Goal: Task Accomplishment & Management: Manage account settings

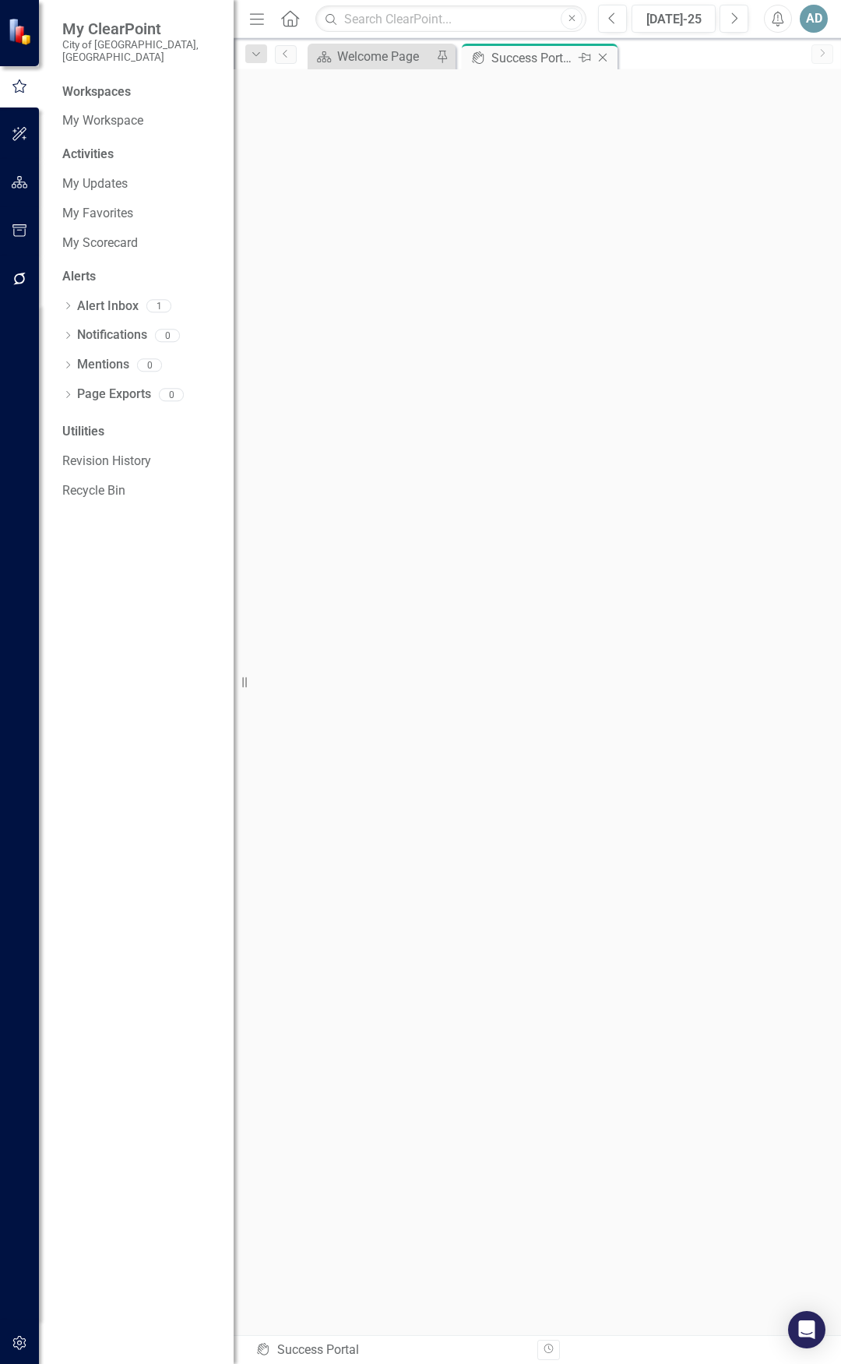
click at [547, 56] on div "Success Portal" at bounding box center [533, 57] width 83 height 19
click at [263, 23] on icon "Menu" at bounding box center [257, 18] width 20 height 16
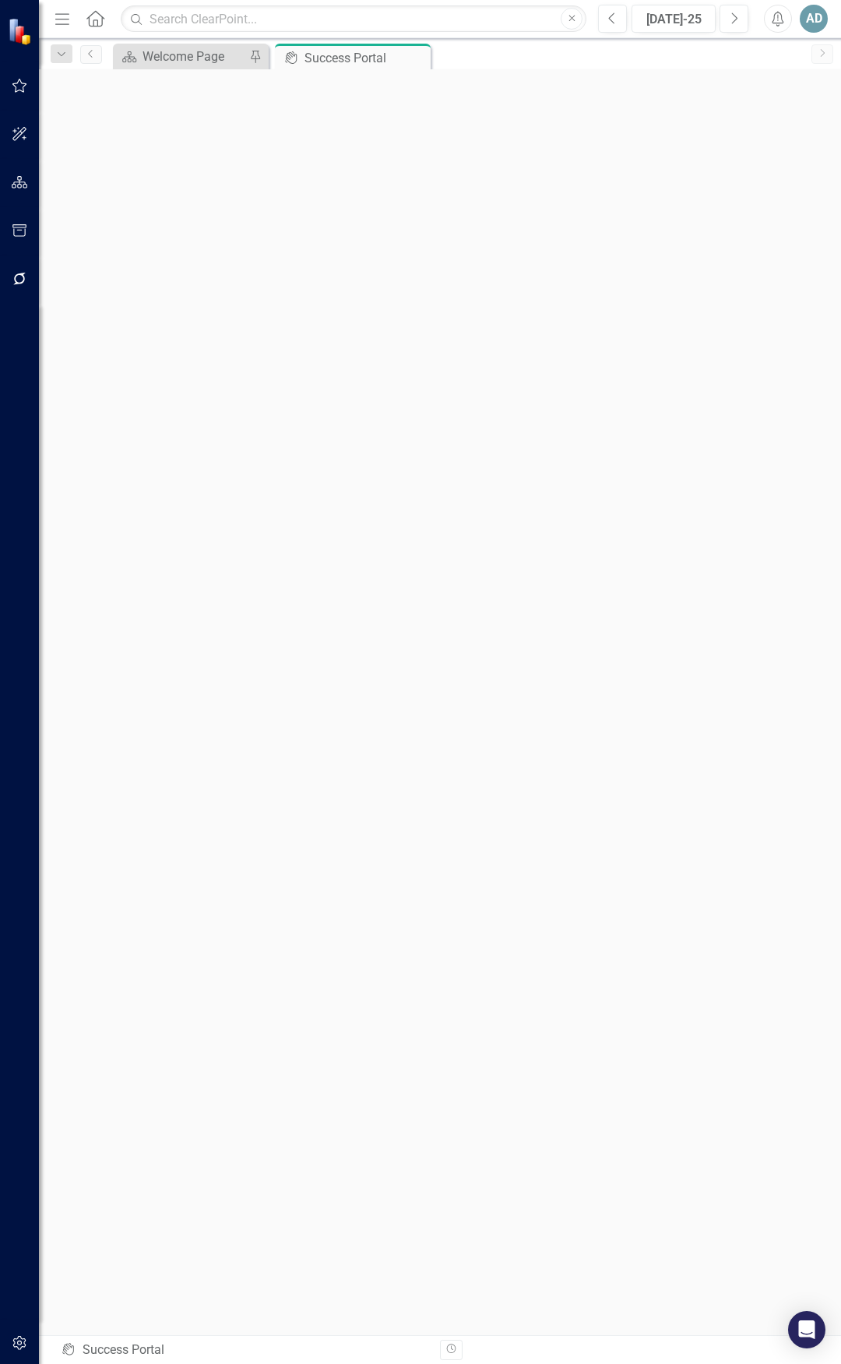
click at [495, 53] on div "Scorecard Welcome Page Pin icon.portal Success Portal Pin Close" at bounding box center [457, 56] width 694 height 25
click at [378, 53] on div "Success Portal" at bounding box center [346, 57] width 83 height 19
click at [92, 47] on link "Previous" at bounding box center [91, 54] width 22 height 19
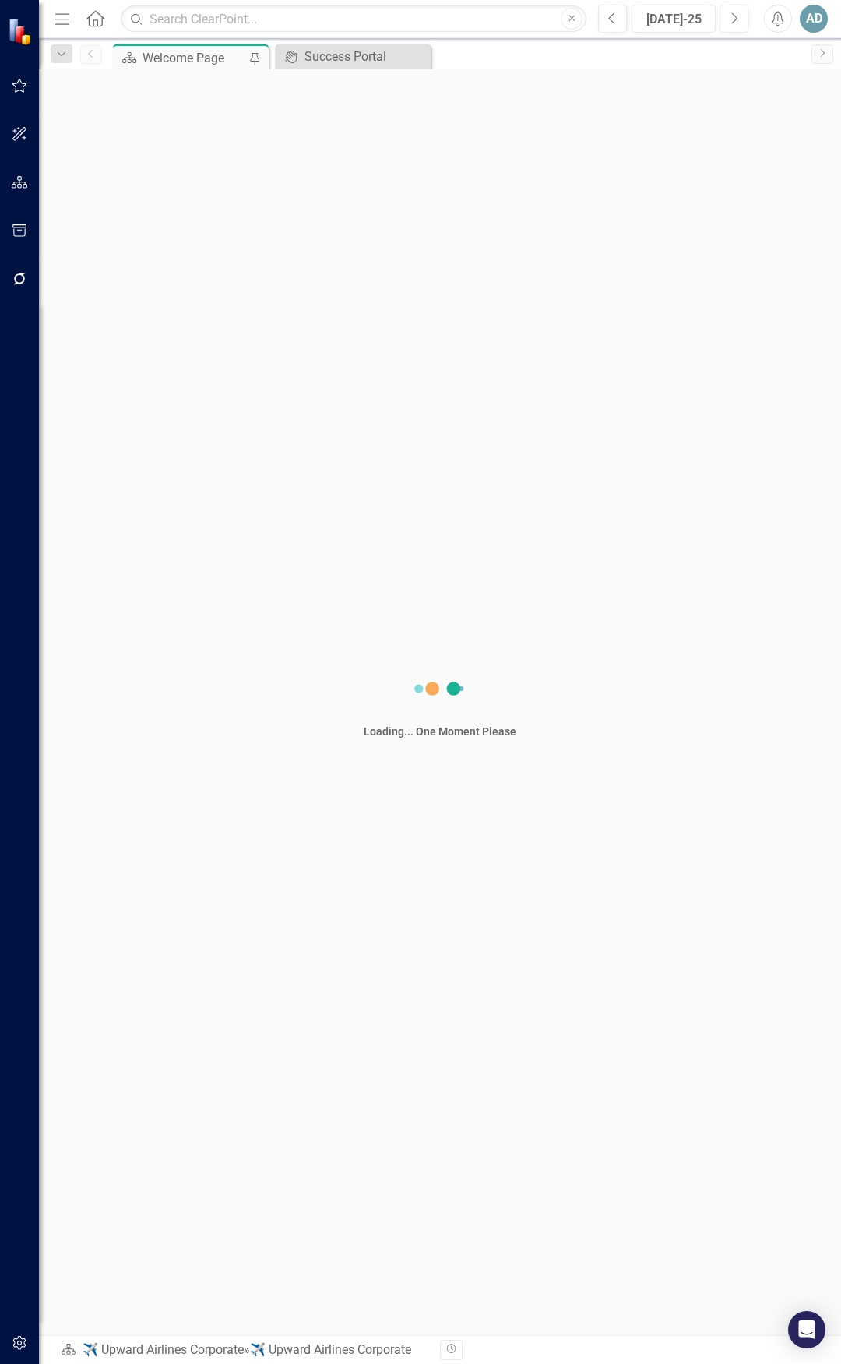
click at [93, 17] on icon "Home" at bounding box center [95, 18] width 20 height 16
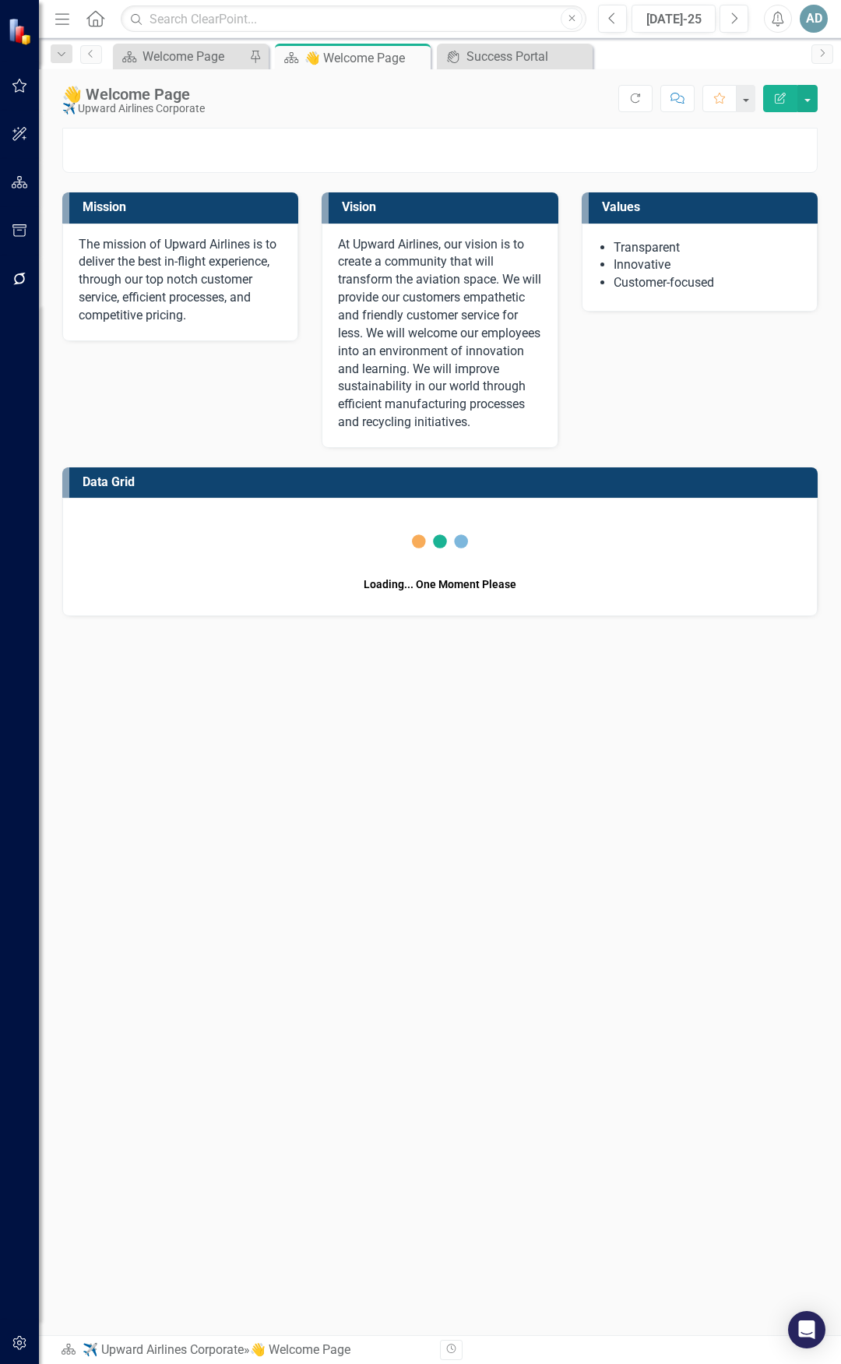
click at [54, 22] on icon "Menu" at bounding box center [62, 18] width 20 height 16
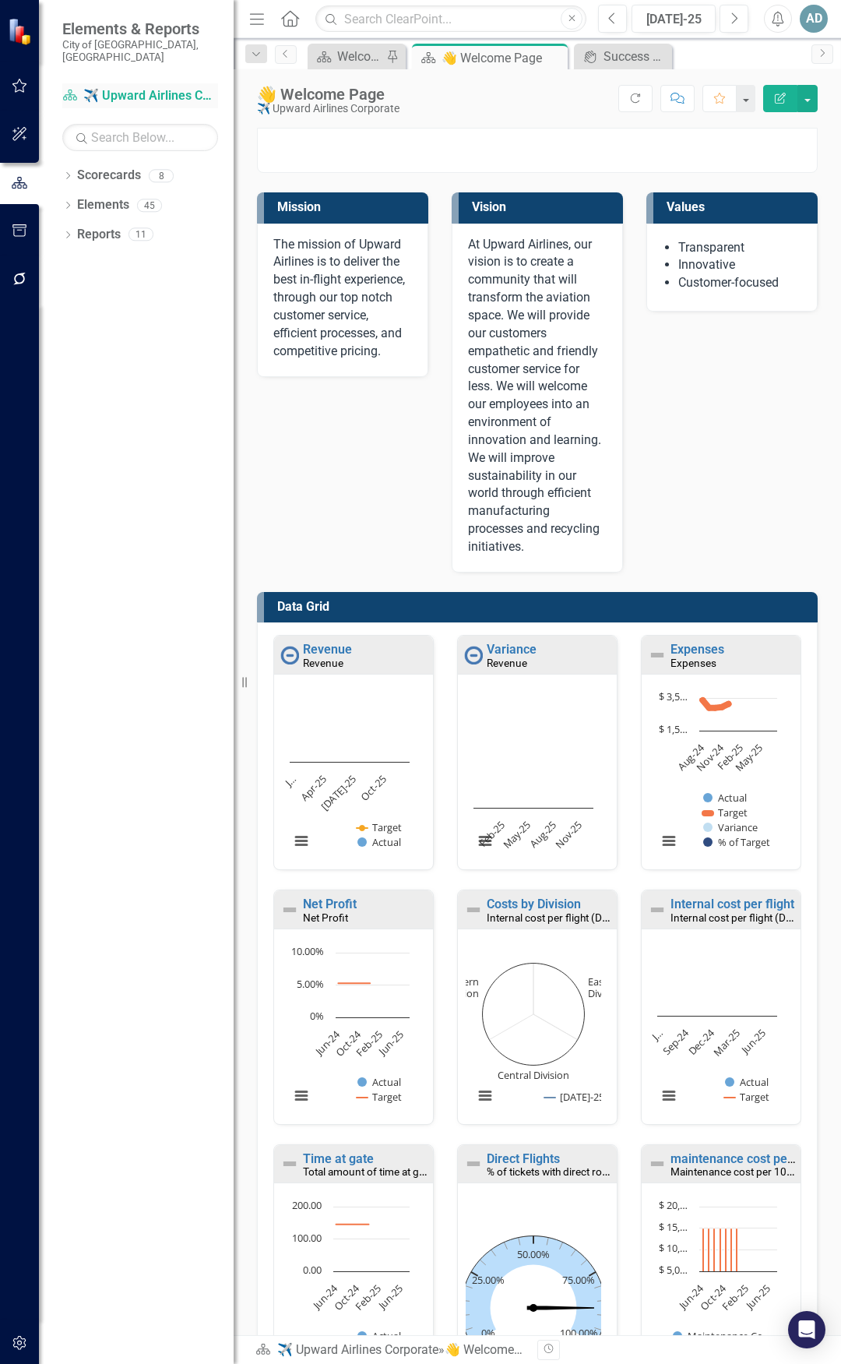
click at [72, 89] on icon "Scorecard" at bounding box center [70, 95] width 16 height 12
click at [66, 173] on icon "Dropdown" at bounding box center [67, 177] width 11 height 9
click at [89, 226] on link "City of [GEOGRAPHIC_DATA], [GEOGRAPHIC_DATA]" at bounding box center [160, 235] width 148 height 18
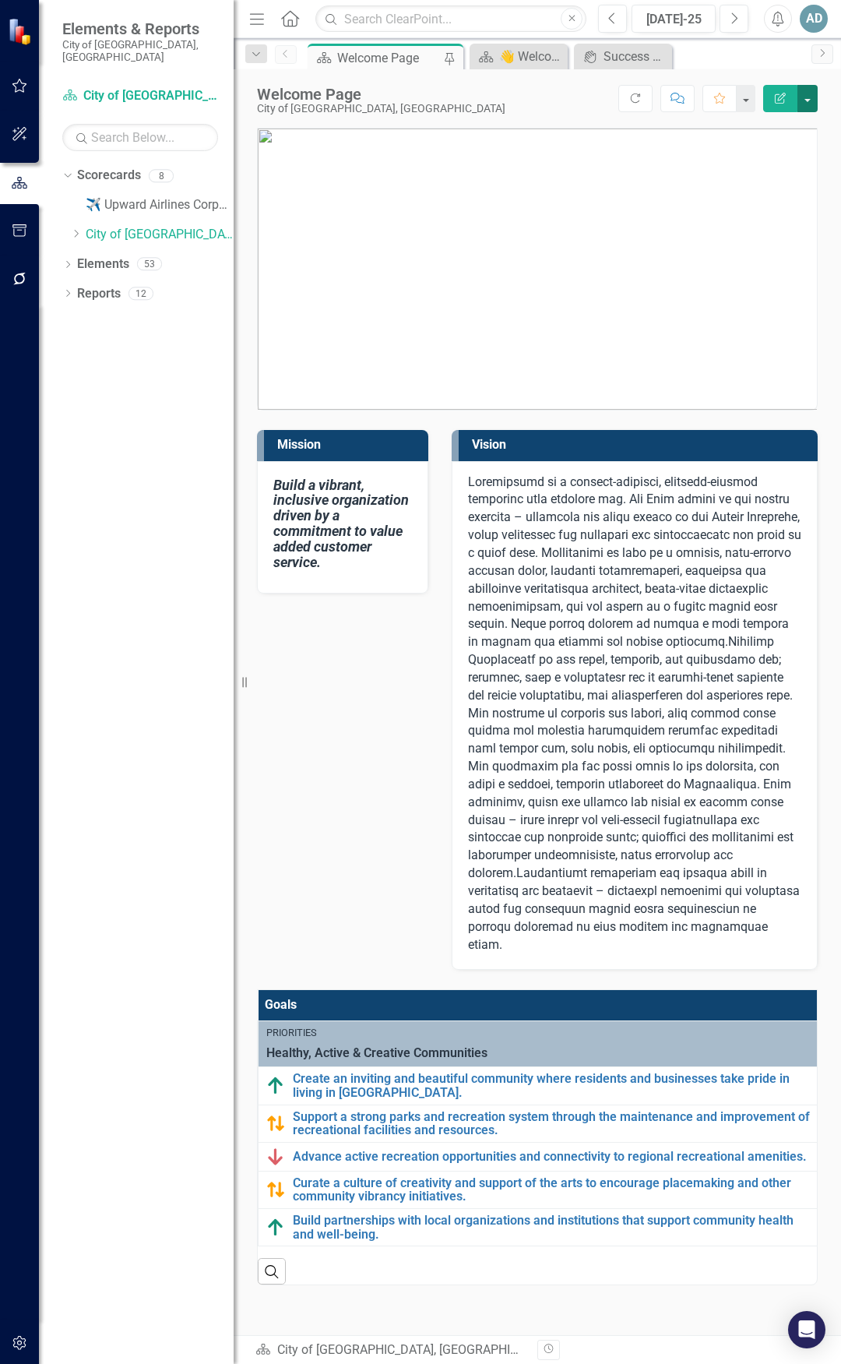
click at [816, 106] on button "button" at bounding box center [808, 98] width 20 height 27
click at [742, 100] on button "button" at bounding box center [745, 98] width 20 height 27
click at [735, 61] on div "Scorecard Welcome Page Pin Scorecard 👋 Welcome Page Close icon.portal Success P…" at bounding box center [554, 56] width 499 height 25
click at [816, 11] on div "AD" at bounding box center [814, 19] width 28 height 28
click at [784, 163] on link "Settings System Setup" at bounding box center [765, 165] width 123 height 29
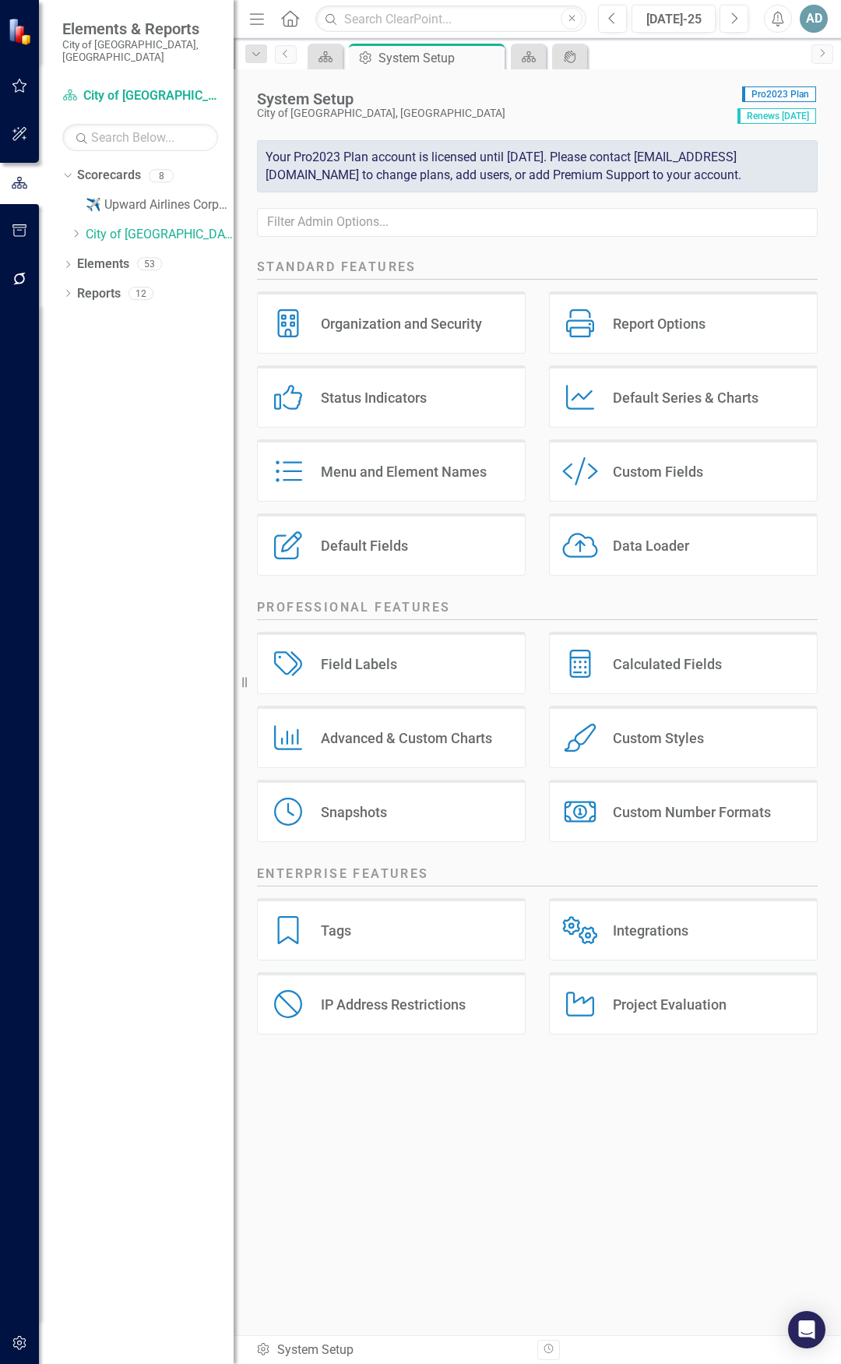
click at [783, 18] on icon "Alerts" at bounding box center [778, 19] width 16 height 16
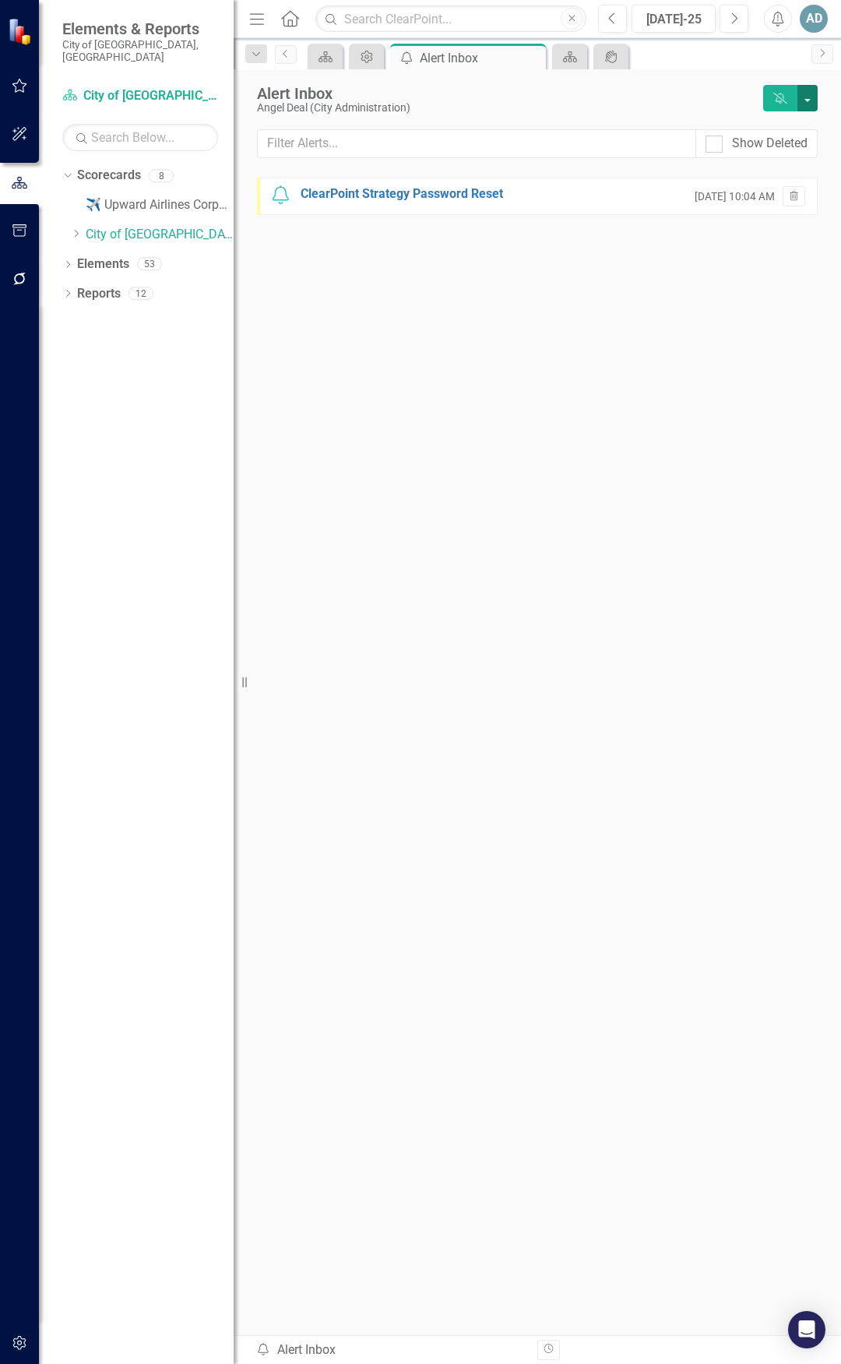
click at [816, 102] on button "button" at bounding box center [808, 98] width 20 height 26
click at [770, 100] on button "Dismiss Alerts" at bounding box center [780, 98] width 34 height 26
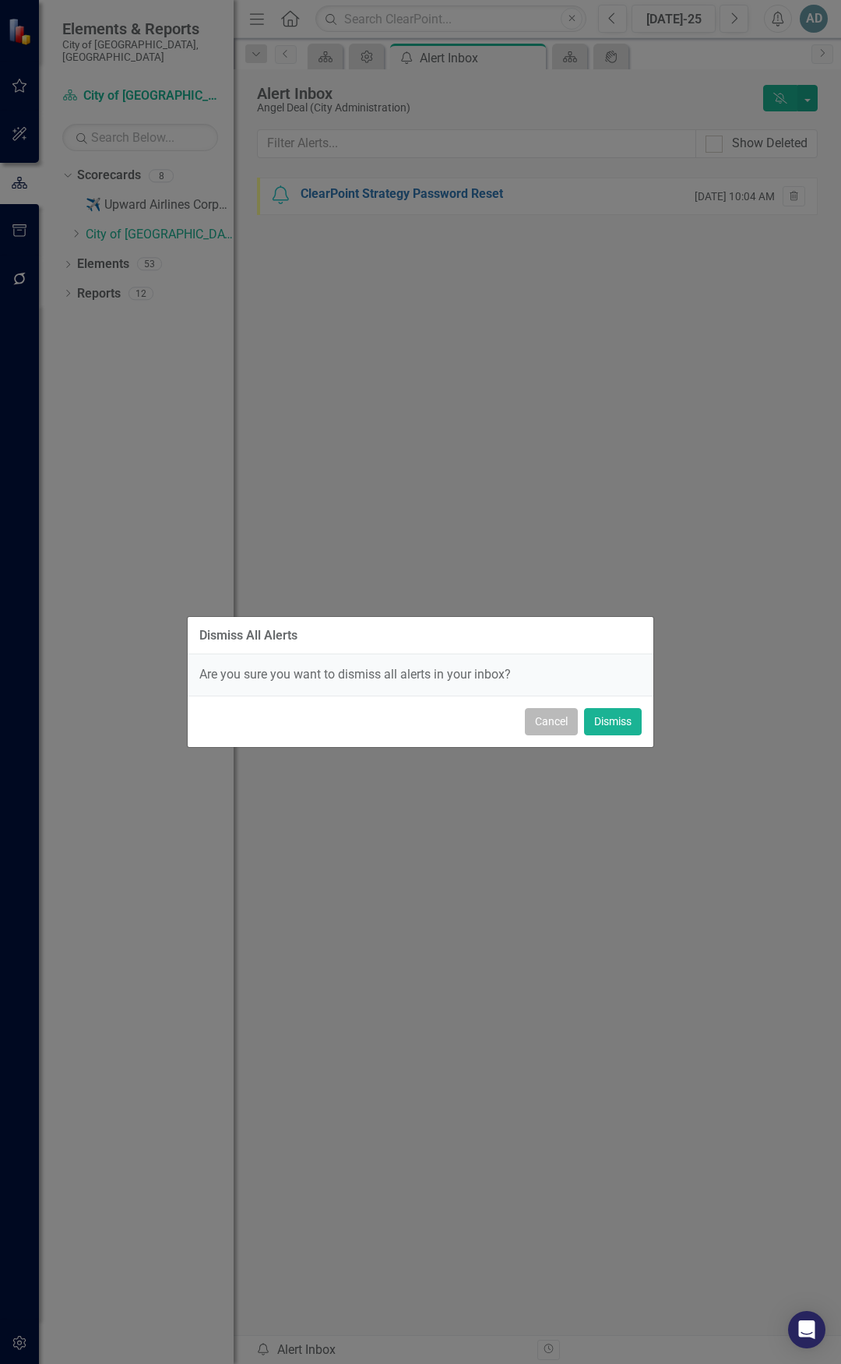
click at [552, 535] on button "Cancel" at bounding box center [551, 721] width 53 height 27
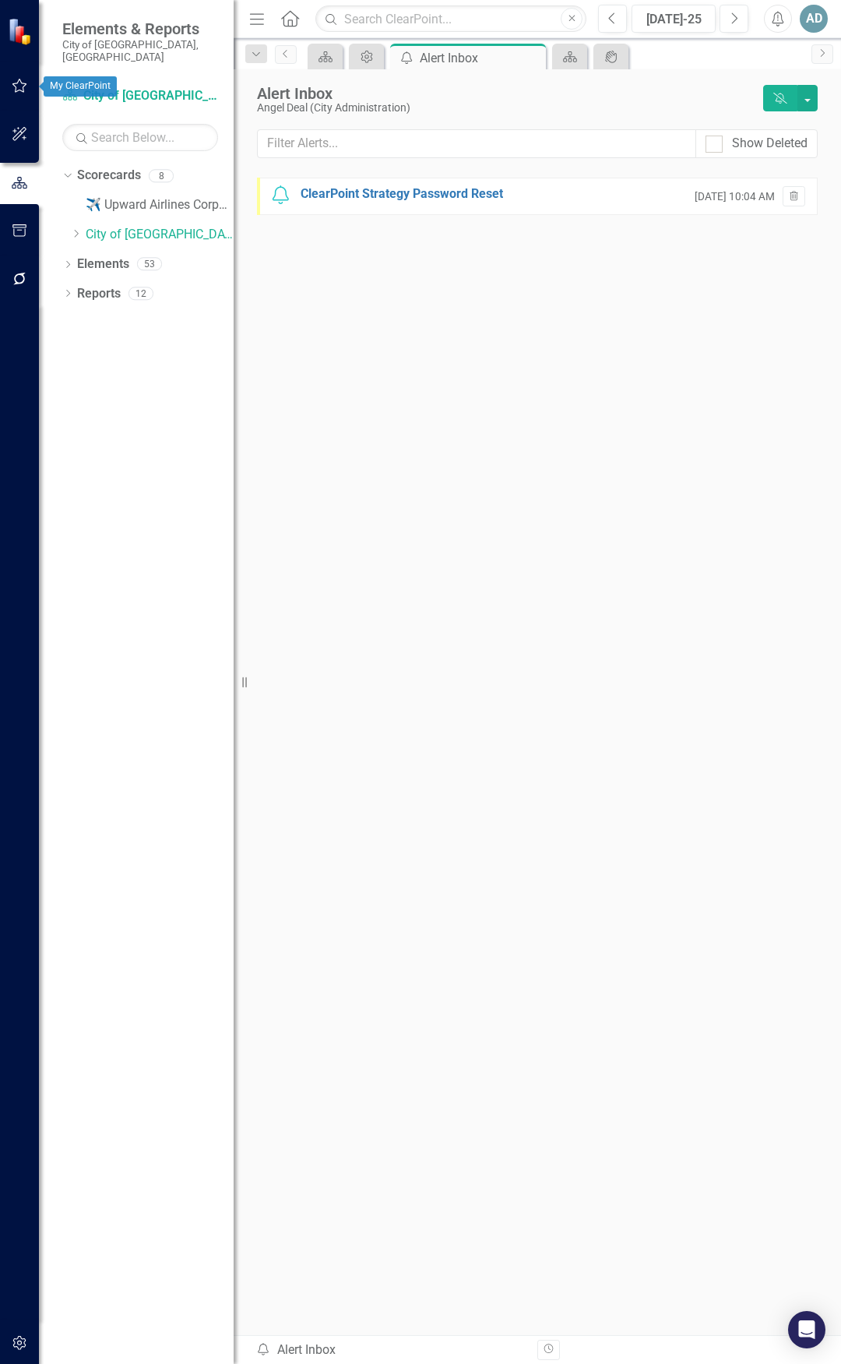
click at [19, 91] on icon "button" at bounding box center [19, 86] width 15 height 14
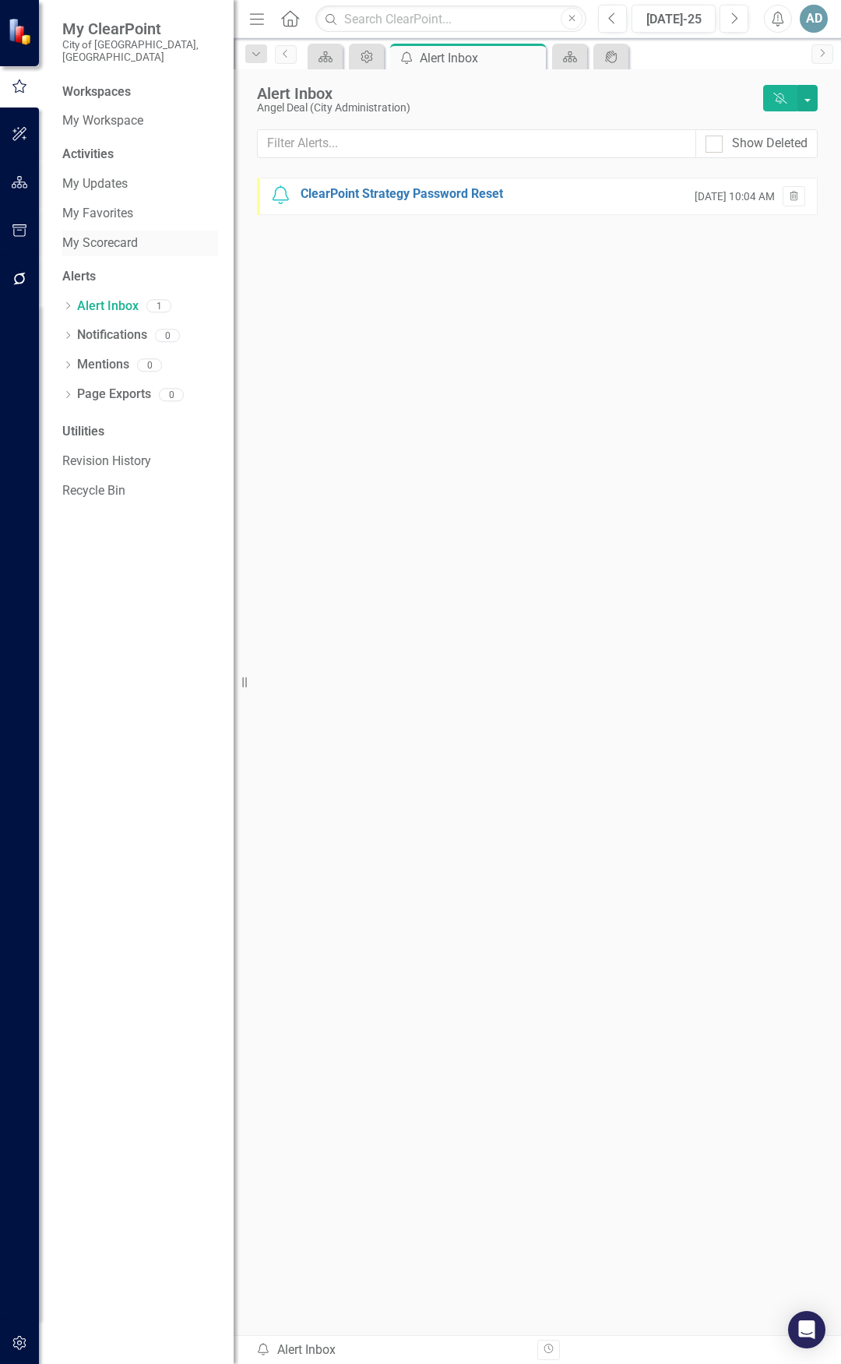
click at [92, 234] on link "My Scorecard" at bounding box center [140, 243] width 156 height 18
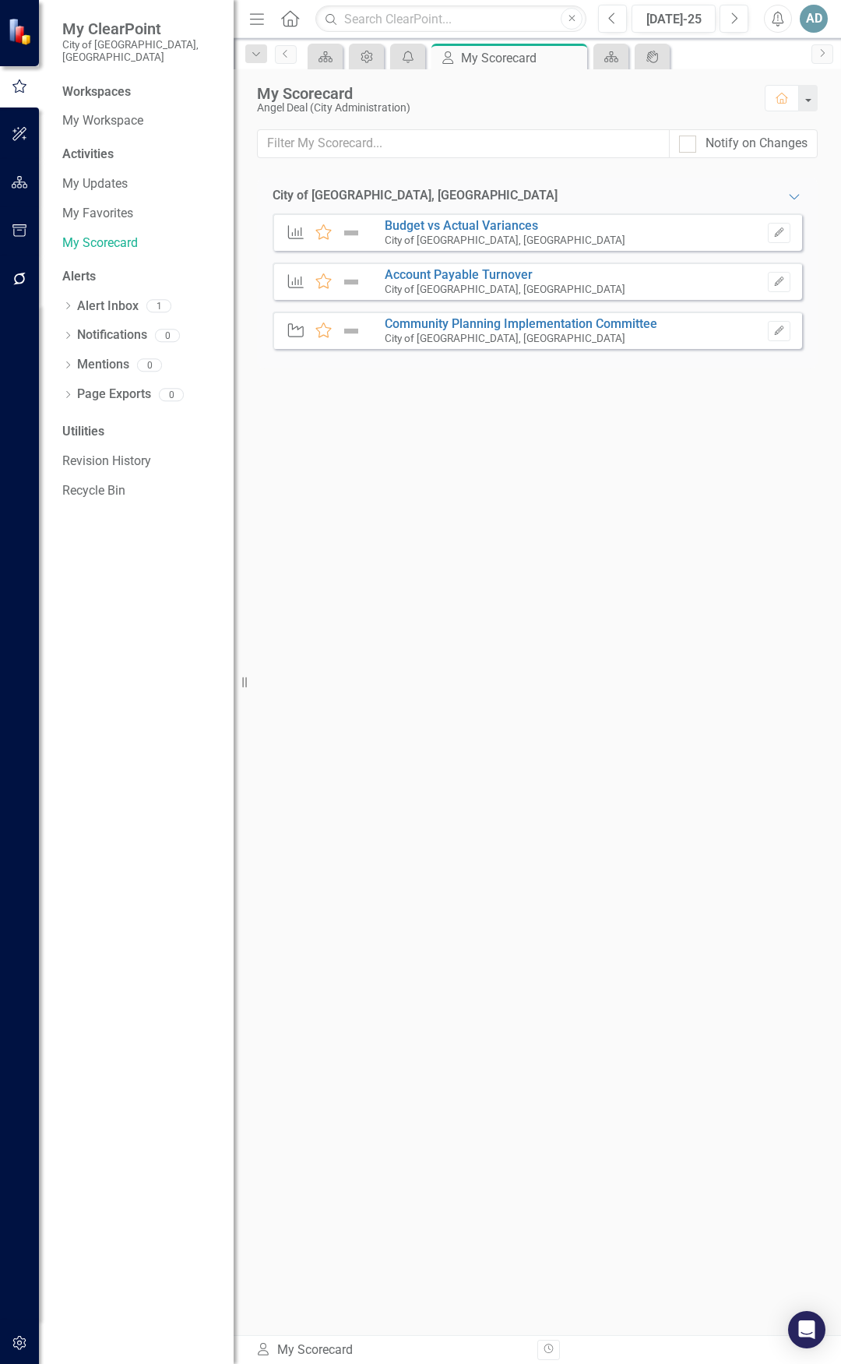
click at [803, 22] on div "AD" at bounding box center [814, 19] width 28 height 28
click at [72, 392] on icon "Dropdown" at bounding box center [67, 396] width 11 height 9
click at [88, 423] on div "Utilities" at bounding box center [140, 432] width 156 height 18
click at [255, 21] on icon "Menu" at bounding box center [257, 18] width 20 height 16
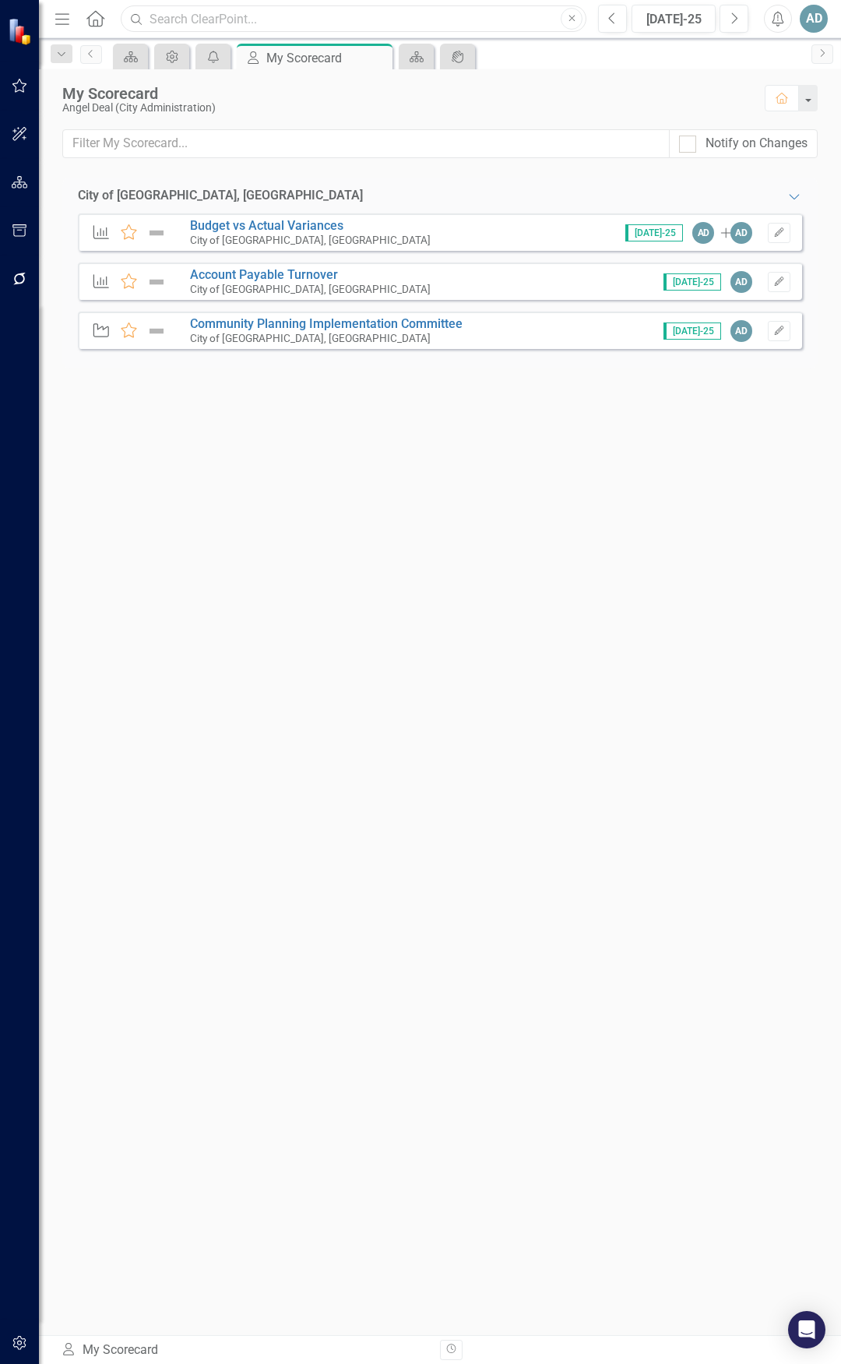
click at [344, 20] on input "text" at bounding box center [354, 18] width 466 height 27
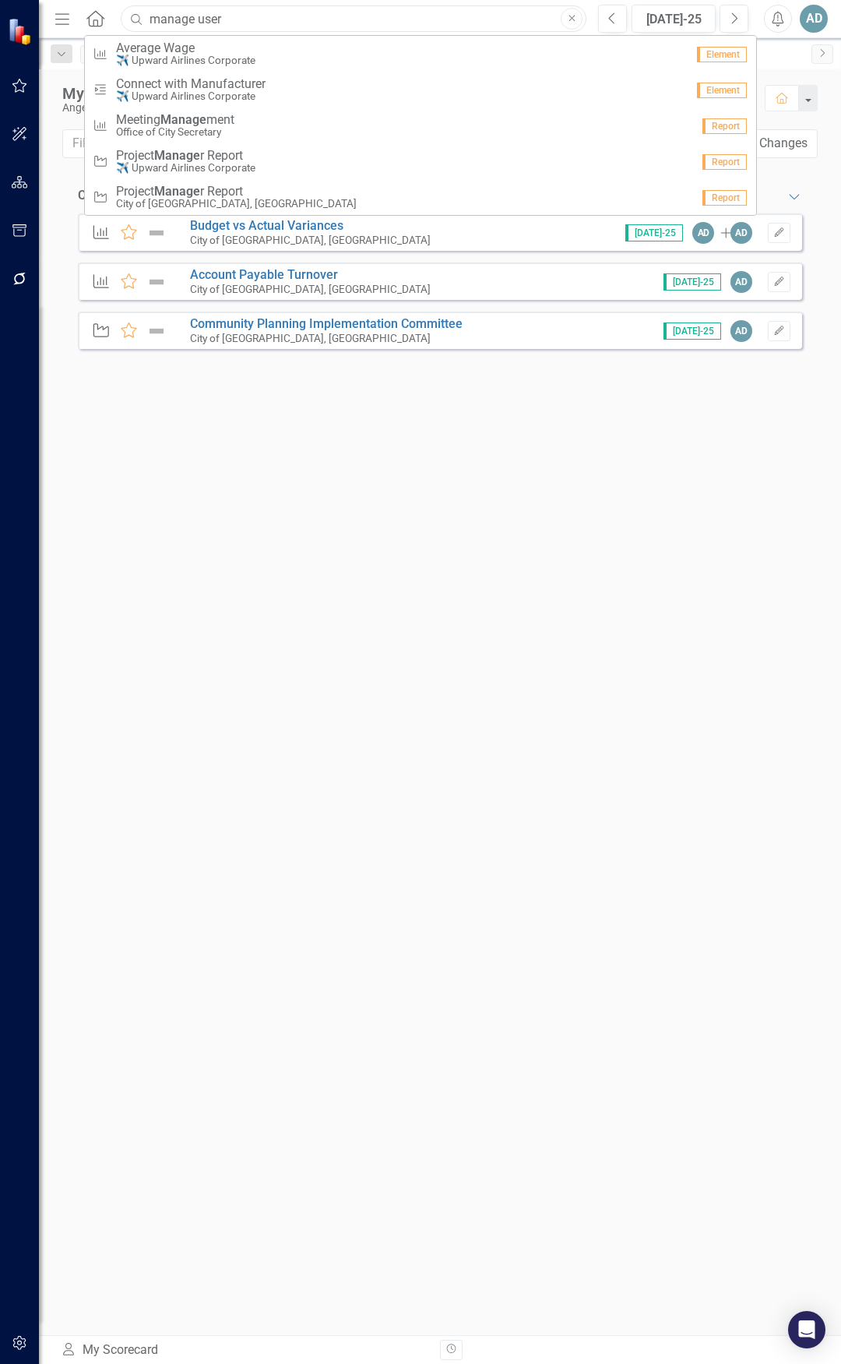
type input "manage user"
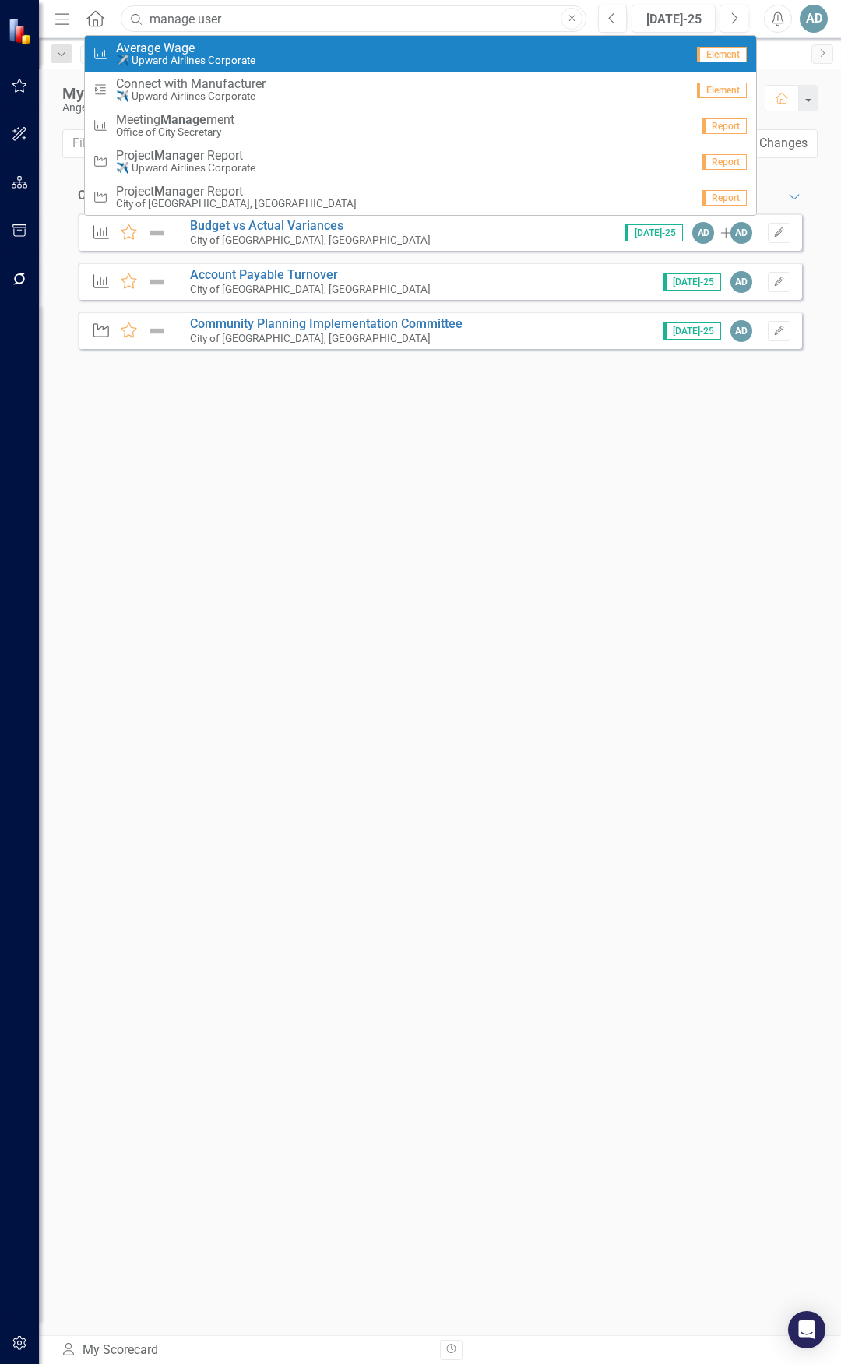
click at [466, 28] on input "manage user" at bounding box center [354, 18] width 466 height 27
click at [16, 182] on icon "button" at bounding box center [20, 182] width 16 height 12
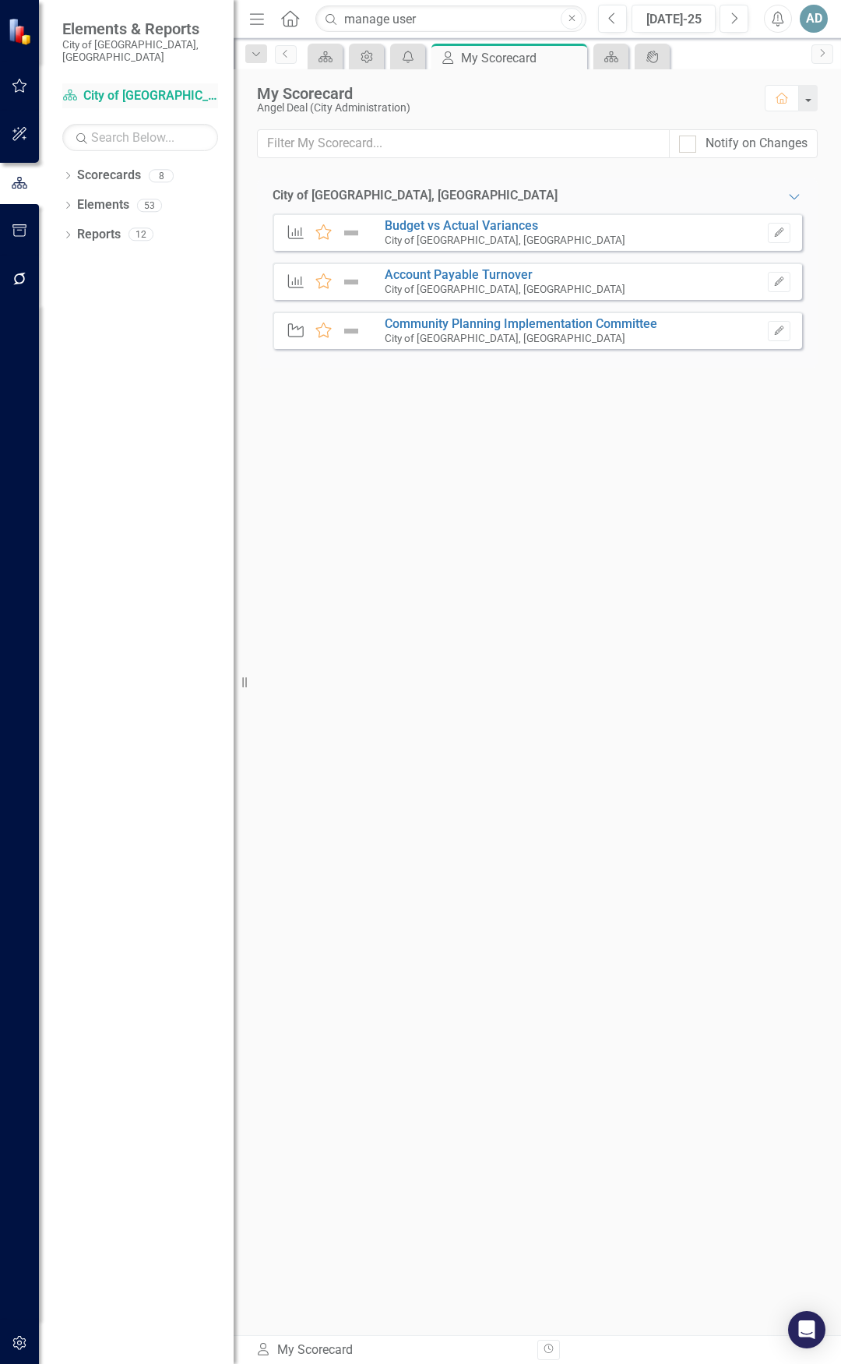
click at [130, 87] on link "Scorecard City of [GEOGRAPHIC_DATA], [GEOGRAPHIC_DATA]" at bounding box center [140, 96] width 156 height 18
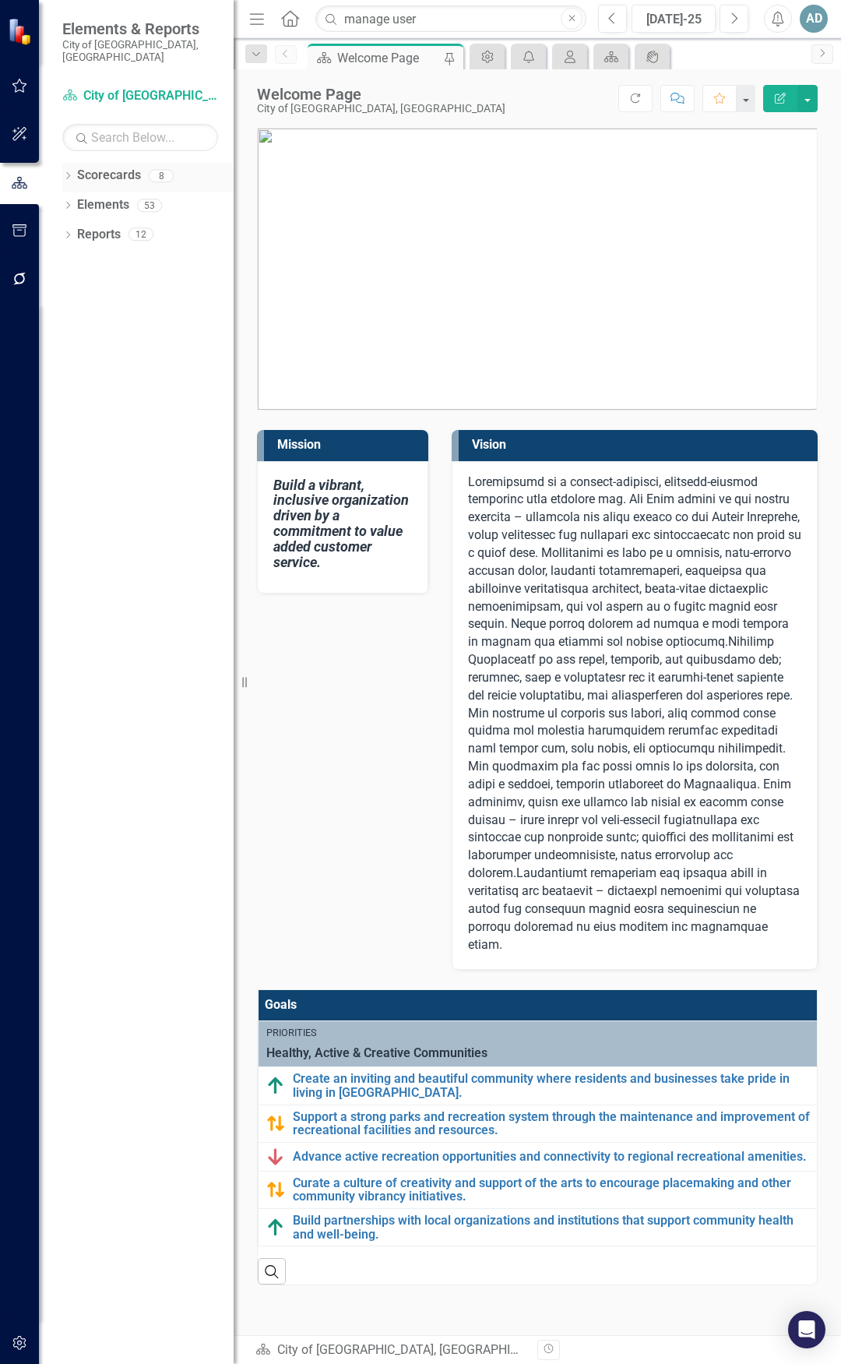
click at [73, 173] on icon "Dropdown" at bounding box center [67, 177] width 11 height 9
click at [74, 252] on div "Dropdown Elements 53" at bounding box center [147, 267] width 171 height 30
click at [66, 259] on div "Dropdown" at bounding box center [67, 265] width 11 height 13
click at [69, 379] on icon "Dropdown" at bounding box center [67, 383] width 11 height 9
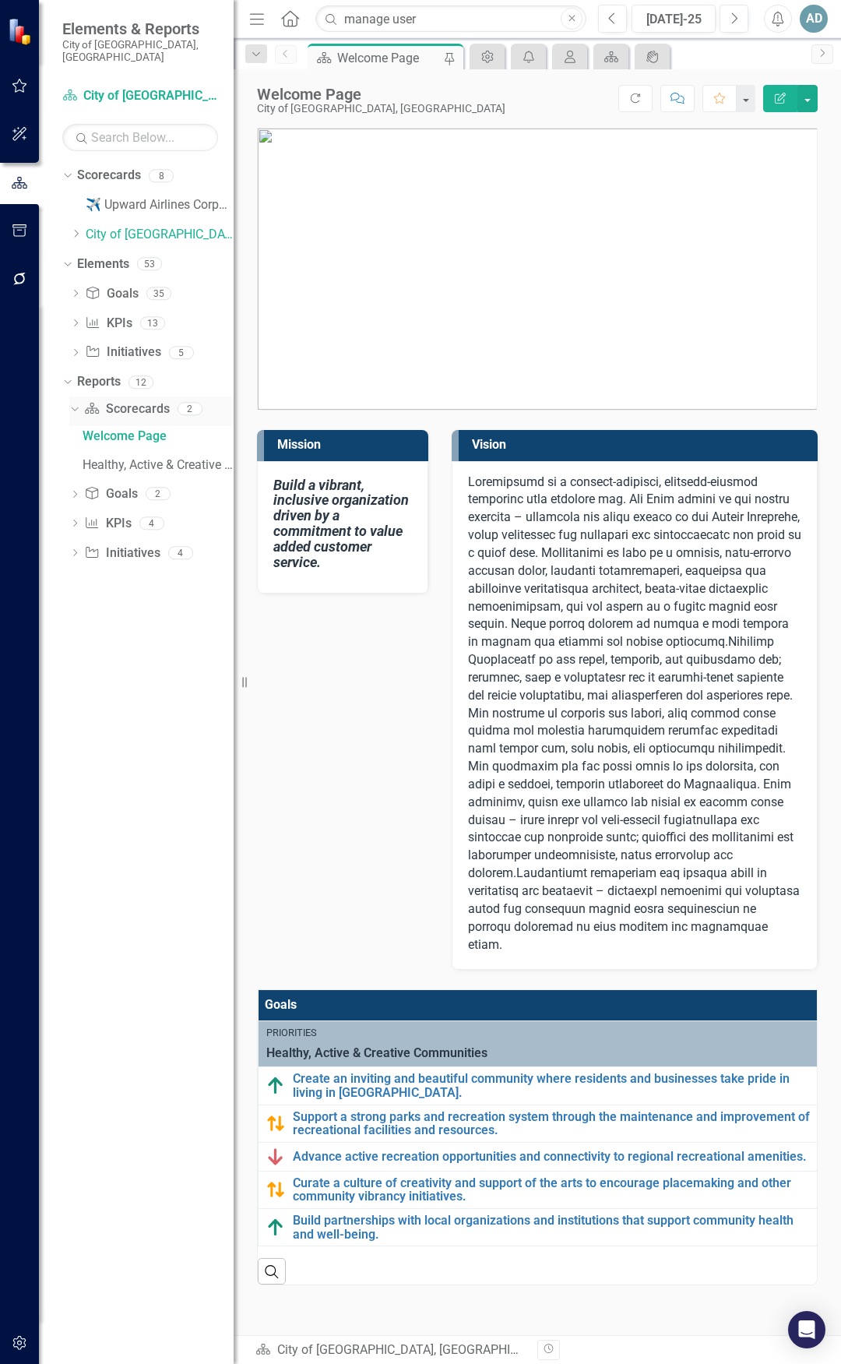
click at [142, 400] on link "Scorecard Scorecards" at bounding box center [126, 409] width 85 height 18
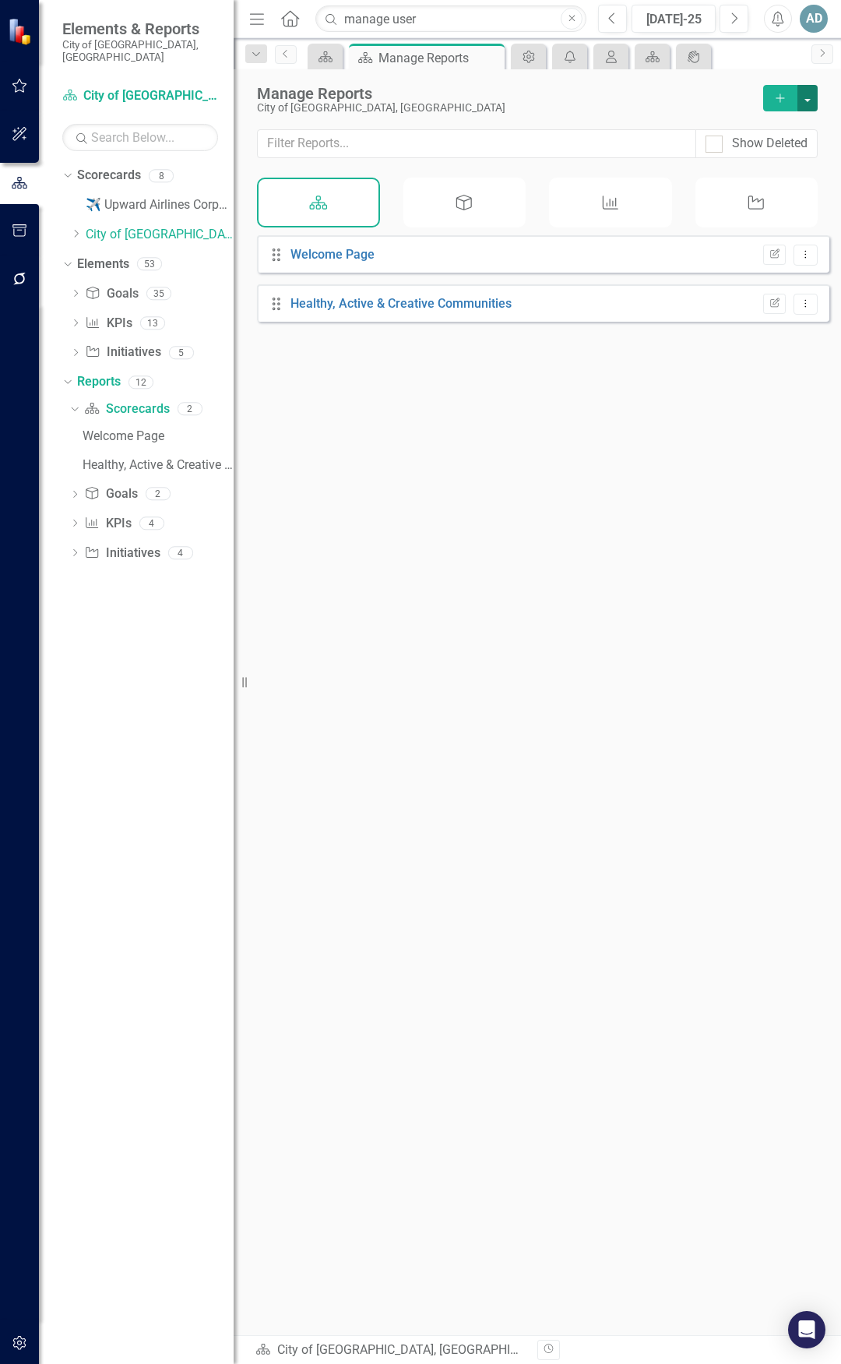
click at [808, 95] on button "button" at bounding box center [808, 98] width 20 height 26
click at [619, 54] on icon "My Scorecard" at bounding box center [612, 57] width 16 height 12
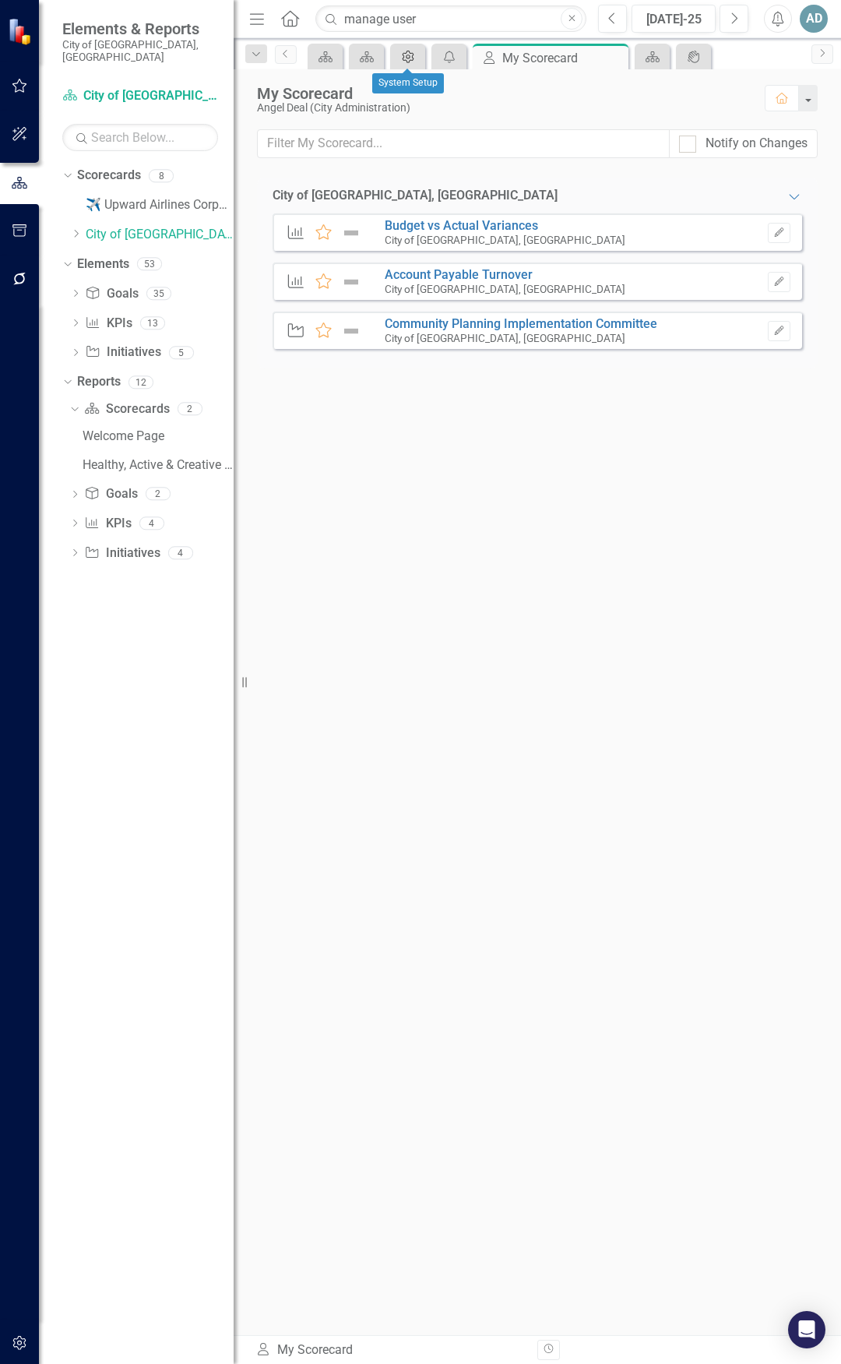
click at [416, 63] on div "Admin Options" at bounding box center [405, 56] width 22 height 19
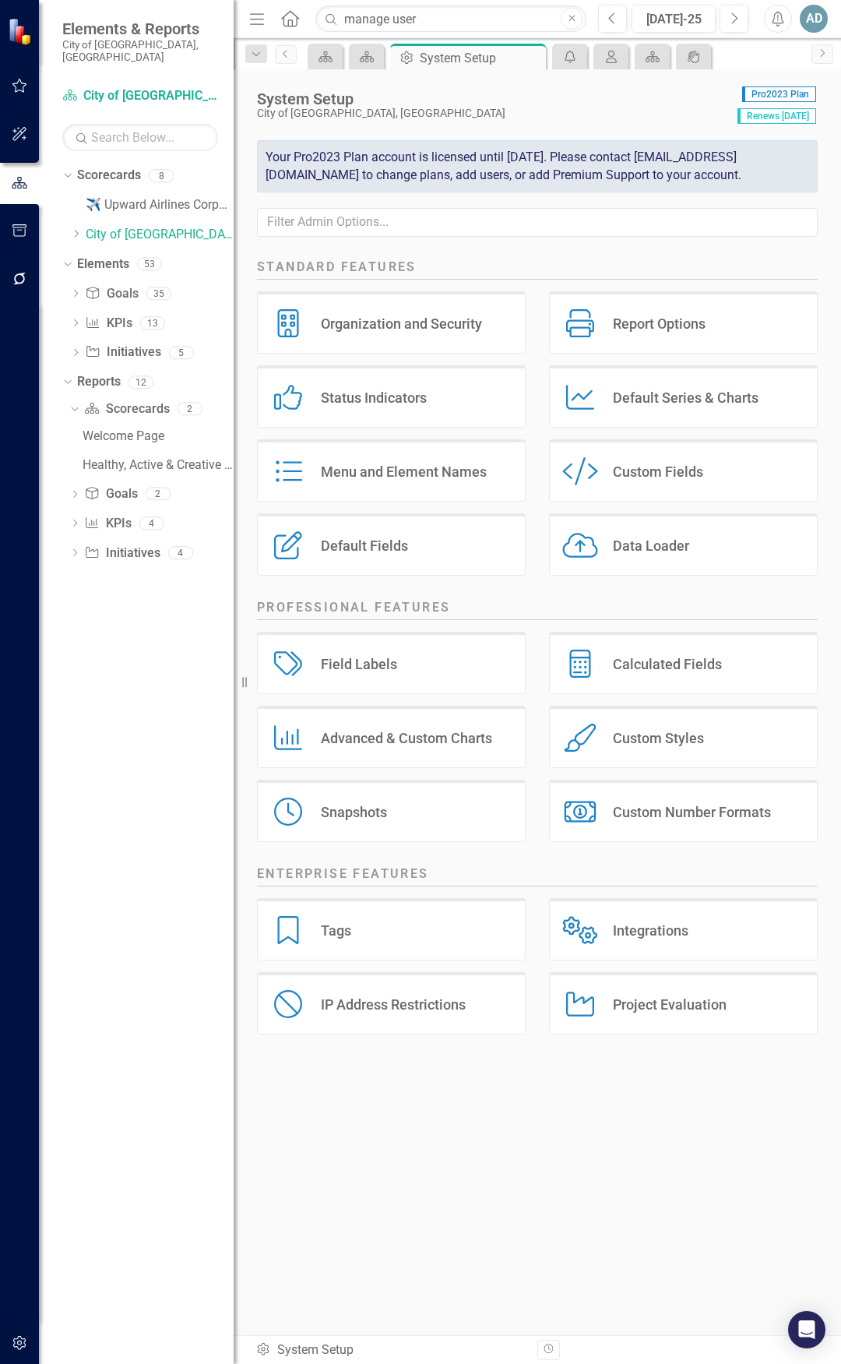
click at [413, 333] on div "Organization and Security" at bounding box center [401, 324] width 161 height 18
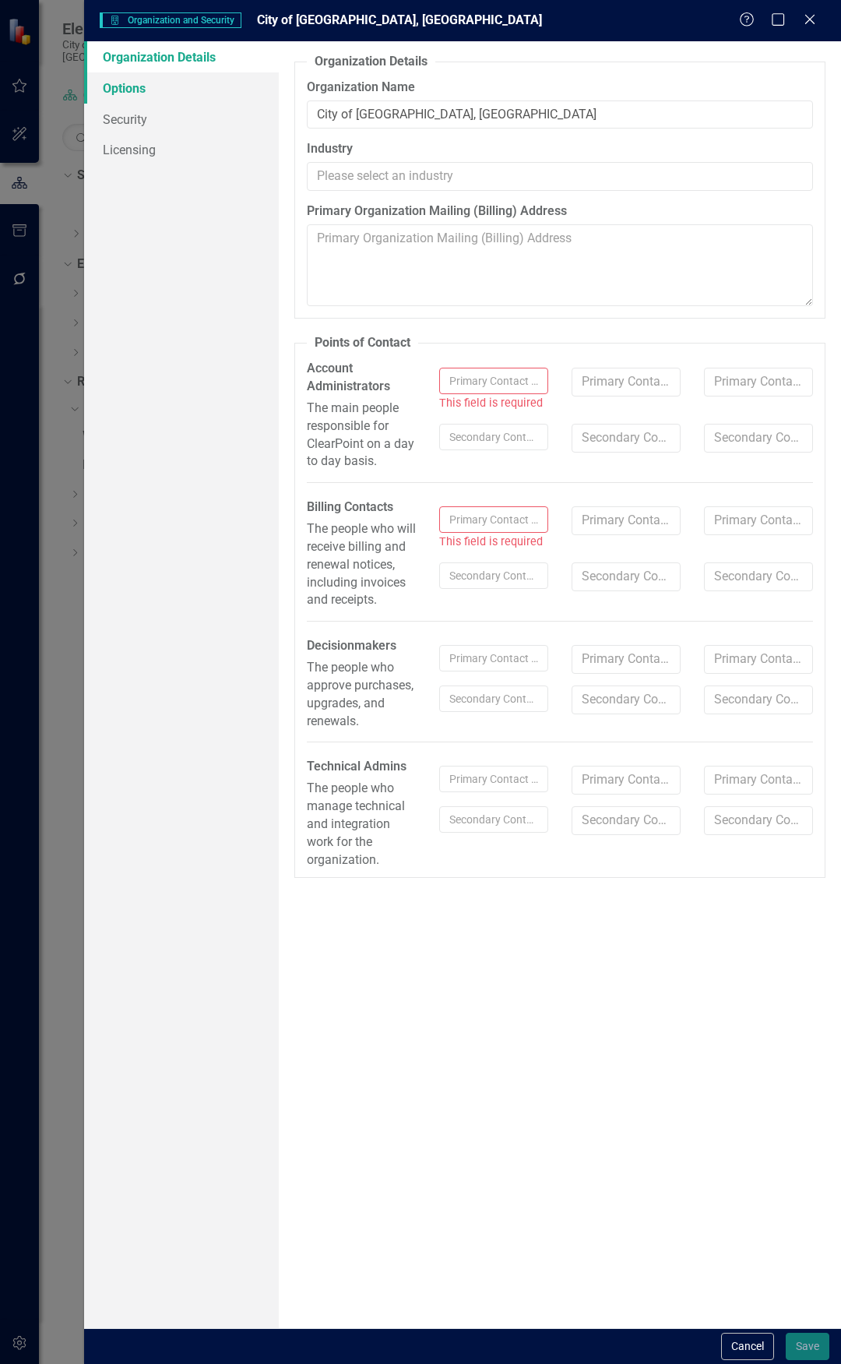
click at [127, 84] on link "Options" at bounding box center [181, 87] width 195 height 31
click at [481, 382] on input "text" at bounding box center [493, 381] width 109 height 26
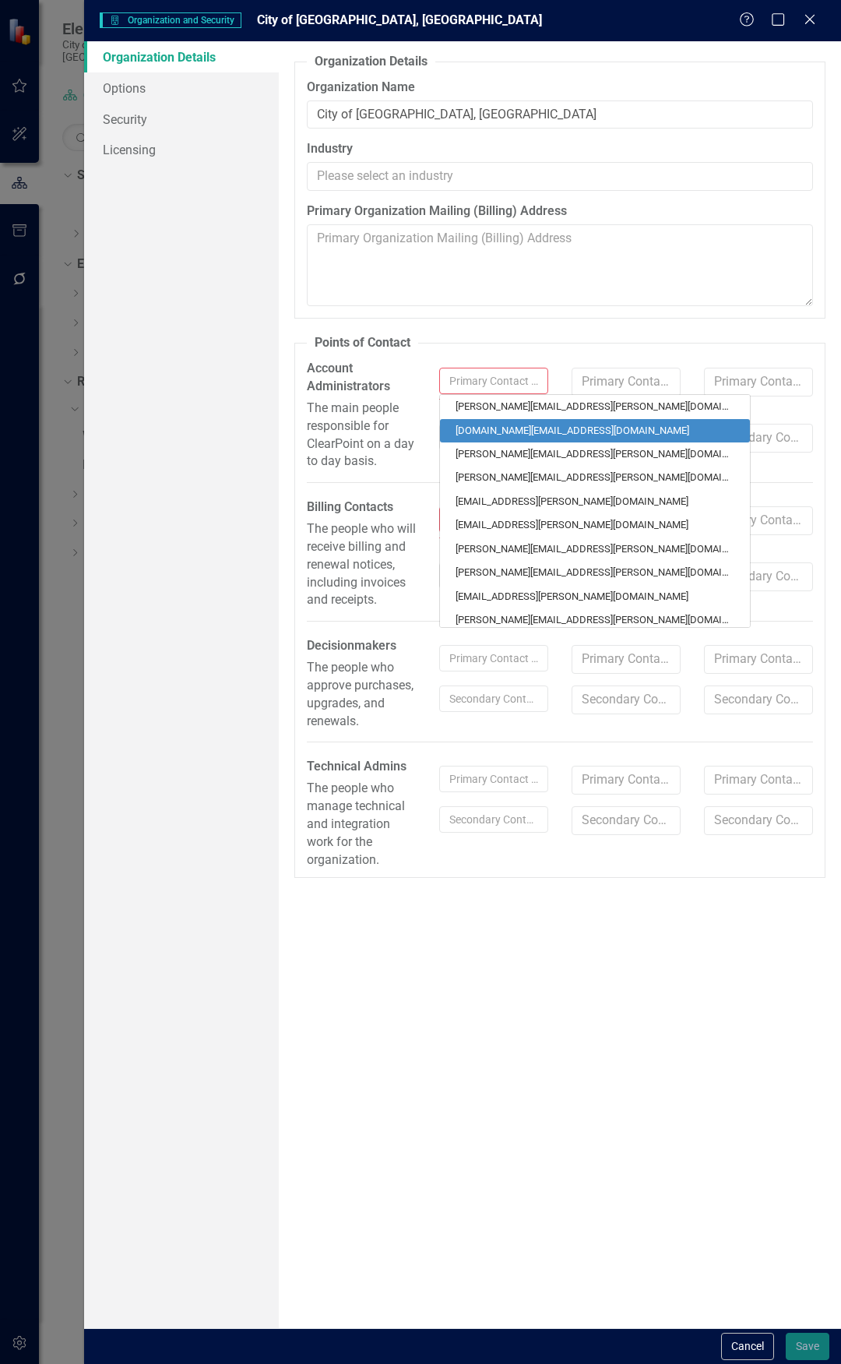
click at [507, 425] on link "[DOMAIN_NAME][EMAIL_ADDRESS][DOMAIN_NAME]" at bounding box center [595, 430] width 310 height 23
type input "Angel"
type input "Deal"
type input "[DOMAIN_NAME][EMAIL_ADDRESS][DOMAIN_NAME]"
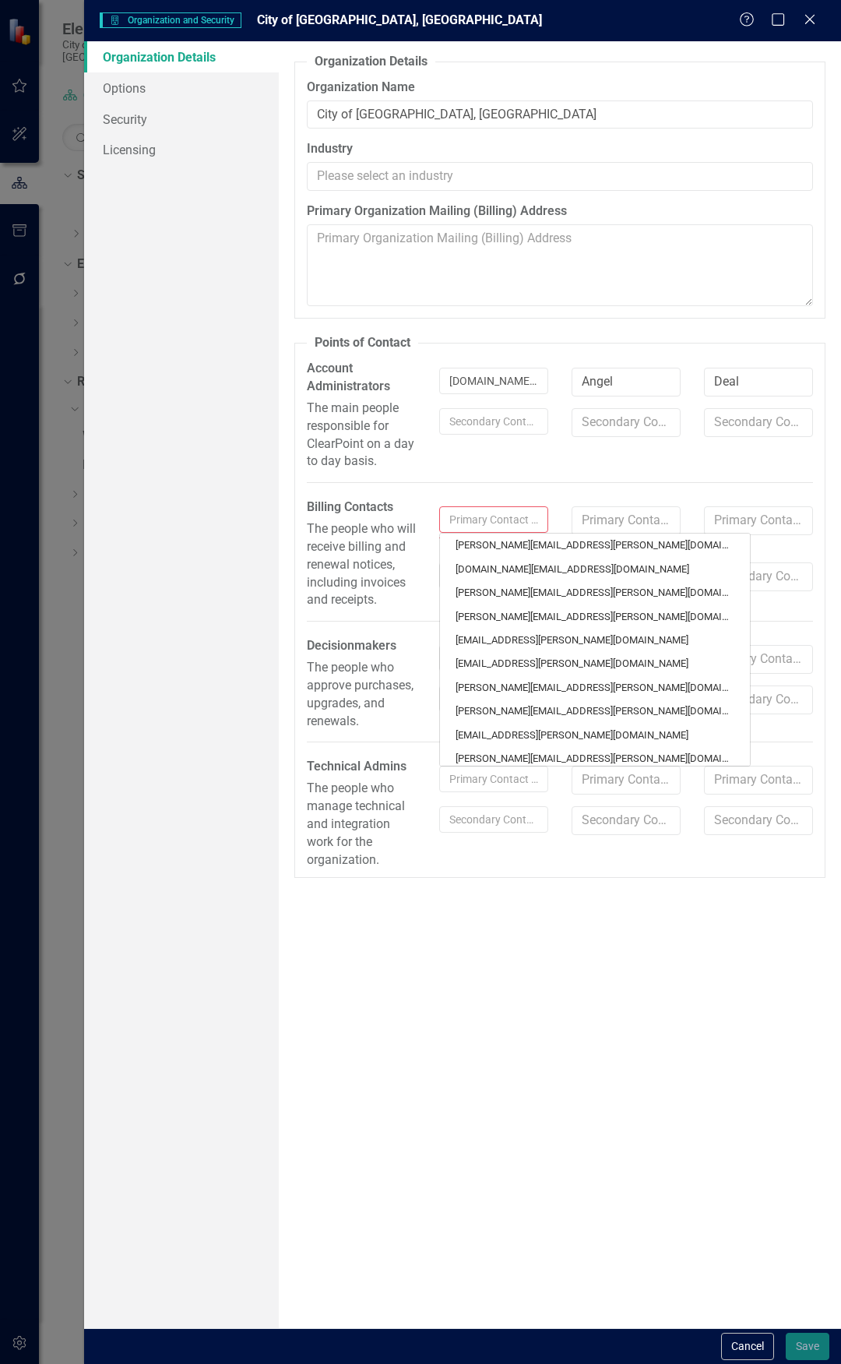
click at [521, 516] on input "text" at bounding box center [493, 519] width 109 height 26
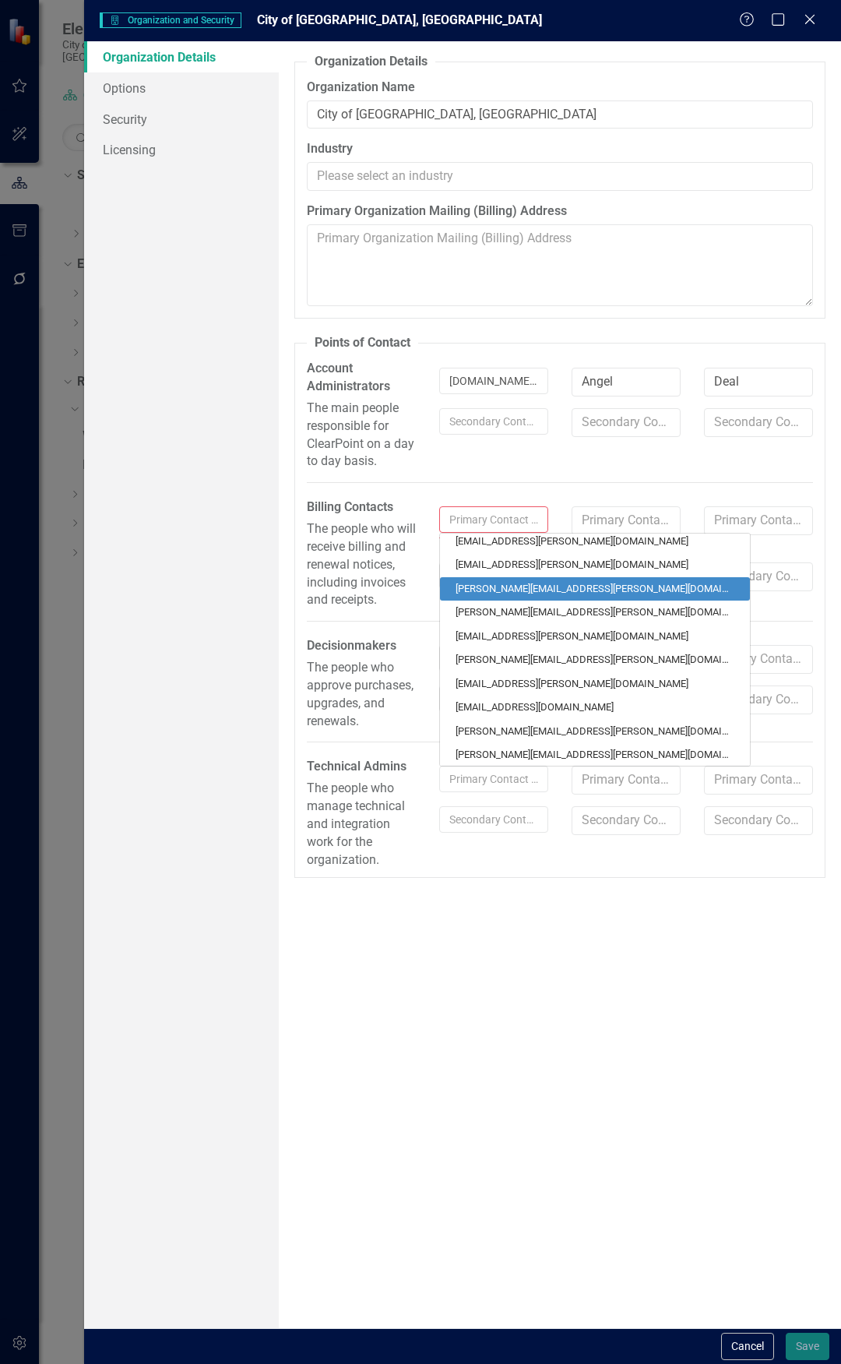
scroll to position [100, 0]
click at [500, 535] on link "[PERSON_NAME][EMAIL_ADDRESS][PERSON_NAME][DOMAIN_NAME]" at bounding box center [595, 588] width 310 height 23
type input "[PERSON_NAME]"
type input "[PERSON_NAME][EMAIL_ADDRESS][PERSON_NAME][DOMAIN_NAME]"
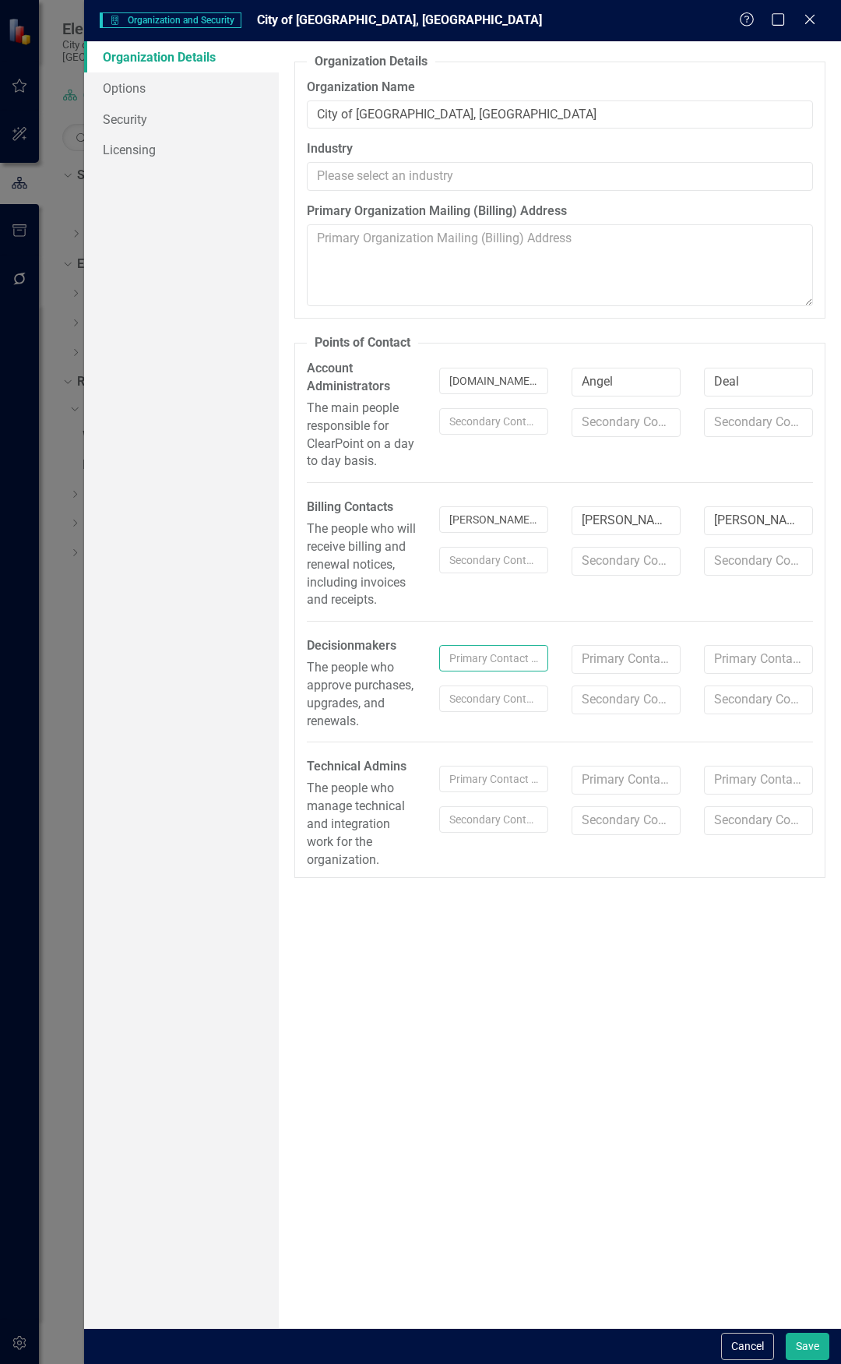
click at [482, 535] on input "text" at bounding box center [493, 658] width 109 height 26
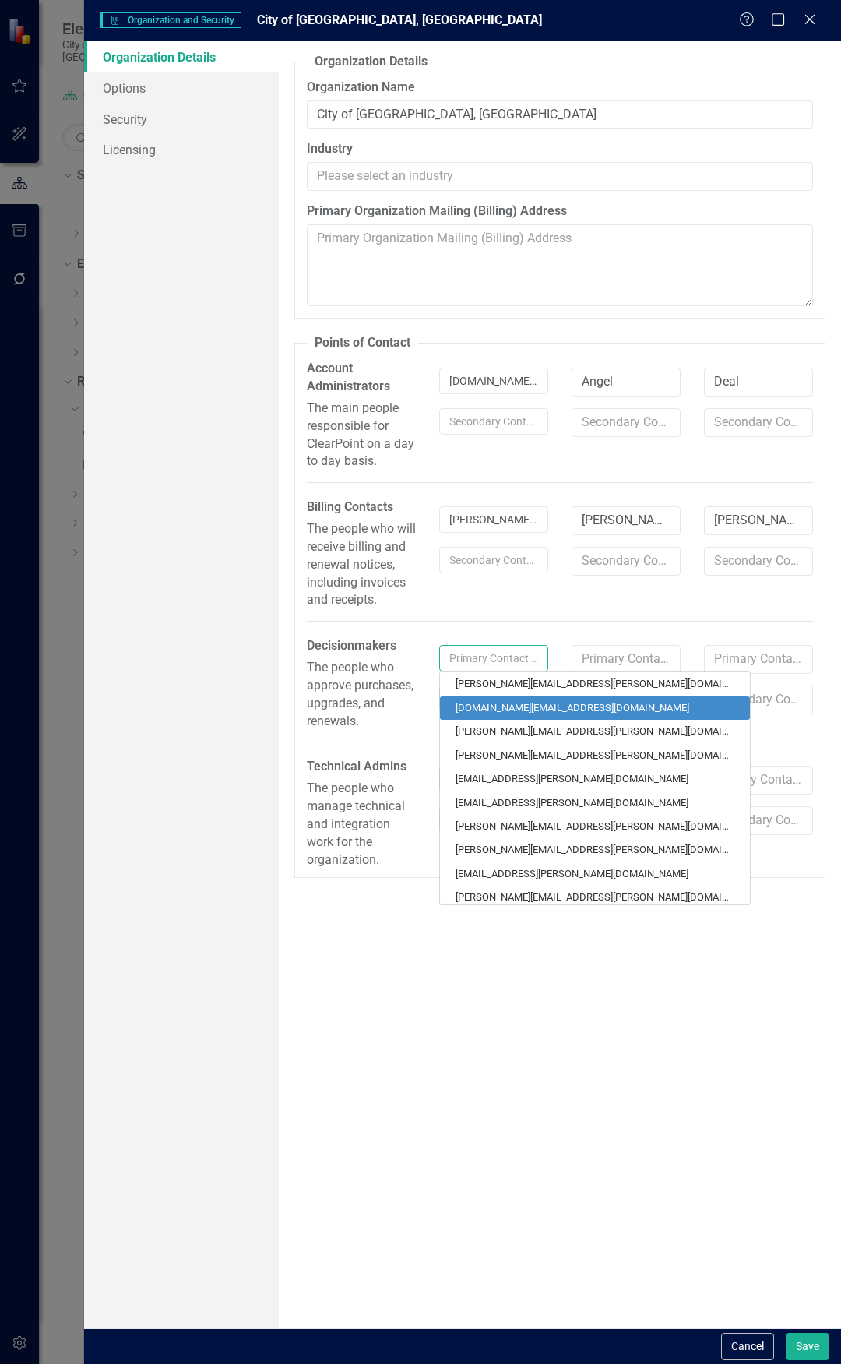
click at [489, 535] on link "[DOMAIN_NAME][EMAIL_ADDRESS][DOMAIN_NAME]" at bounding box center [595, 707] width 310 height 23
type input "Angel"
type input "Deal"
type input "[DOMAIN_NAME][EMAIL_ADDRESS][DOMAIN_NAME]"
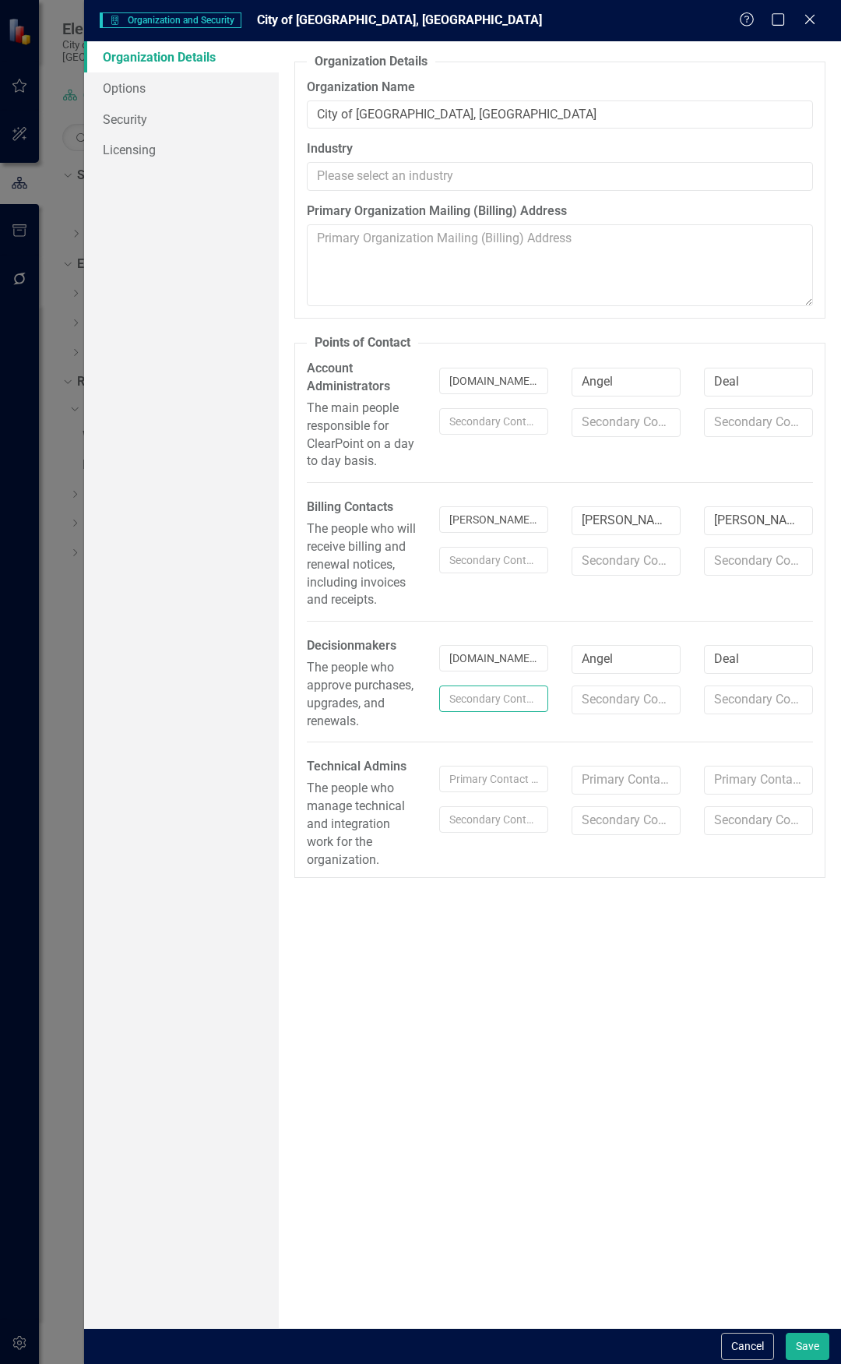
click at [465, 535] on input "text" at bounding box center [493, 699] width 109 height 26
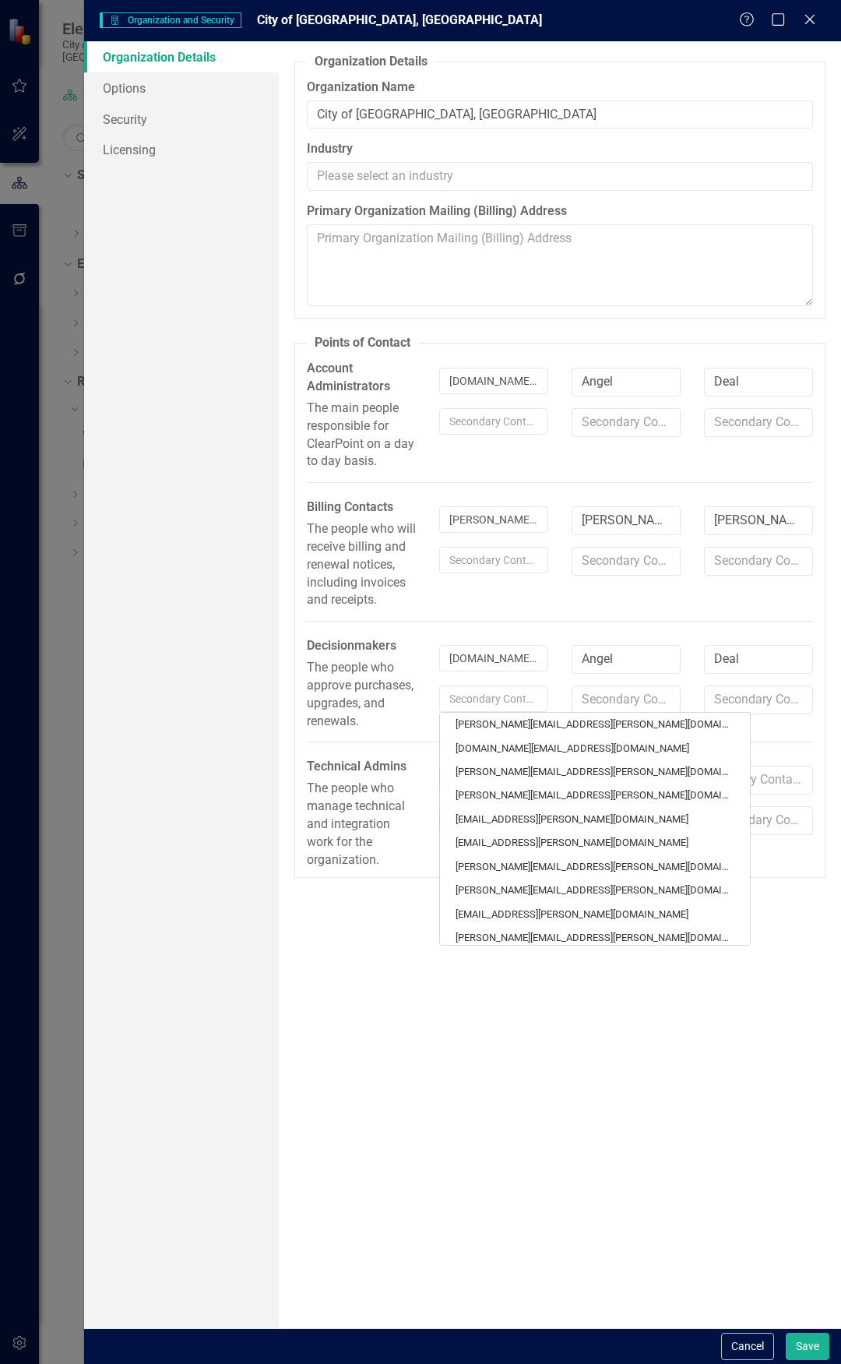
click at [417, 535] on fieldset "Points of Contact Please provide the names and email addresses for the followin…" at bounding box center [559, 605] width 531 height 543
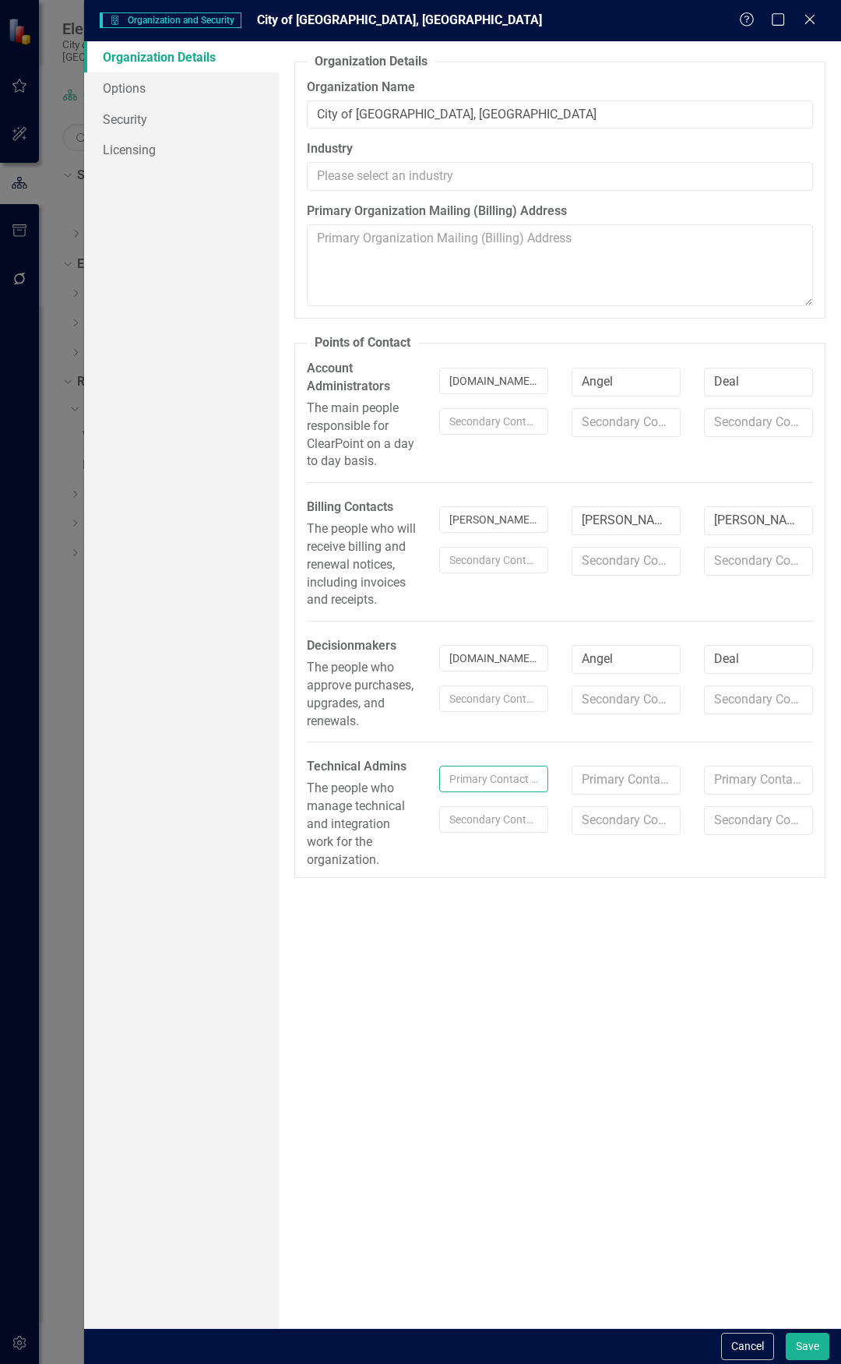
click at [505, 535] on input "text" at bounding box center [493, 779] width 109 height 26
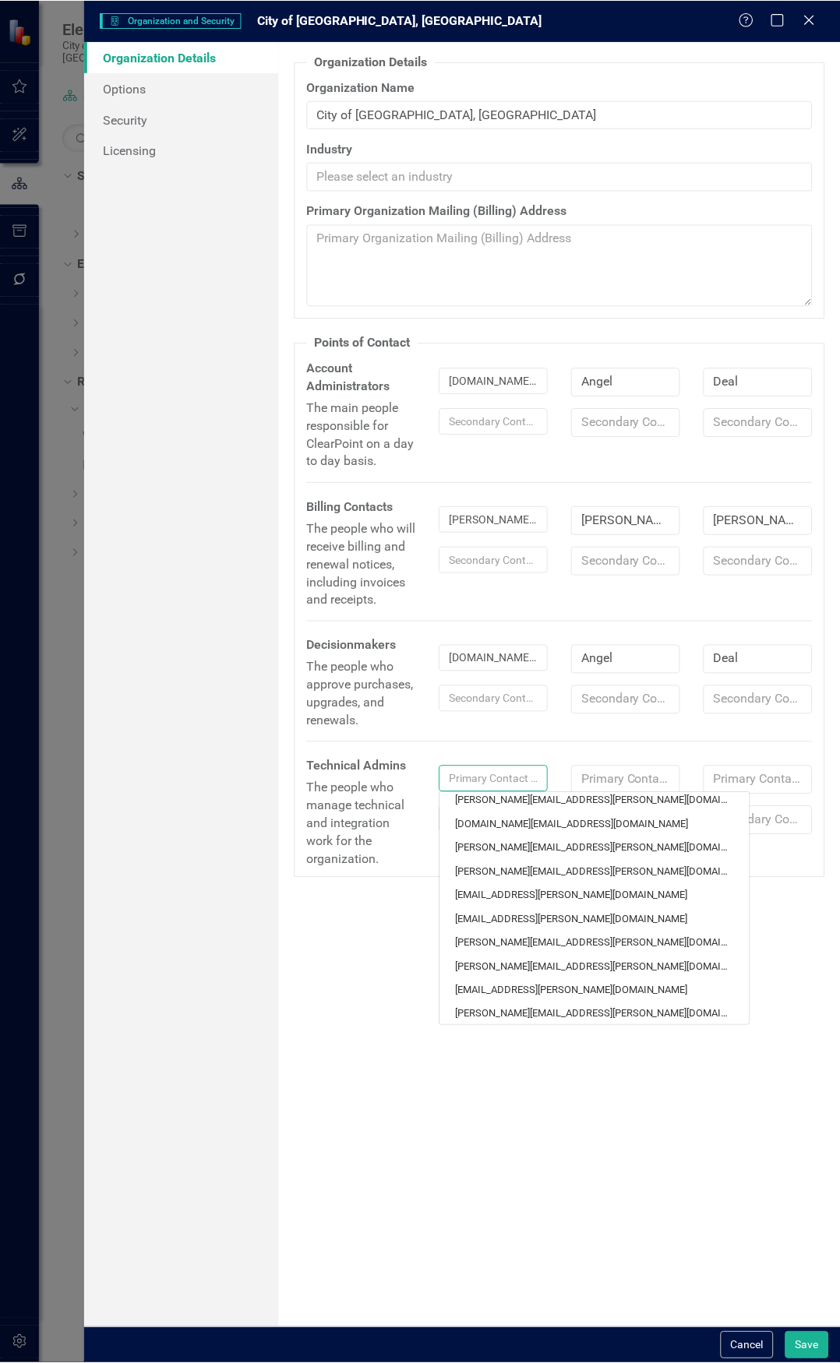
scroll to position [0, 0]
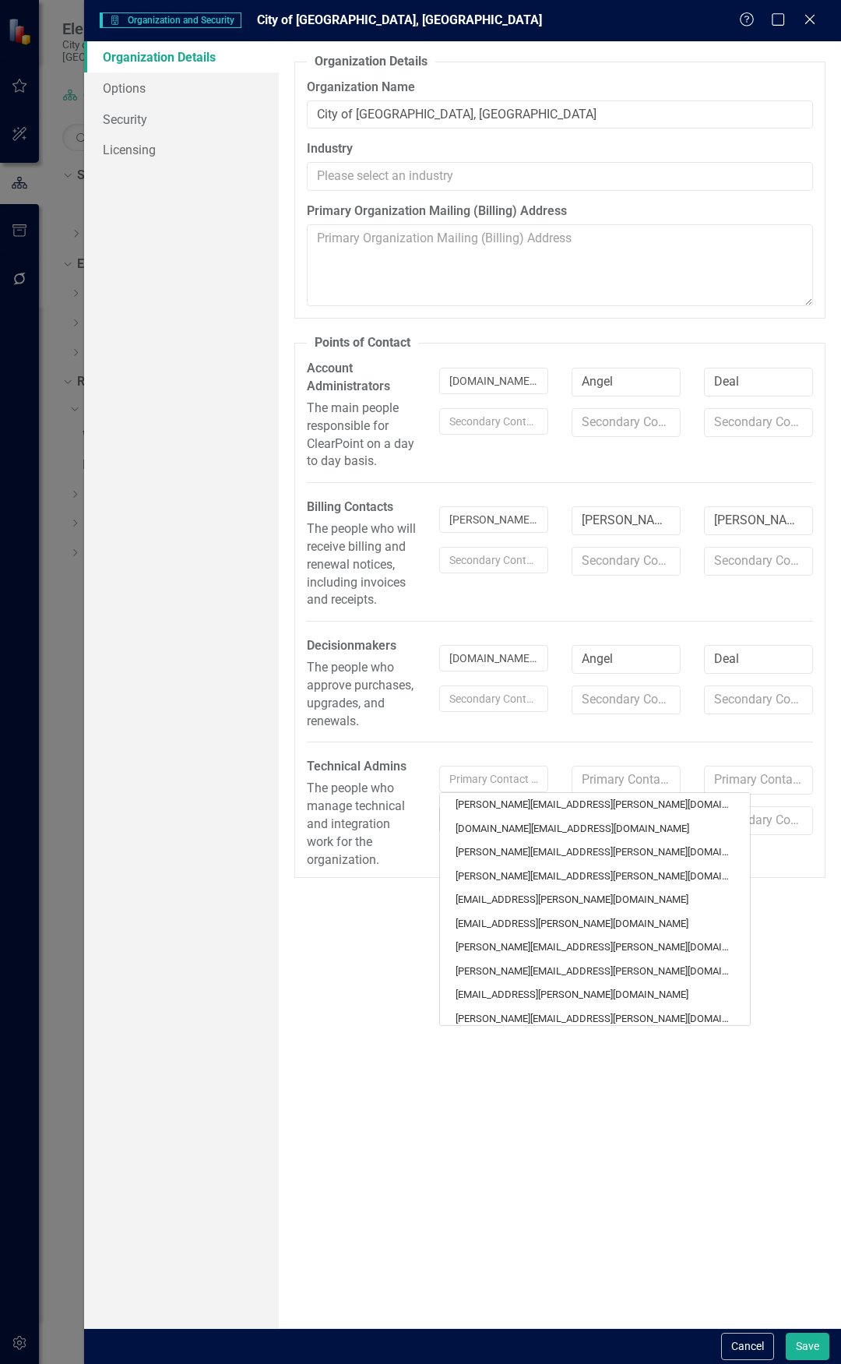
click at [742, 535] on div "Organization Details From this window, you can set up the core organization and…" at bounding box center [560, 684] width 562 height 1287
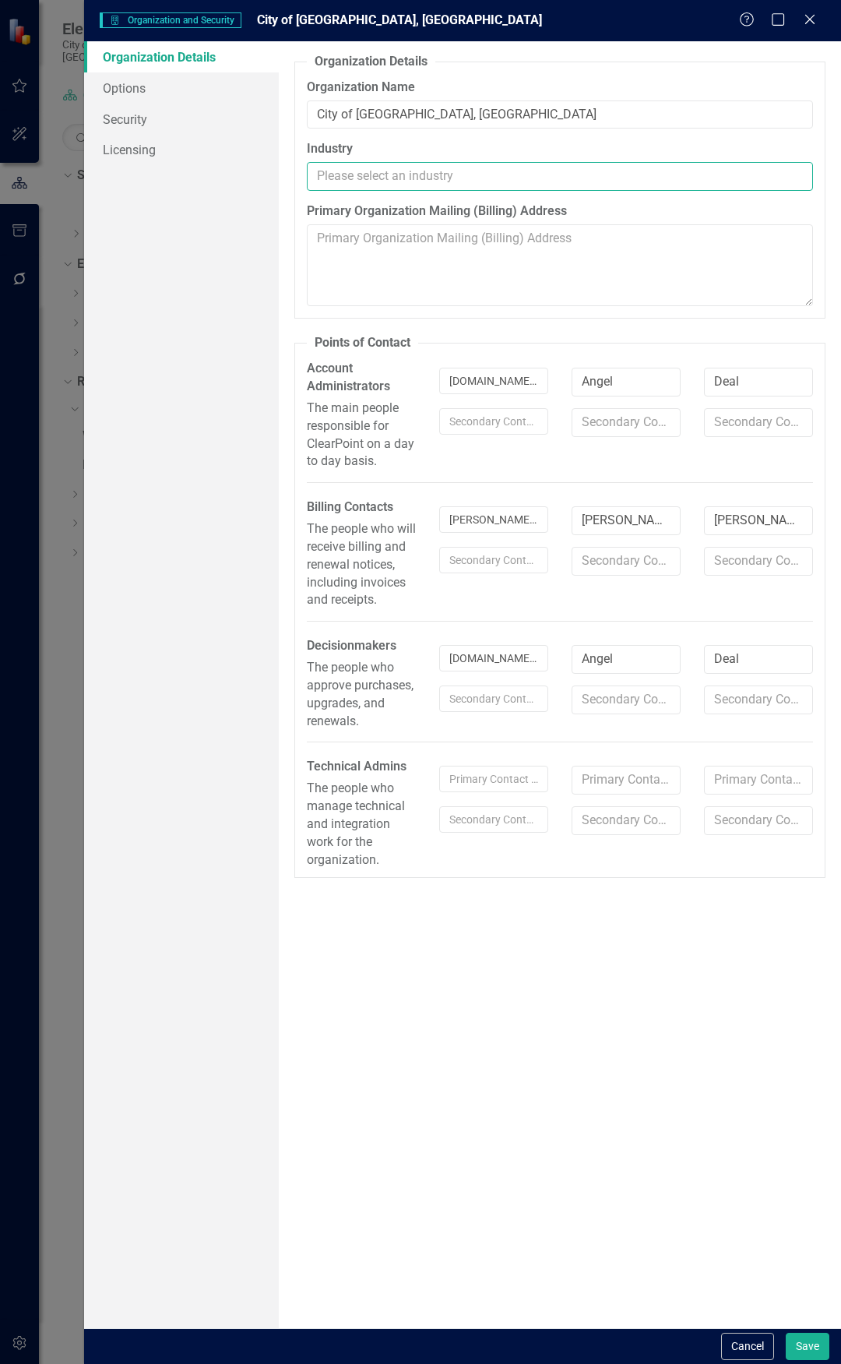
click at [414, 162] on input "Industry" at bounding box center [560, 176] width 506 height 29
type input "M"
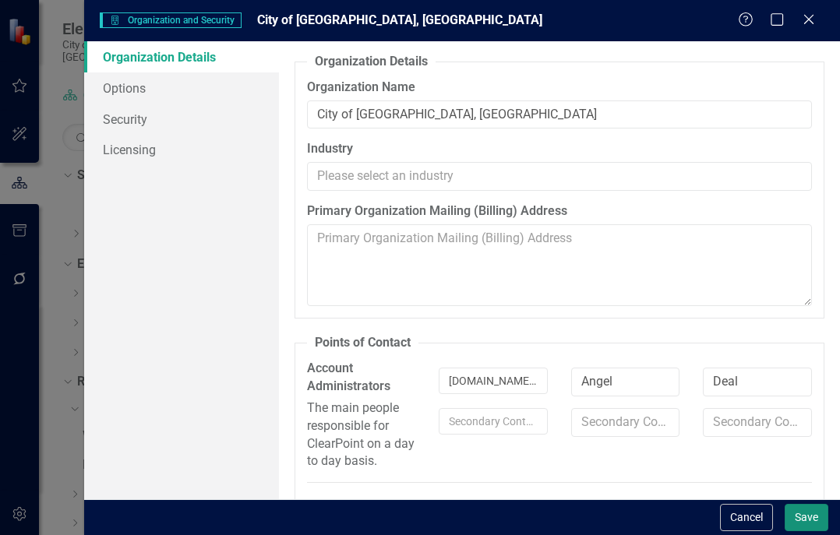
click at [805, 515] on button "Save" at bounding box center [807, 517] width 44 height 27
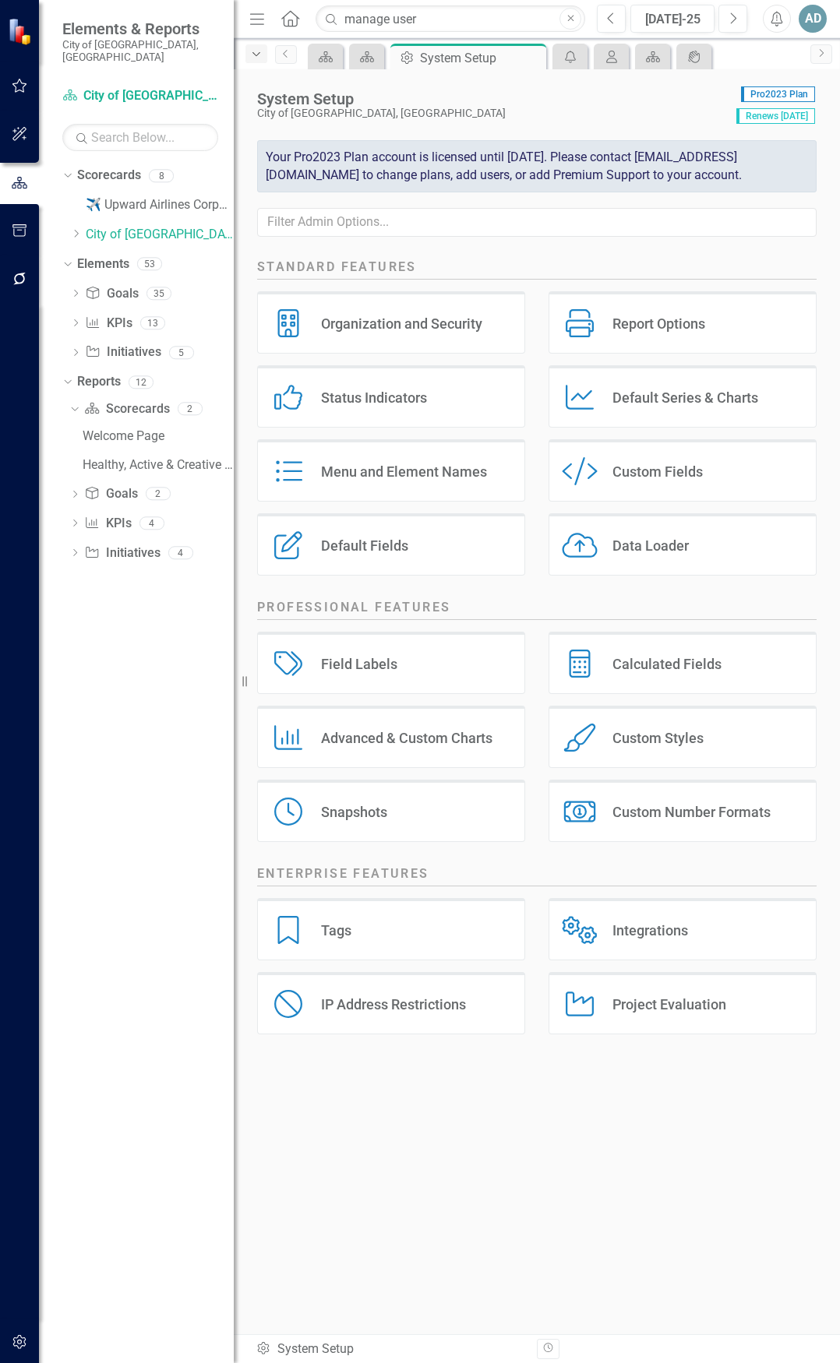
click at [252, 55] on icon "Dropdown" at bounding box center [256, 54] width 14 height 11
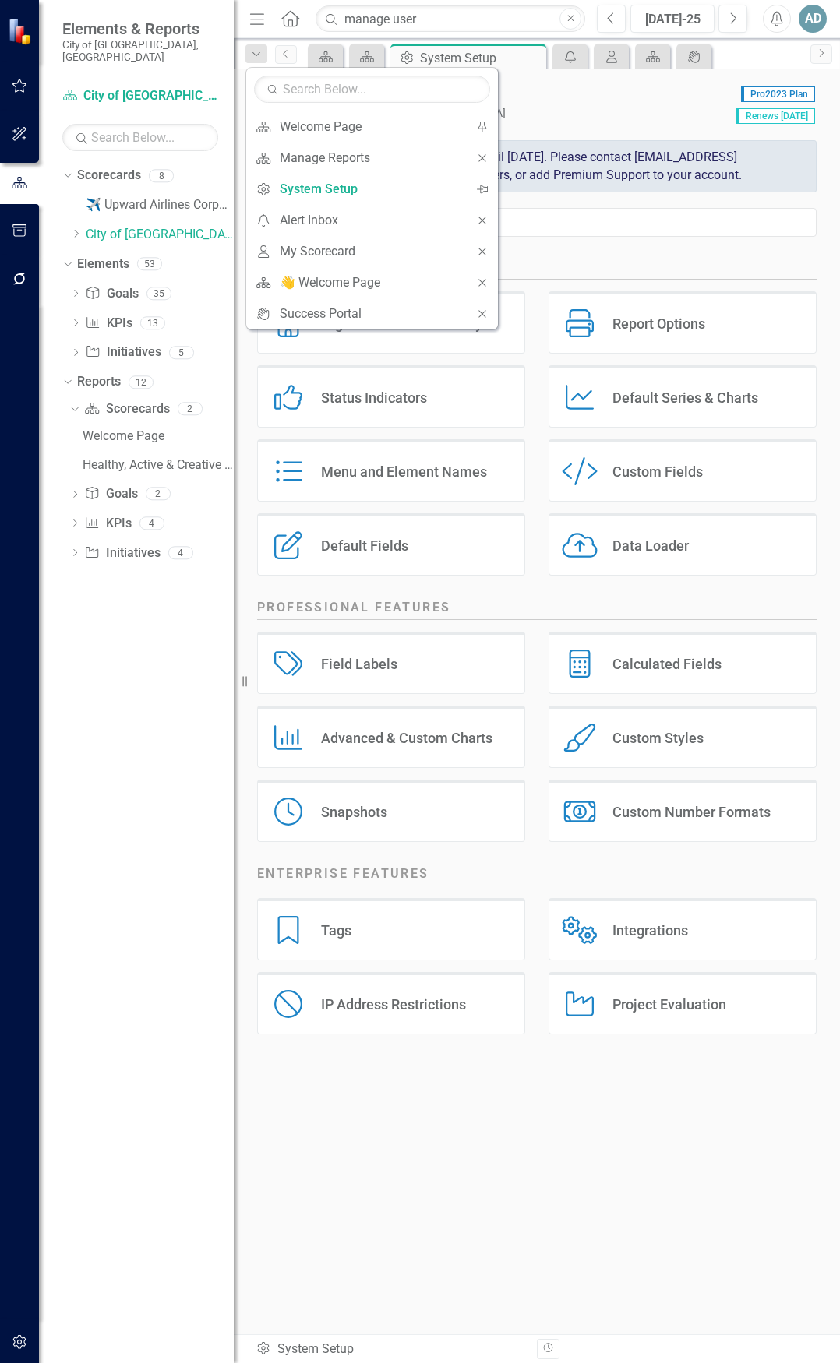
click at [612, 187] on div "Your Pro2023 Plan account is licensed until [DATE]. Please contact [EMAIL_ADDRE…" at bounding box center [536, 166] width 559 height 53
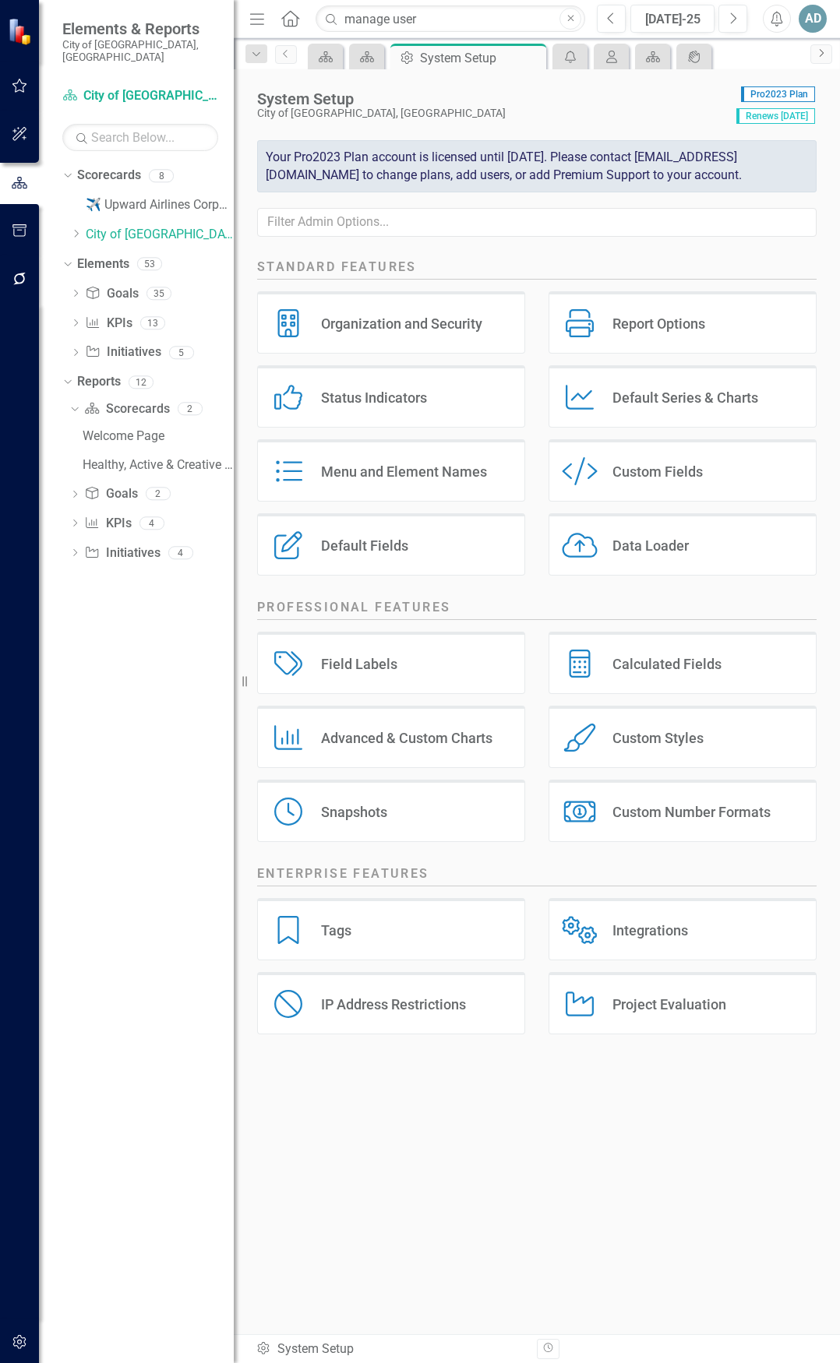
click at [820, 54] on icon "Next" at bounding box center [821, 52] width 12 height 9
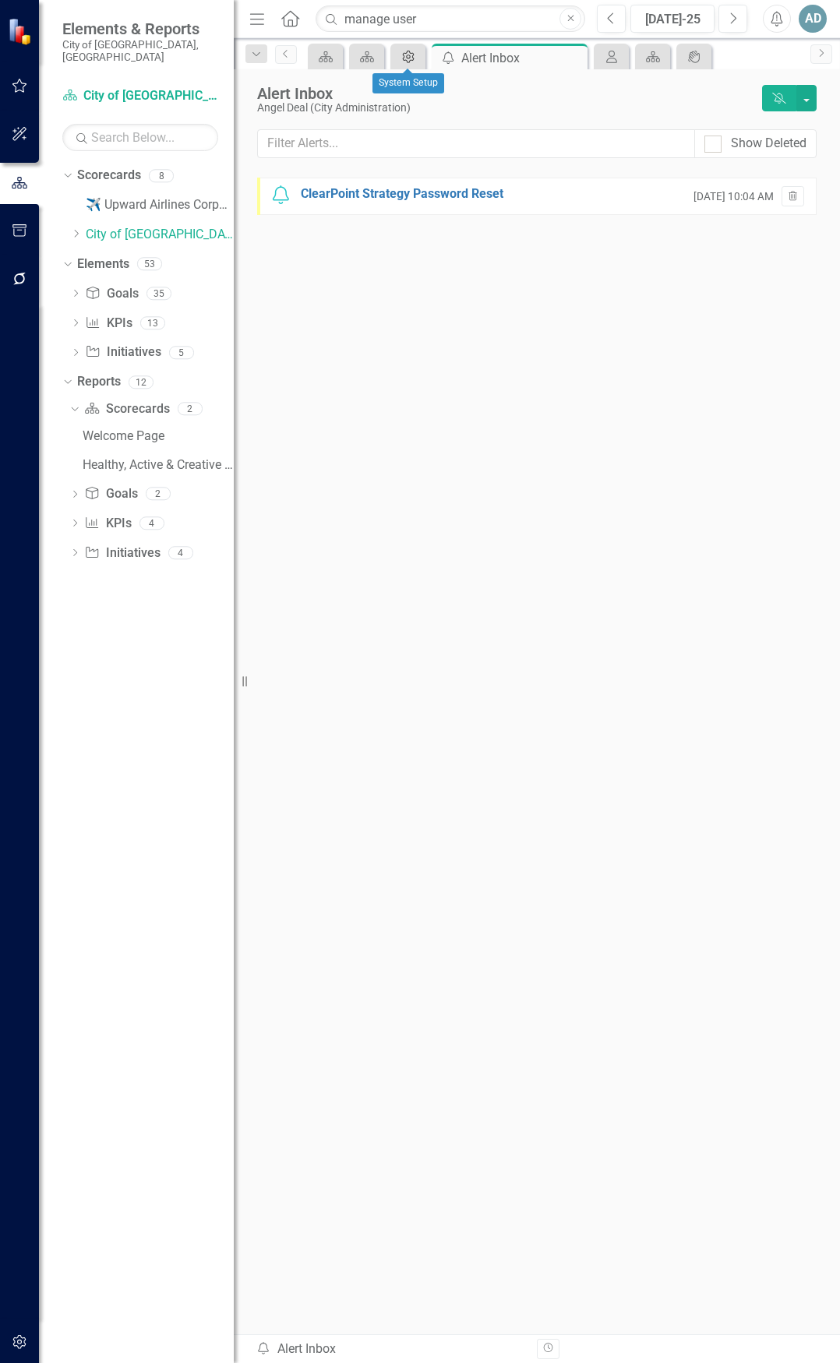
click at [406, 62] on icon "Admin Options" at bounding box center [408, 57] width 16 height 12
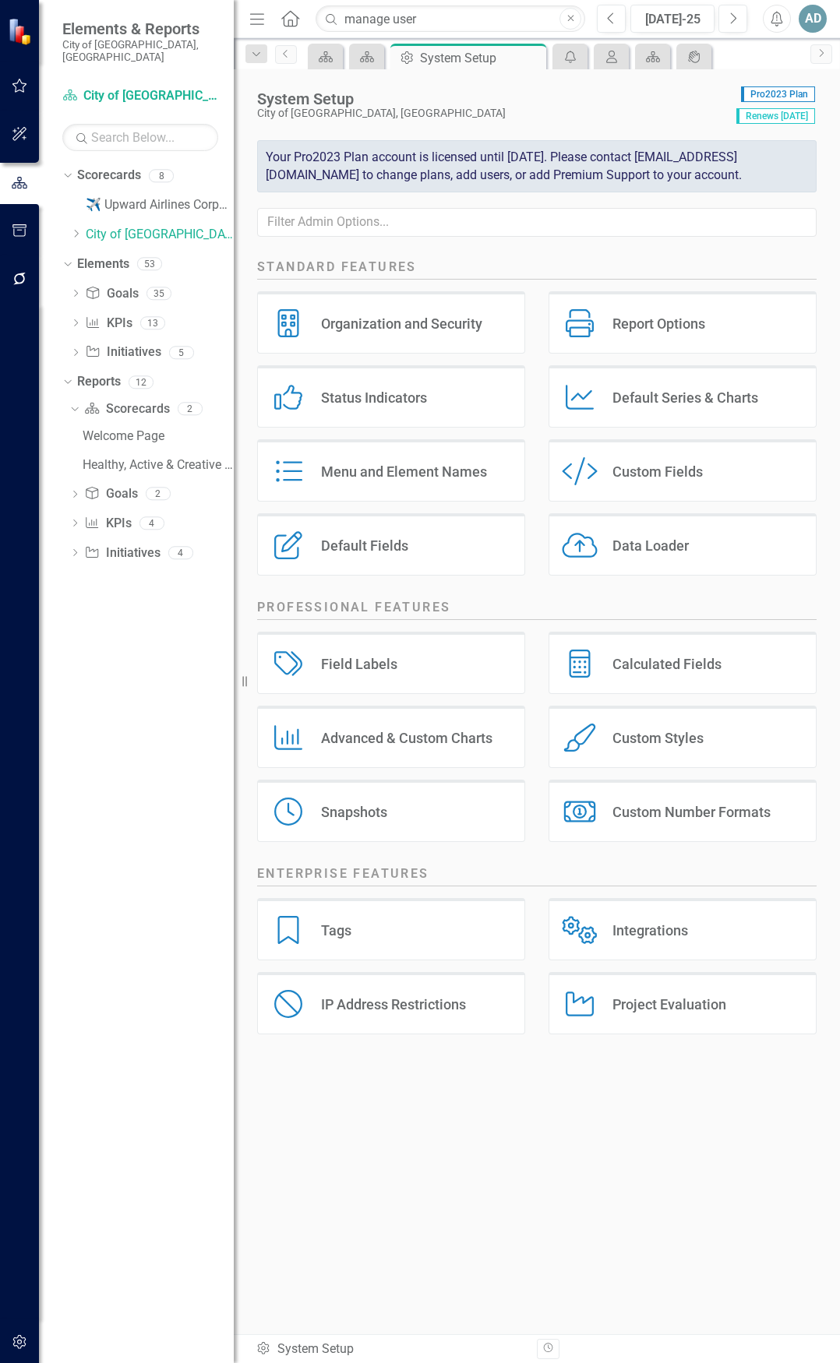
click at [659, 333] on div "Report Options" at bounding box center [658, 324] width 93 height 18
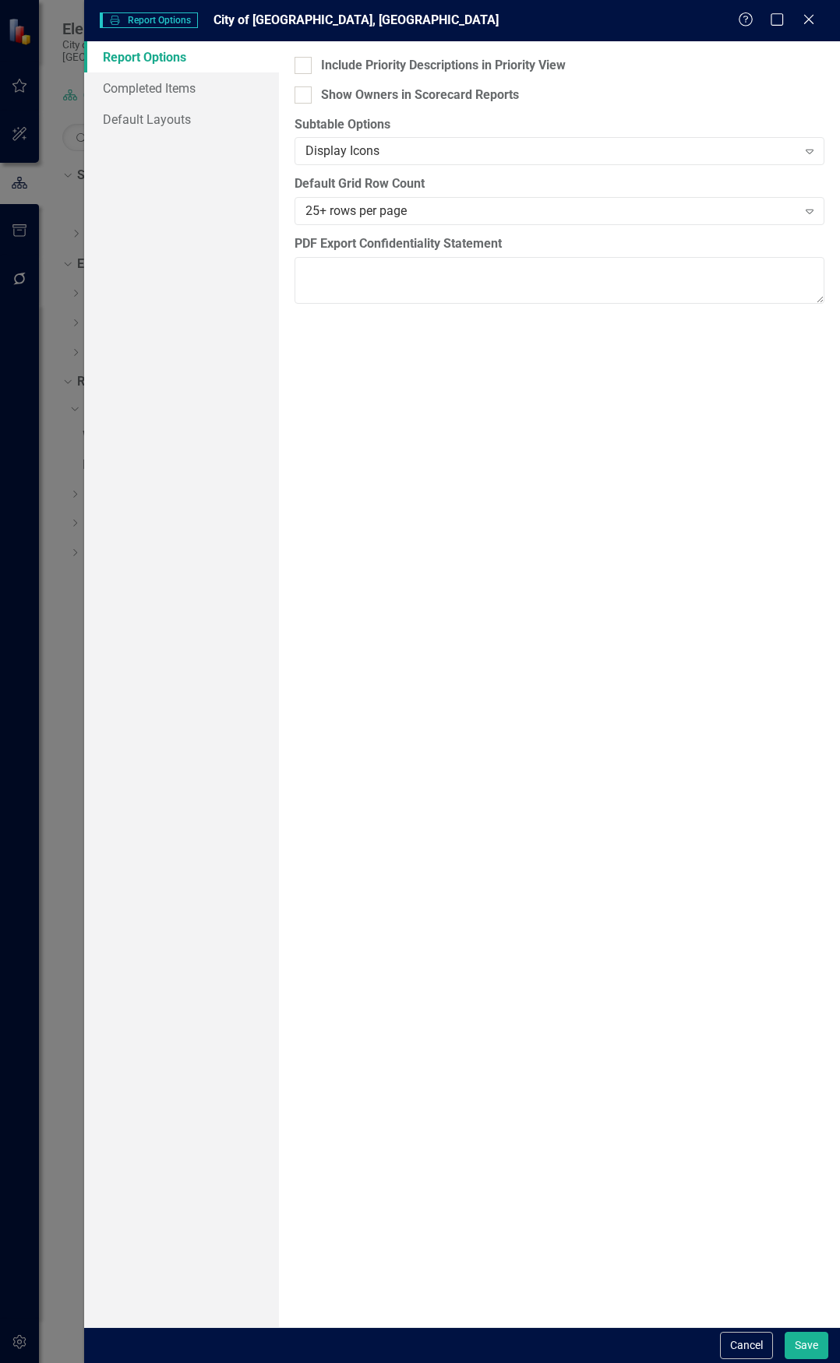
click at [165, 19] on span "Report Options Report Options" at bounding box center [149, 20] width 98 height 16
click at [805, 23] on icon at bounding box center [808, 19] width 12 height 12
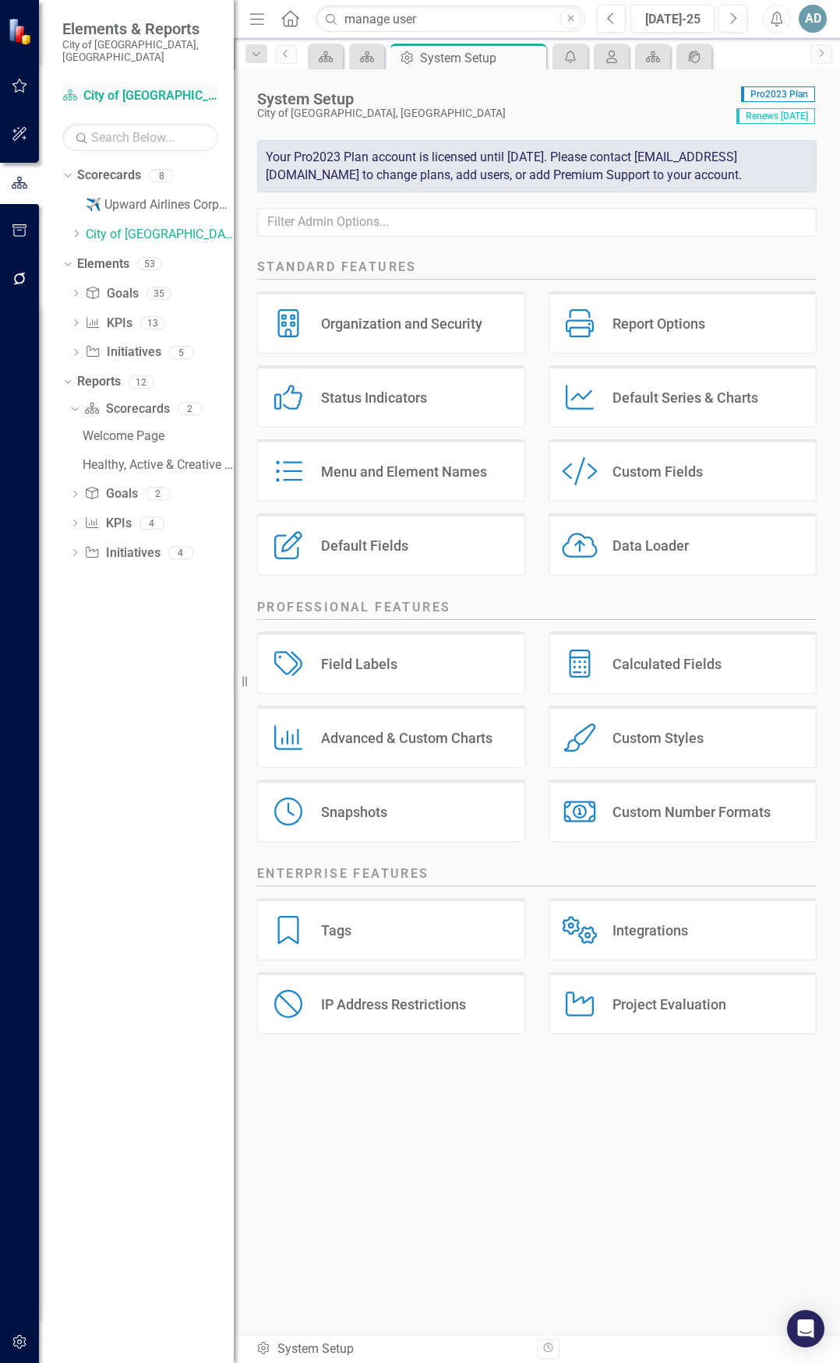
click at [140, 87] on link "Scorecard City of [GEOGRAPHIC_DATA], [GEOGRAPHIC_DATA]" at bounding box center [140, 96] width 156 height 18
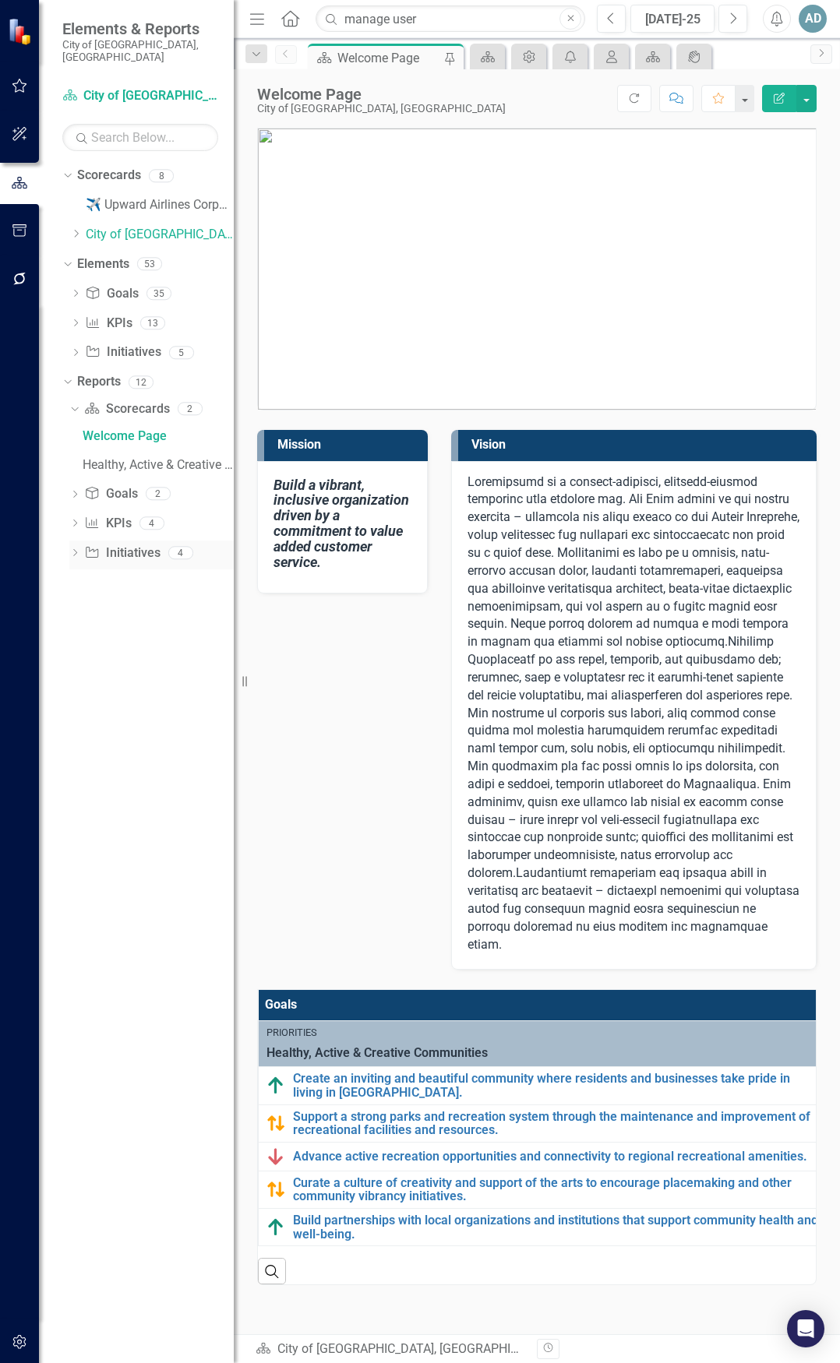
click at [76, 535] on div "Dropdown" at bounding box center [74, 554] width 11 height 13
click at [76, 492] on icon "Dropdown" at bounding box center [73, 497] width 9 height 11
click at [81, 459] on div "Dropdown KPI KPIs 4" at bounding box center [151, 471] width 164 height 30
click at [74, 436] on icon "Dropdown" at bounding box center [74, 440] width 11 height 9
click at [78, 407] on icon "Dropdown" at bounding box center [74, 411] width 11 height 9
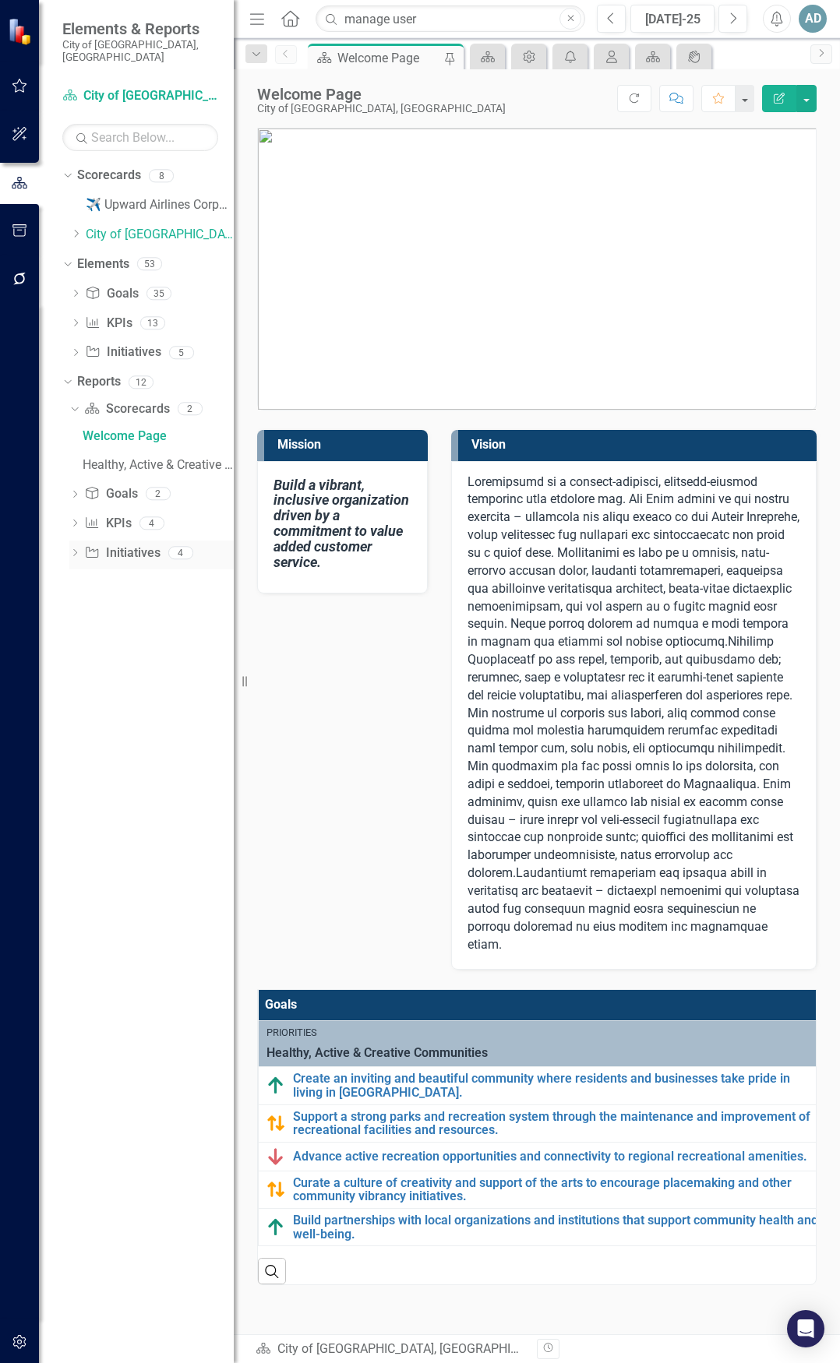
click at [76, 535] on icon "Dropdown" at bounding box center [74, 554] width 11 height 9
click at [76, 291] on icon "Dropdown" at bounding box center [75, 295] width 11 height 9
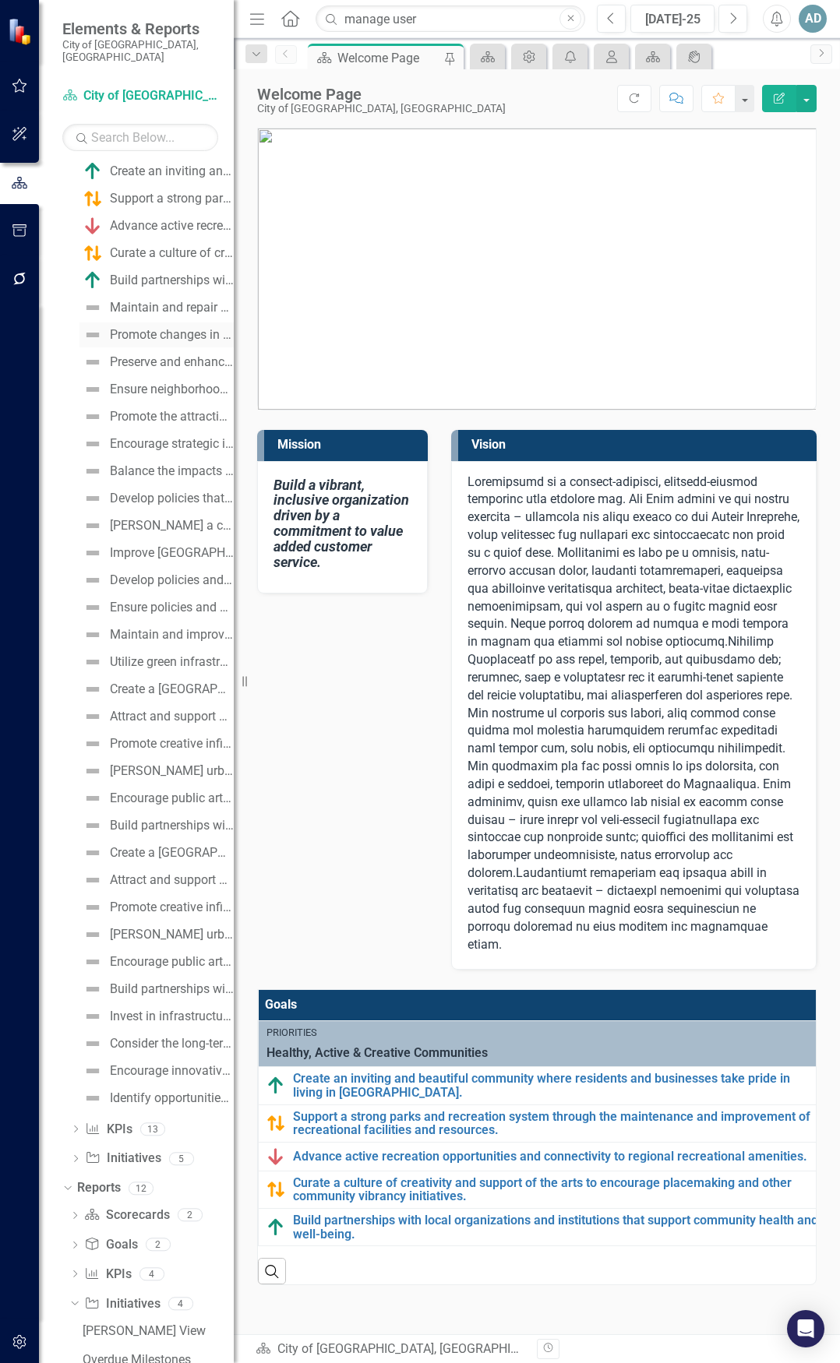
scroll to position [229, 0]
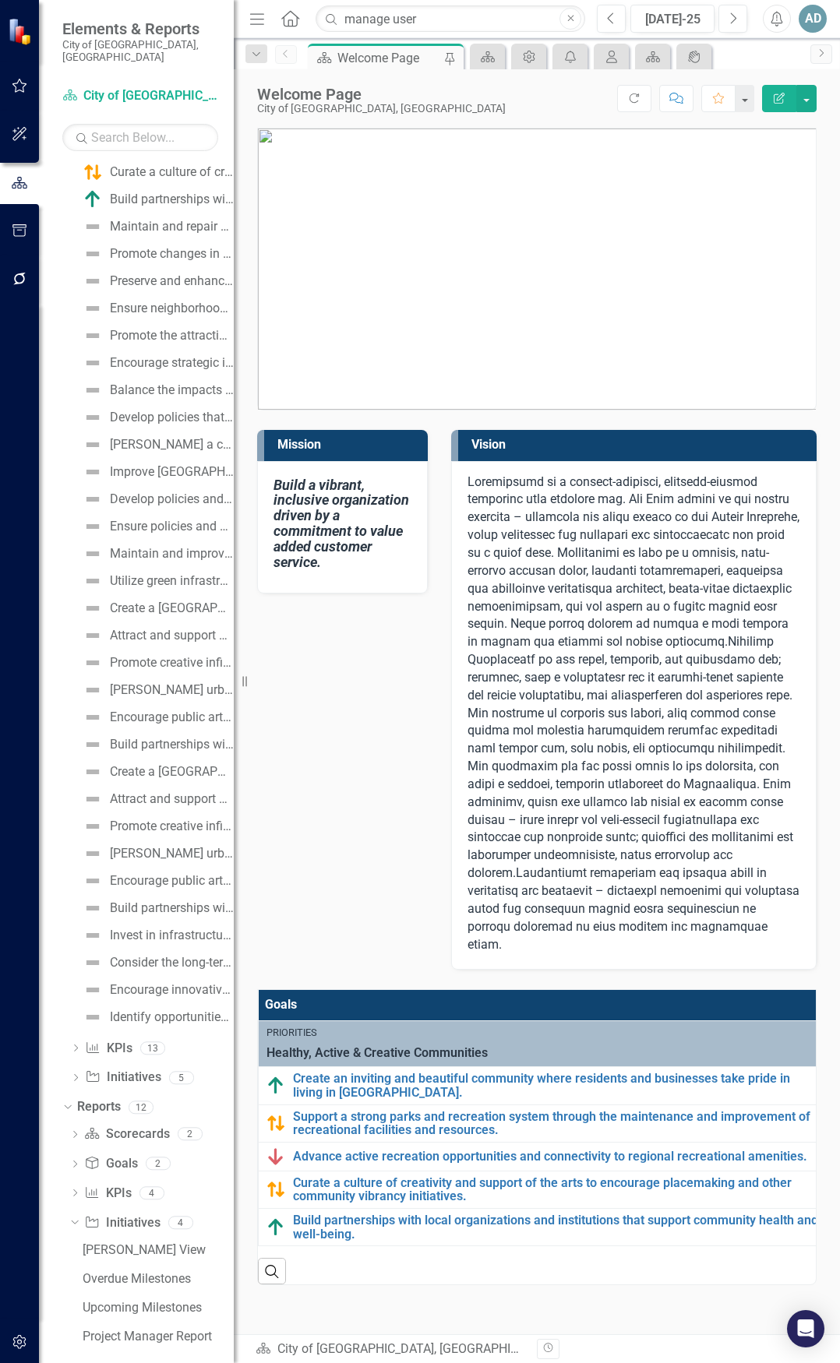
click at [146, 35] on span "Elements & Reports" at bounding box center [140, 28] width 156 height 19
click at [122, 39] on small "City of [GEOGRAPHIC_DATA], [GEOGRAPHIC_DATA]" at bounding box center [140, 51] width 156 height 26
click at [288, 55] on icon "Previous" at bounding box center [286, 53] width 12 height 9
click at [824, 55] on icon "Next" at bounding box center [821, 52] width 12 height 9
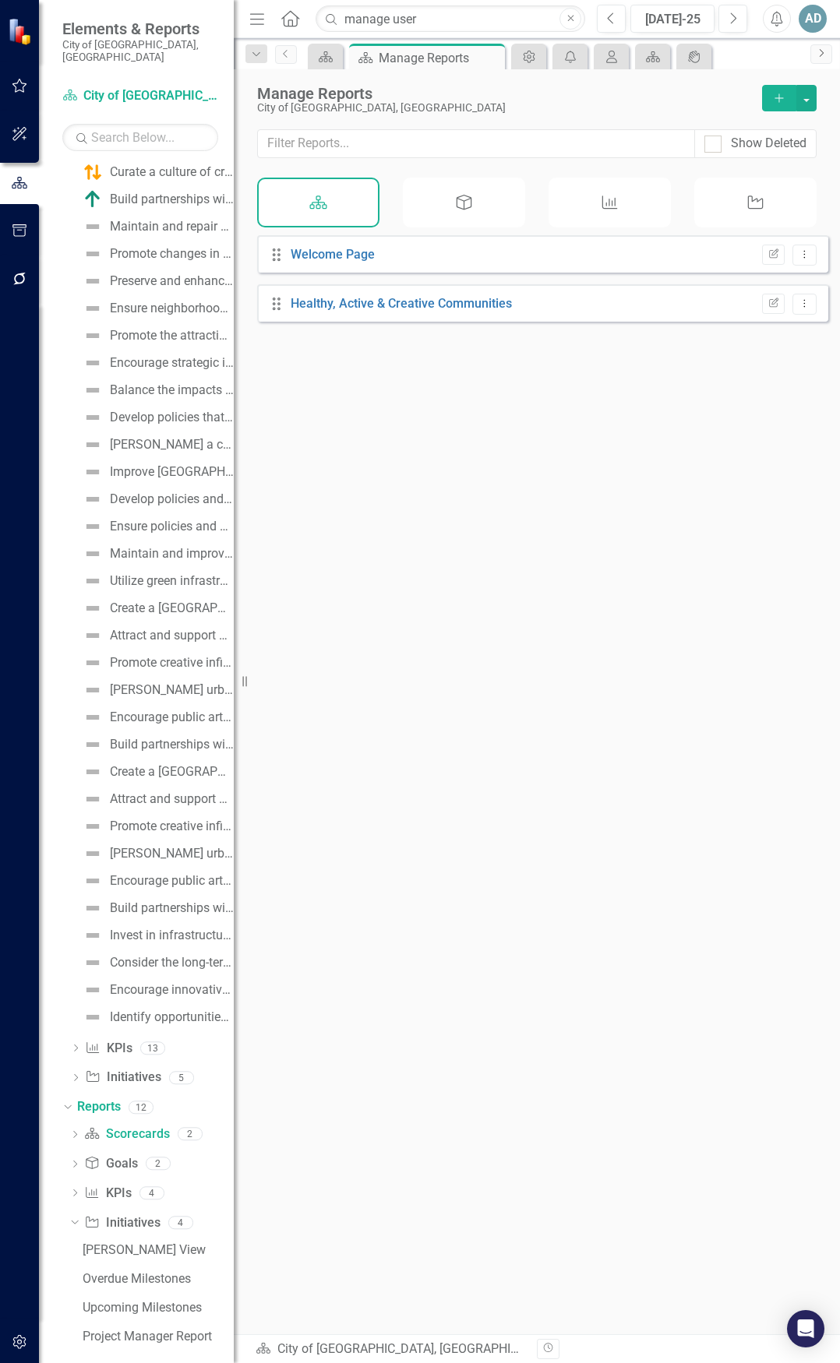
click at [824, 56] on icon "Next" at bounding box center [821, 52] width 12 height 9
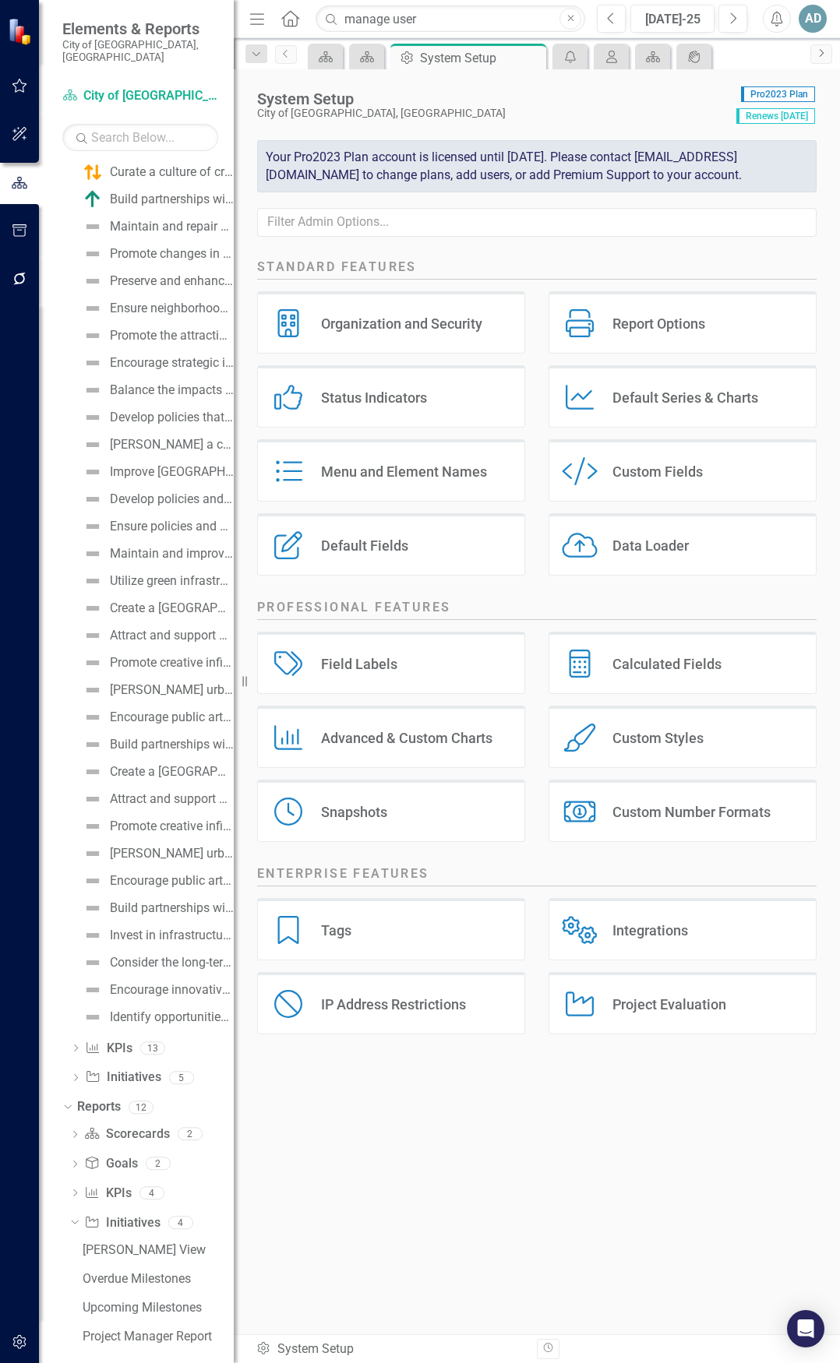
click at [824, 56] on icon "Next" at bounding box center [821, 52] width 12 height 9
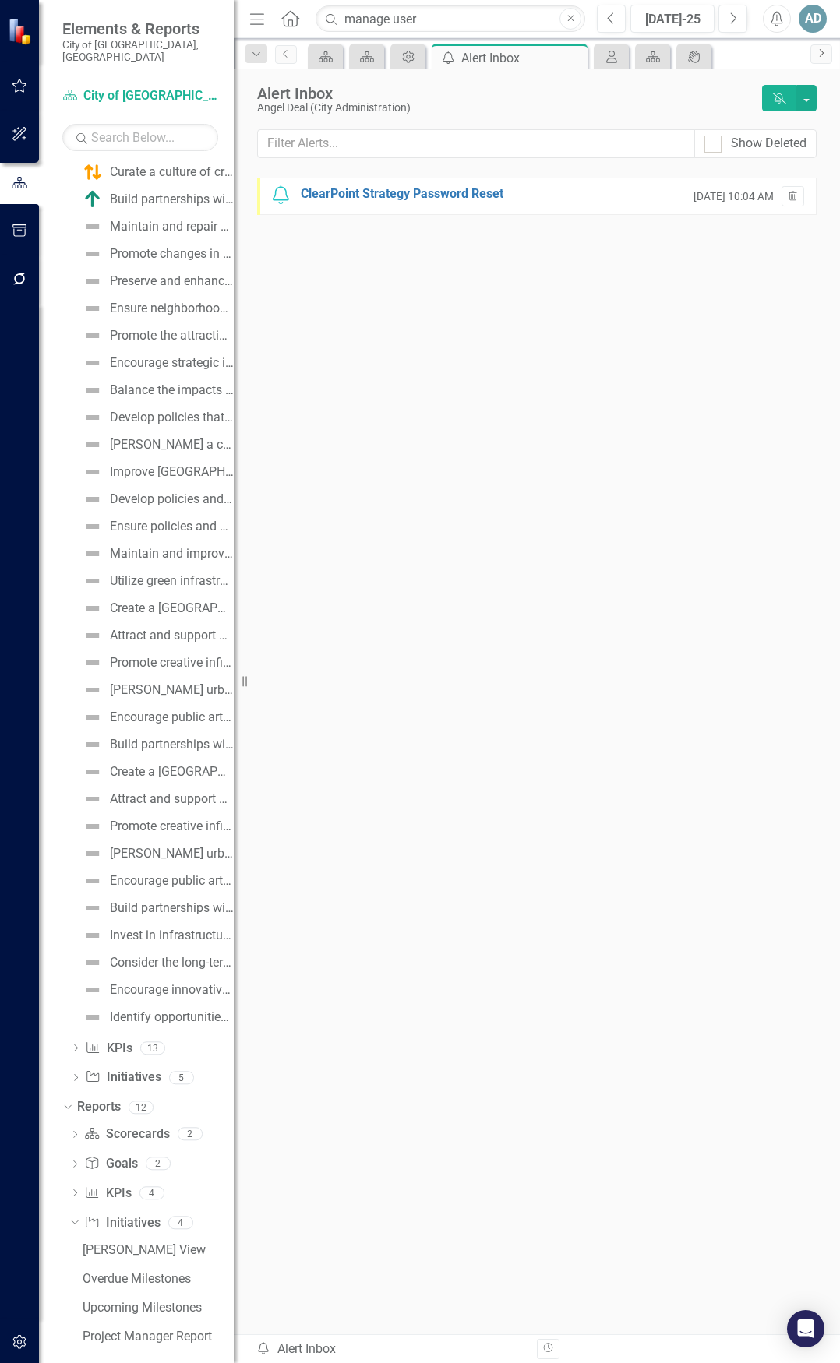
click at [824, 56] on icon "Next" at bounding box center [821, 52] width 12 height 9
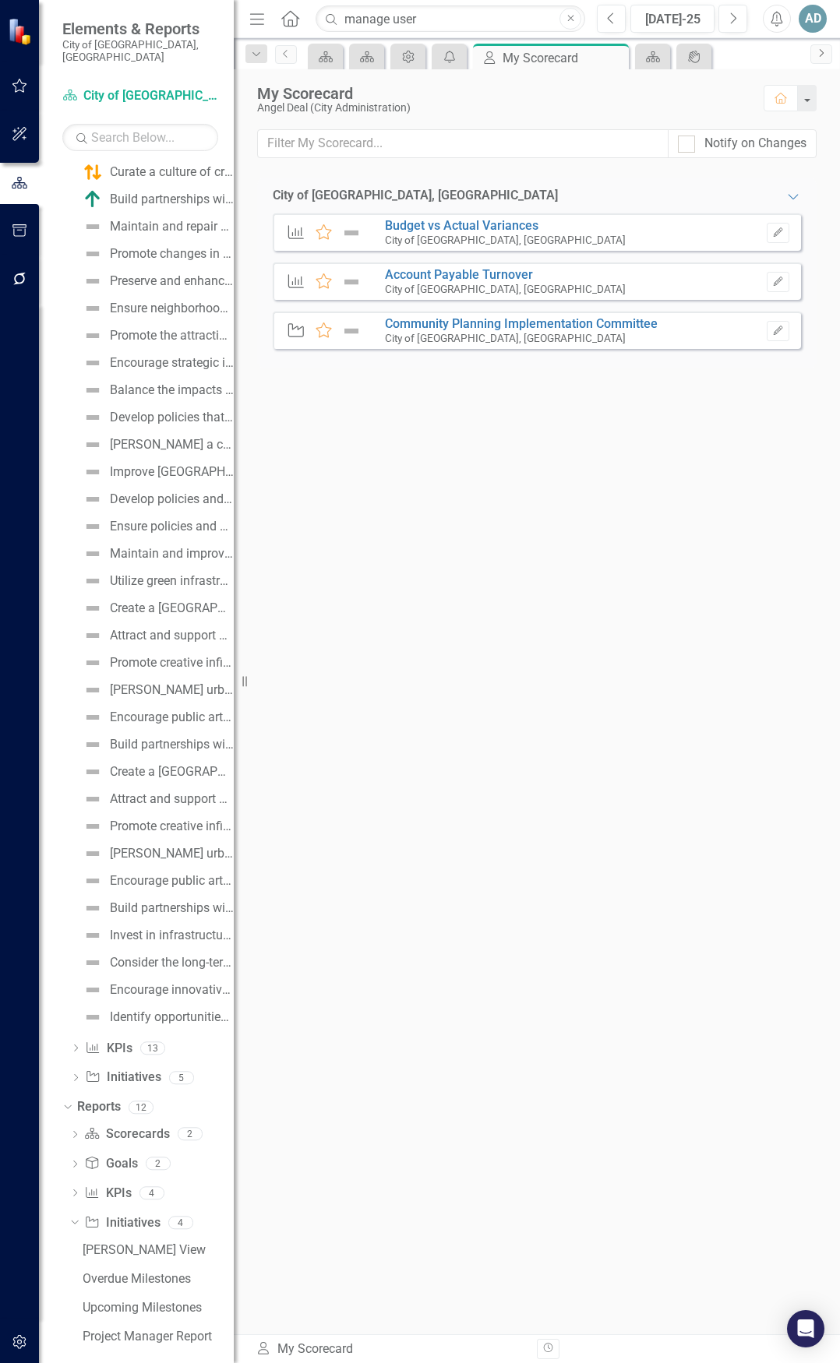
click at [824, 56] on icon "Next" at bounding box center [821, 52] width 12 height 9
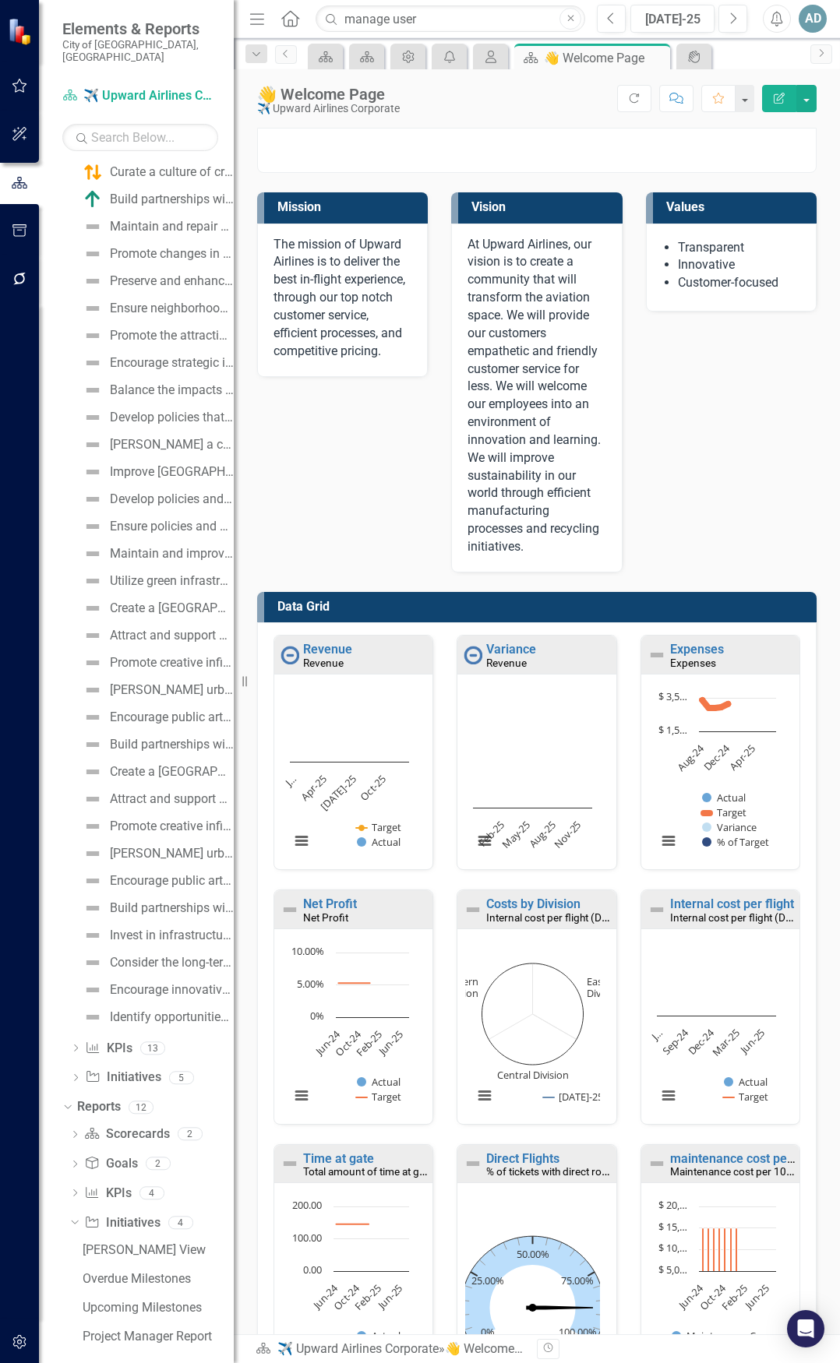
click at [258, 55] on icon "Dropdown" at bounding box center [256, 54] width 14 height 11
click at [294, 25] on icon "Home" at bounding box center [290, 18] width 20 height 16
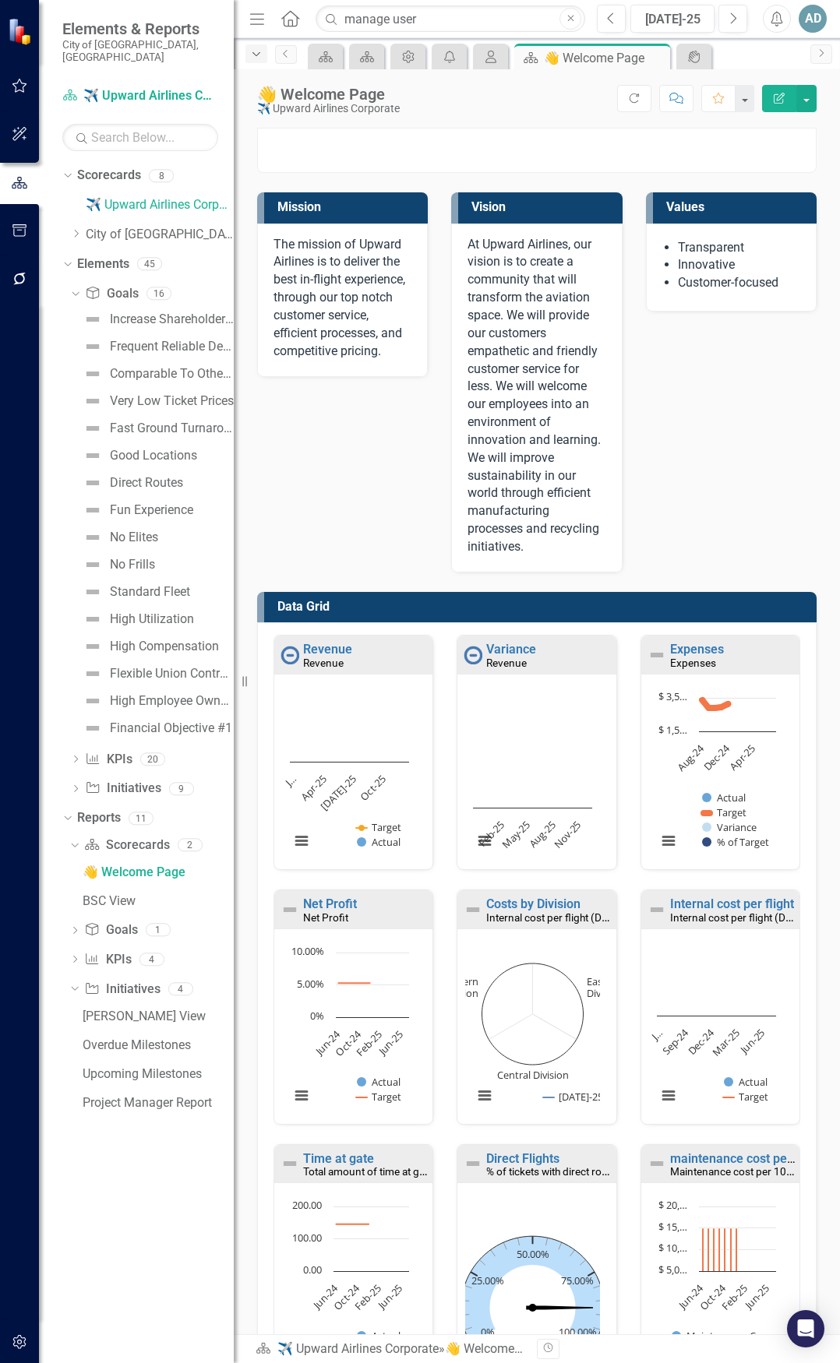
click at [254, 45] on div "Dropdown" at bounding box center [256, 53] width 22 height 19
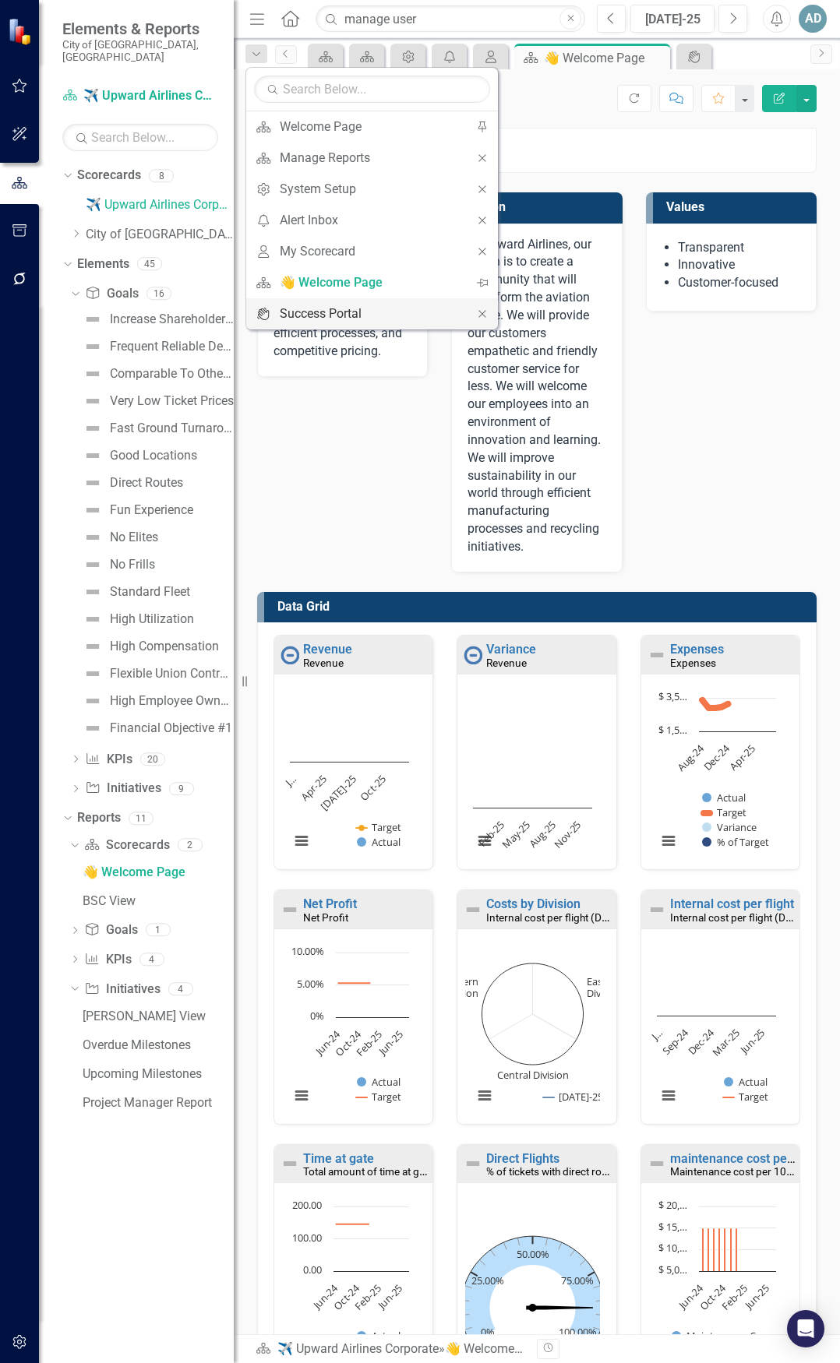
click at [329, 312] on div "Success Portal" at bounding box center [369, 313] width 179 height 19
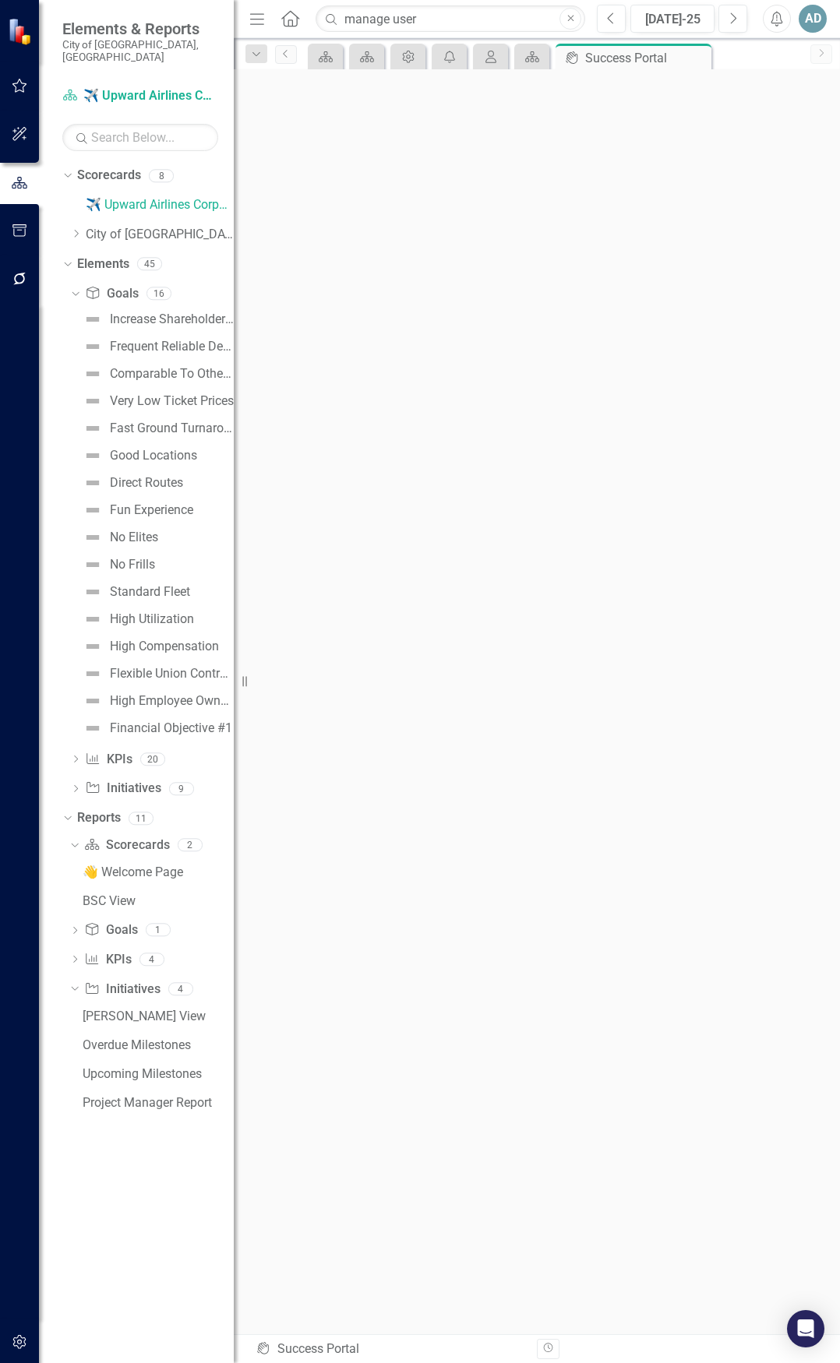
scroll to position [5, 0]
click at [24, 233] on icon "button" at bounding box center [20, 230] width 16 height 12
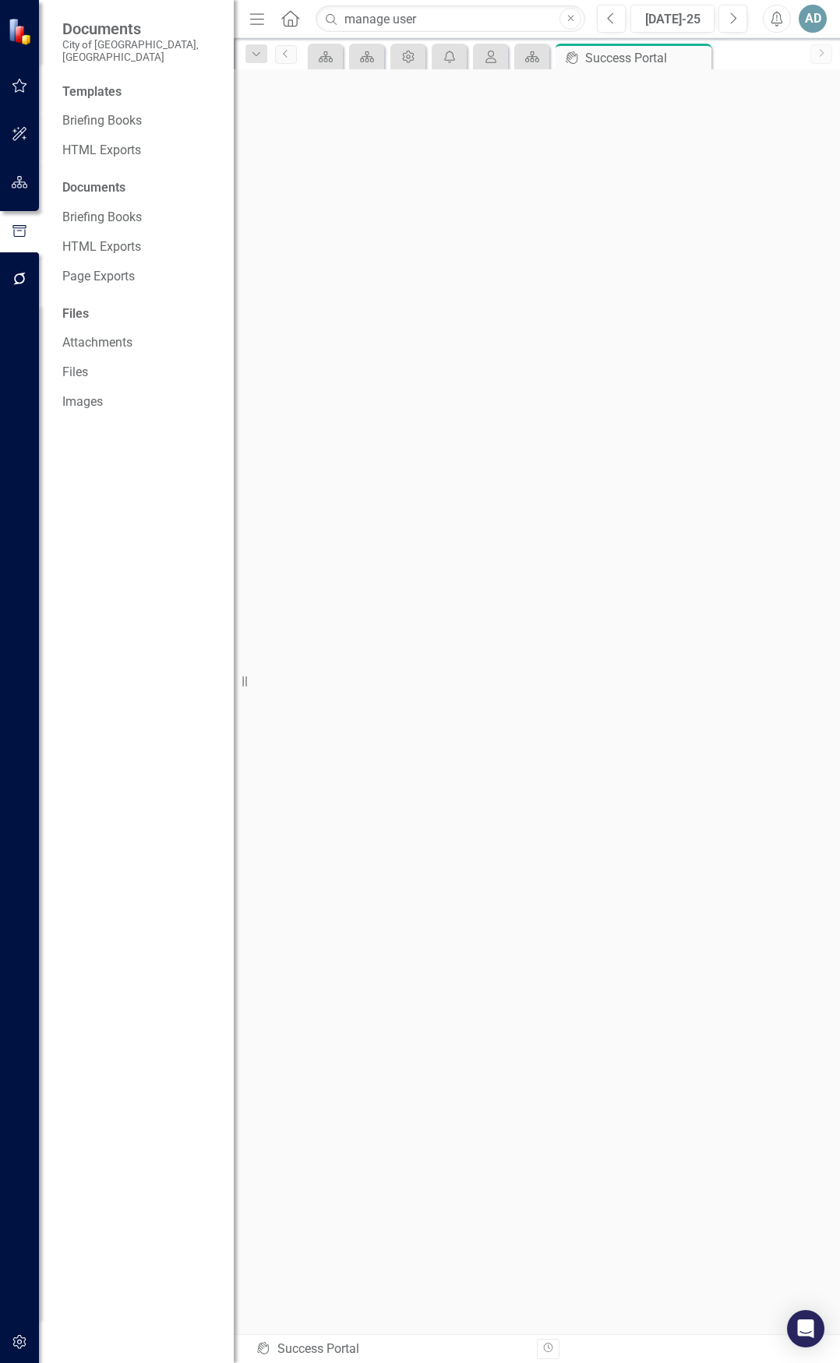
click at [19, 279] on icon "button" at bounding box center [20, 279] width 16 height 12
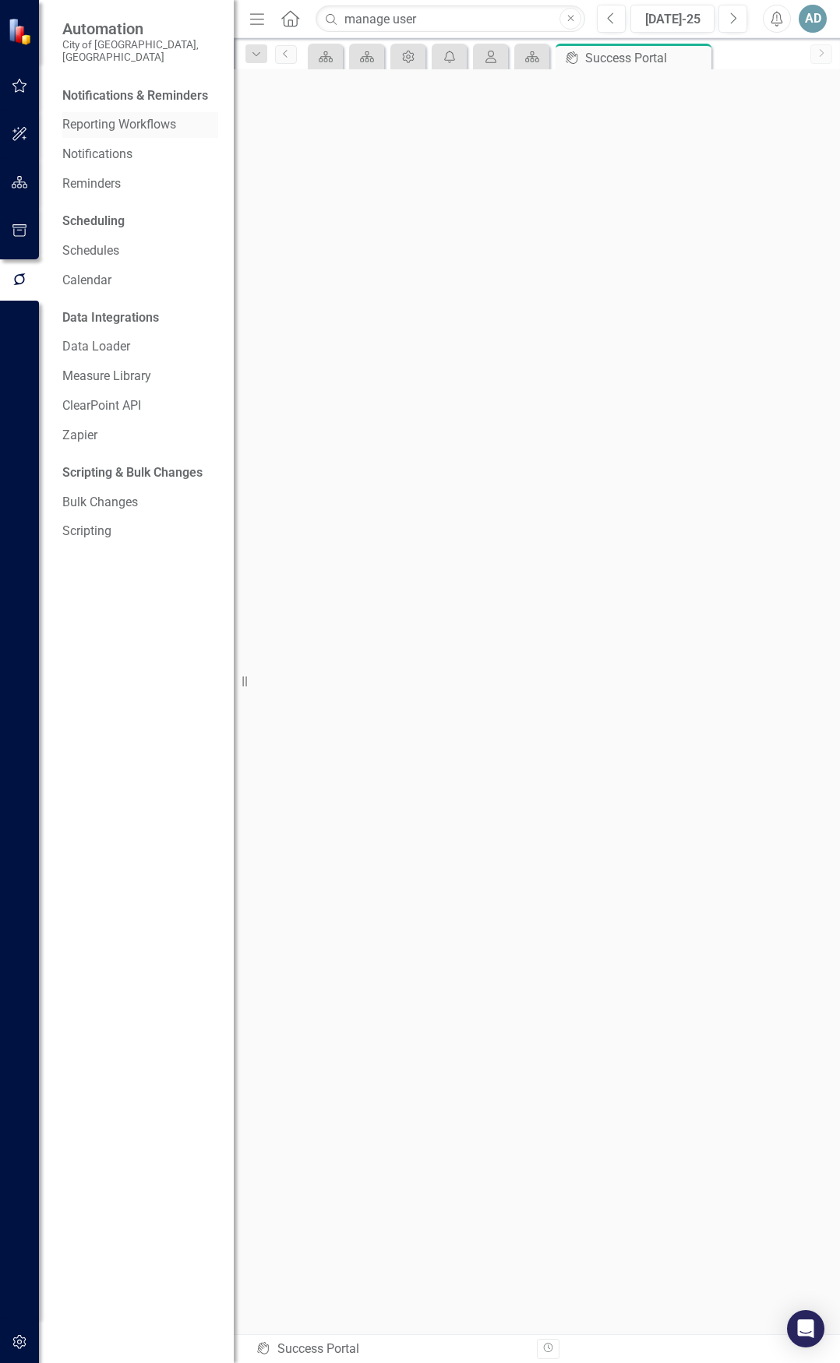
click at [141, 116] on link "Reporting Workflows" at bounding box center [140, 125] width 156 height 18
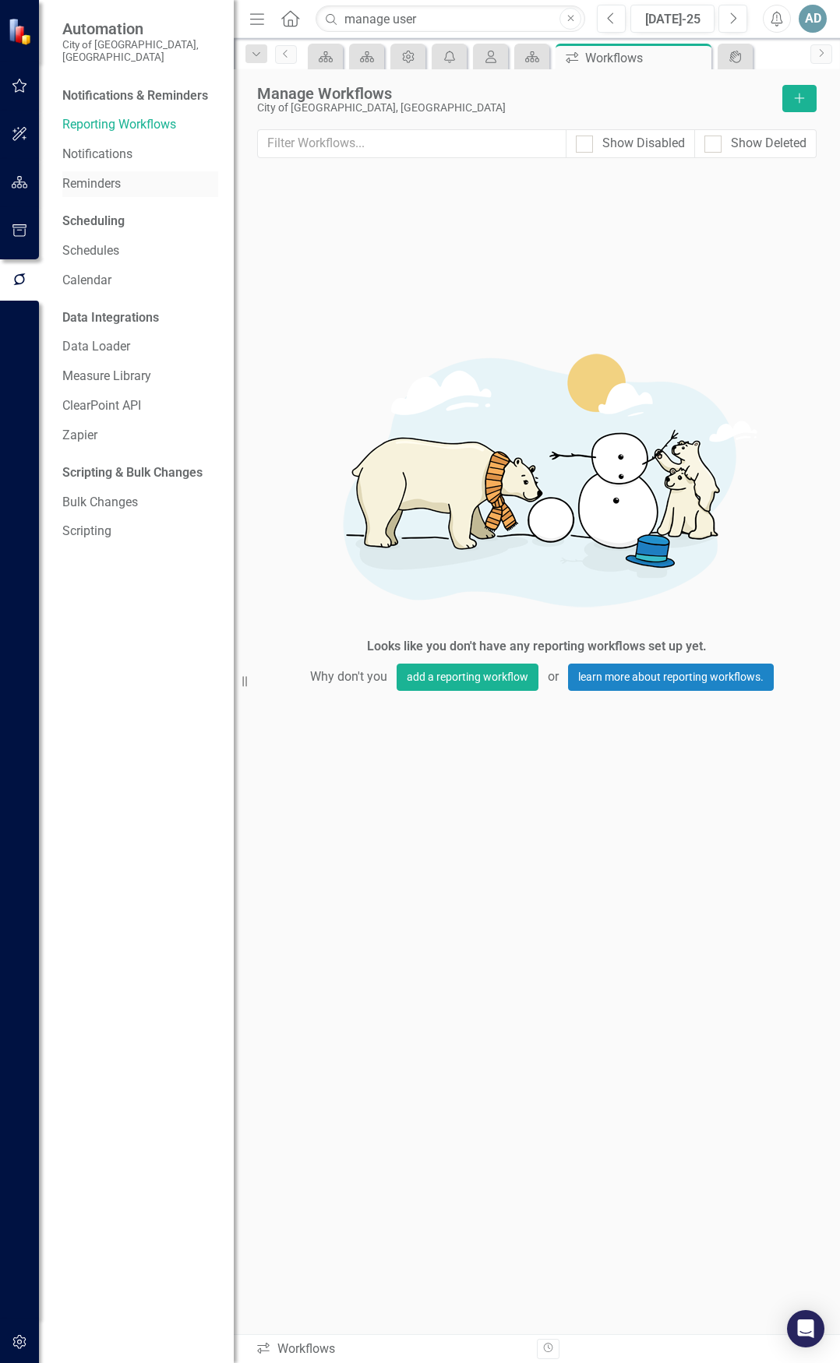
click at [113, 175] on link "Reminders" at bounding box center [140, 184] width 156 height 18
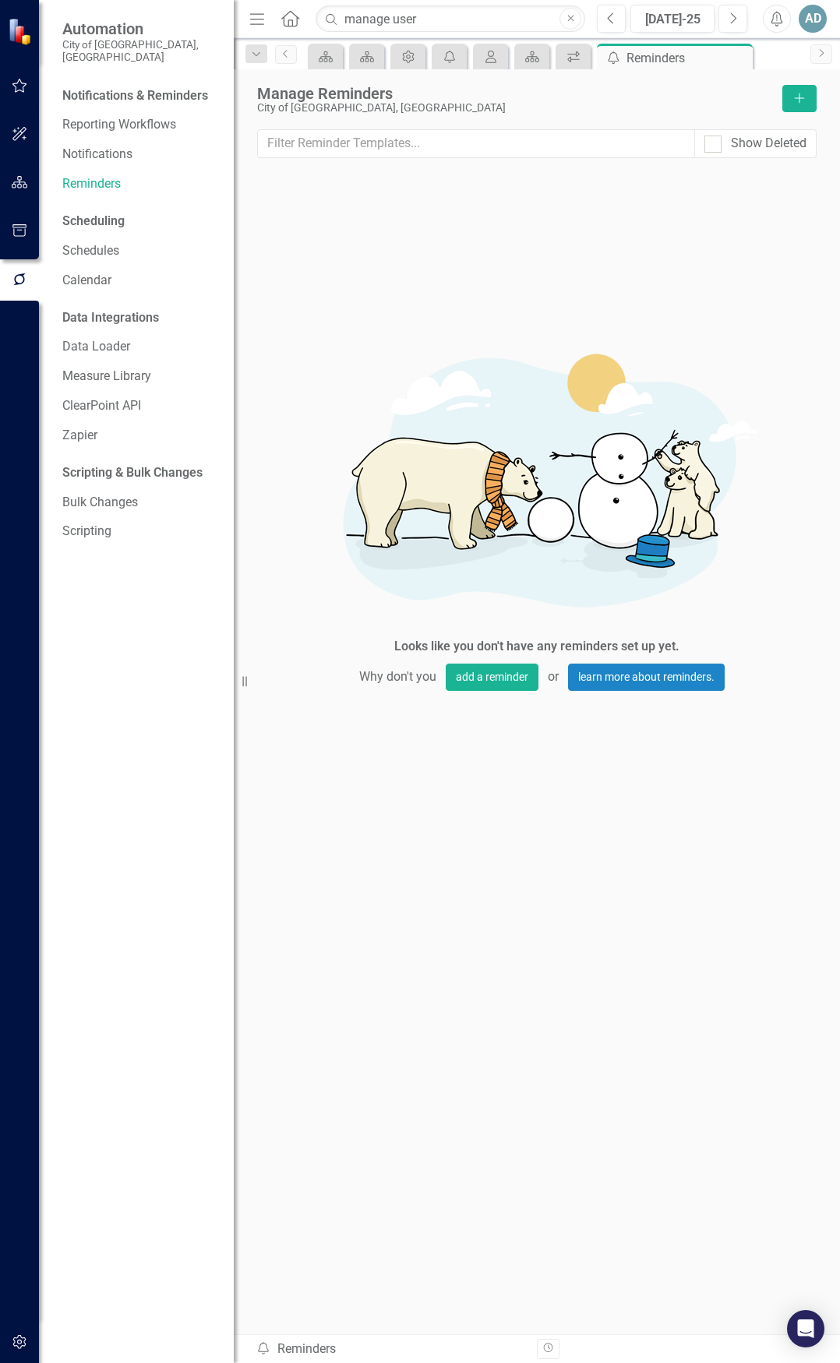
click at [100, 213] on div "Scheduling" at bounding box center [93, 222] width 62 height 18
click at [100, 242] on link "Schedules" at bounding box center [140, 251] width 156 height 18
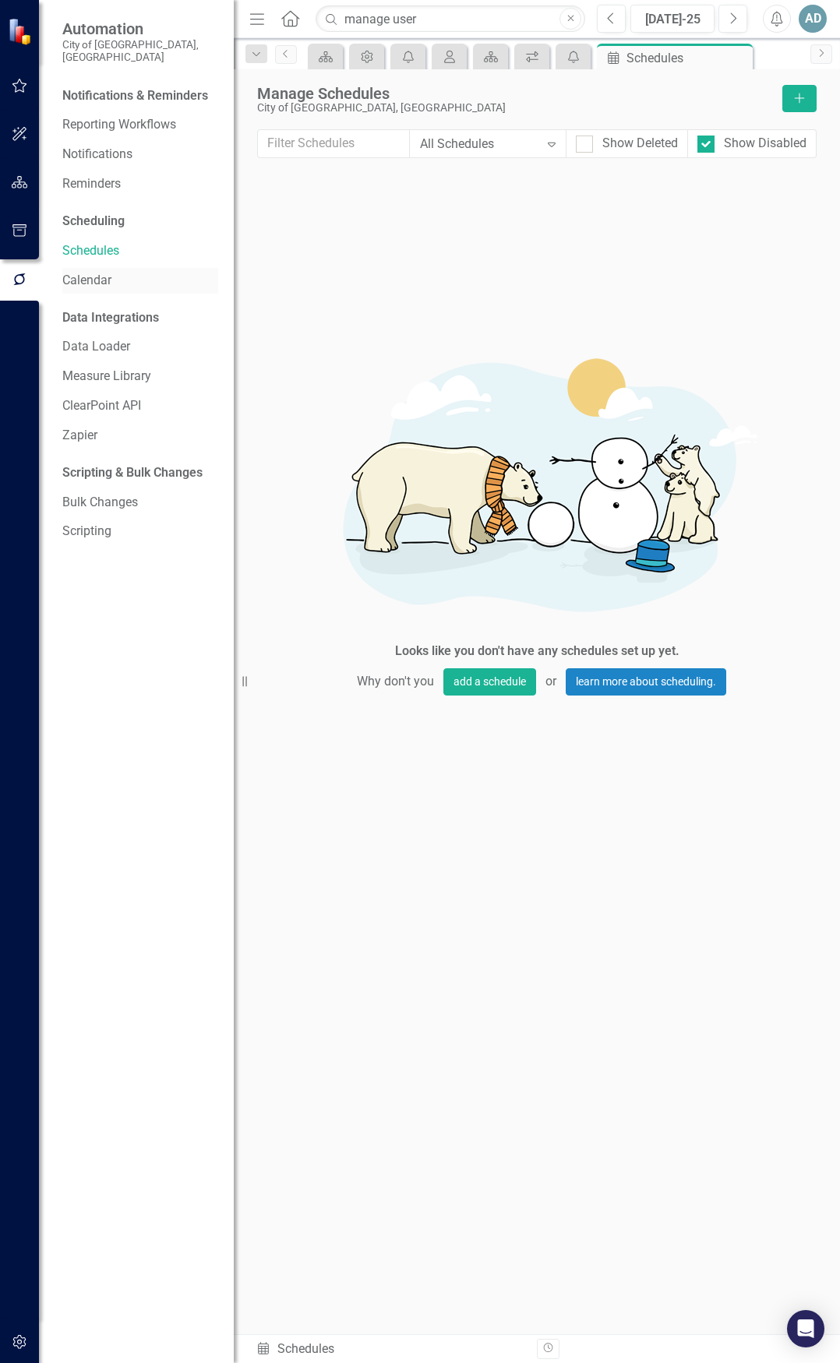
click at [100, 272] on link "Calendar" at bounding box center [140, 281] width 156 height 18
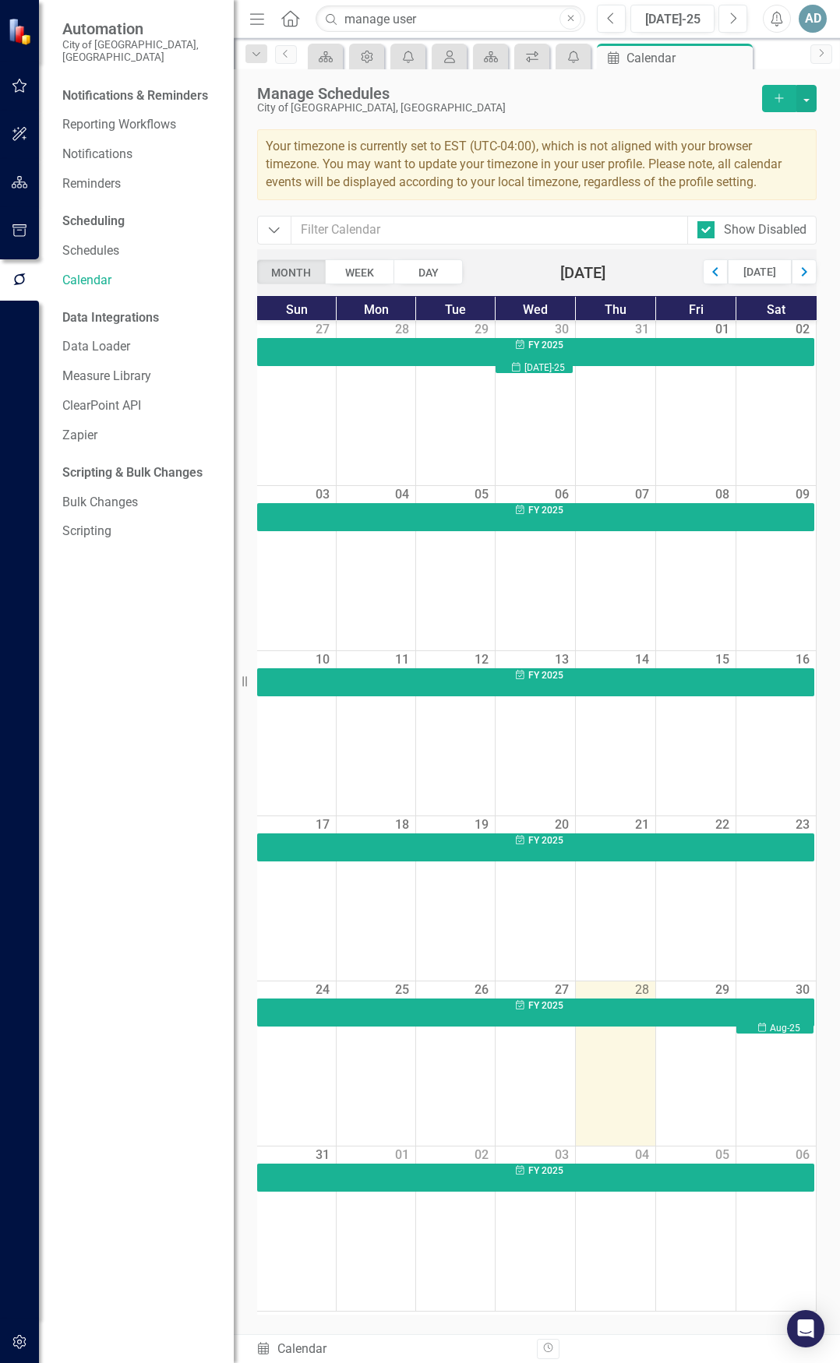
click at [110, 309] on div "Data Integrations" at bounding box center [110, 318] width 97 height 18
click at [111, 338] on link "Data Loader" at bounding box center [140, 347] width 156 height 18
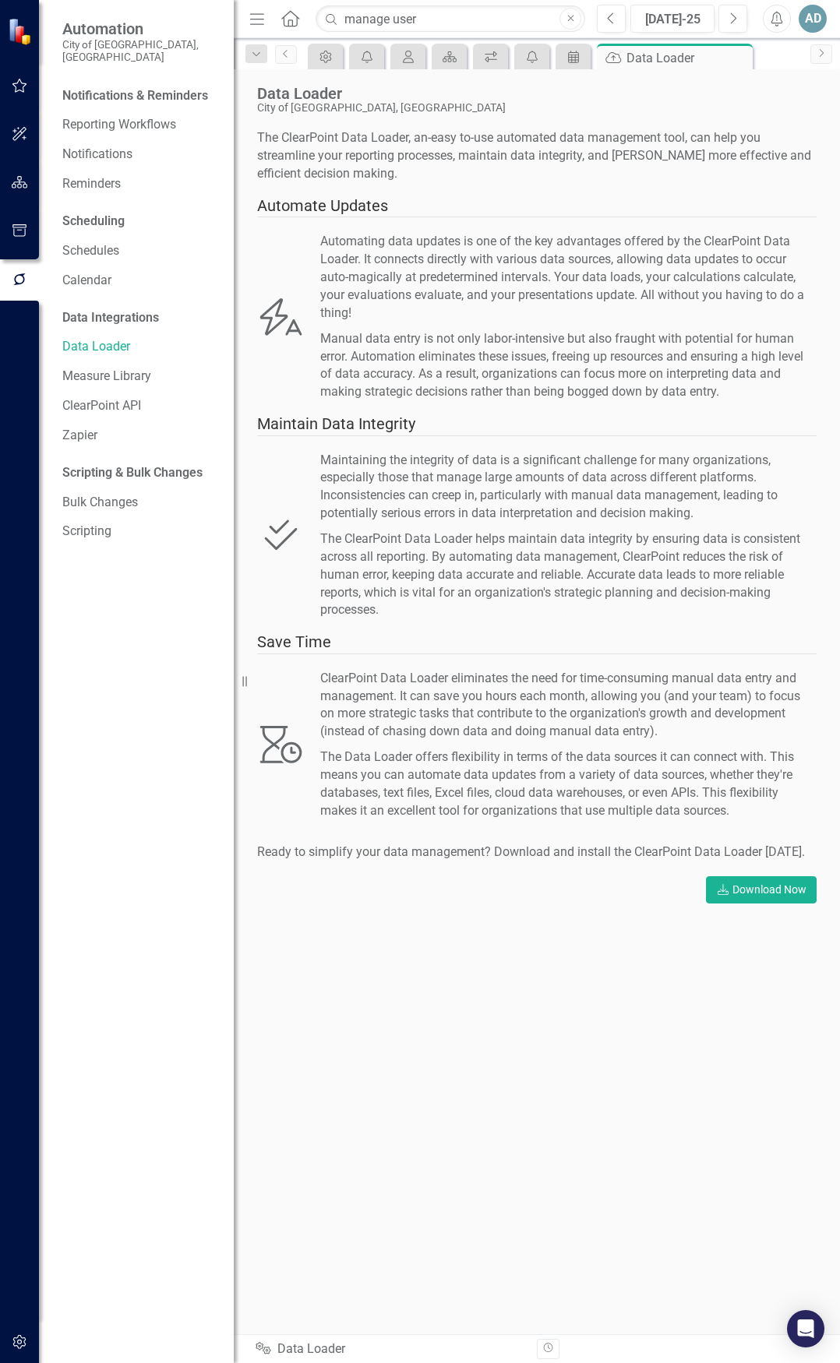
click at [573, 16] on icon "Close" at bounding box center [570, 18] width 7 height 9
click at [323, 60] on icon at bounding box center [326, 57] width 12 height 12
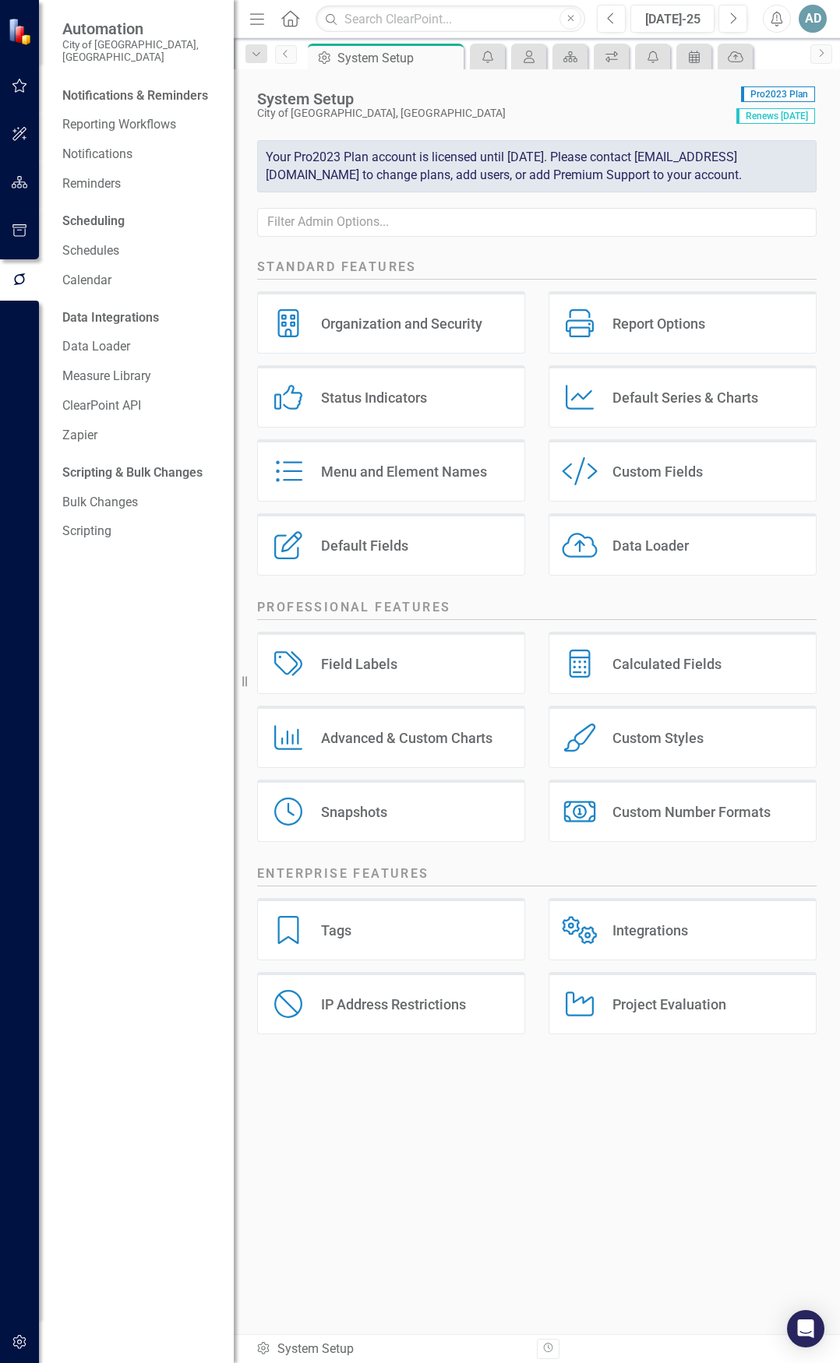
click at [439, 333] on div "Organization and Security" at bounding box center [401, 324] width 161 height 18
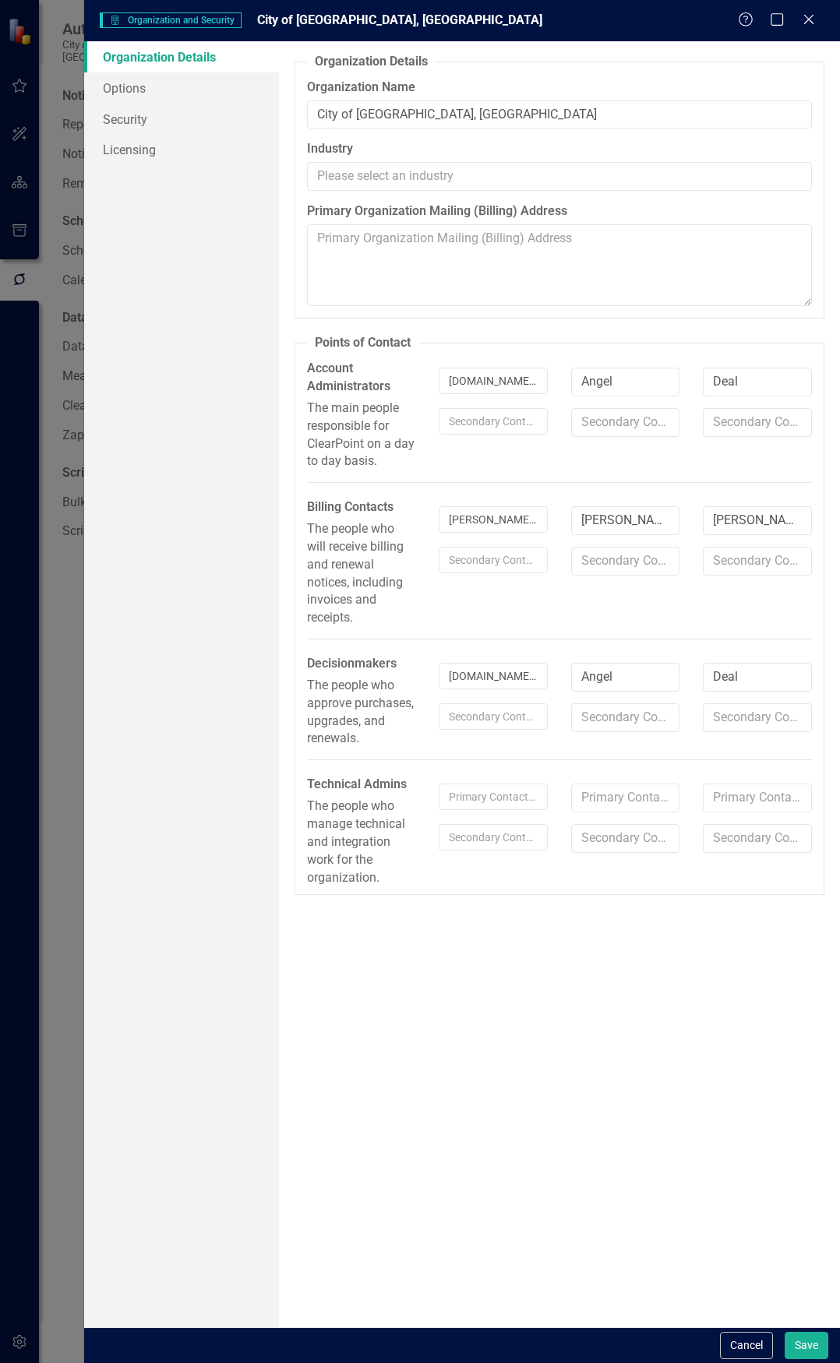
click at [818, 18] on div "Help Maximize Close" at bounding box center [781, 21] width 86 height 18
click at [815, 18] on icon "Close" at bounding box center [808, 19] width 19 height 15
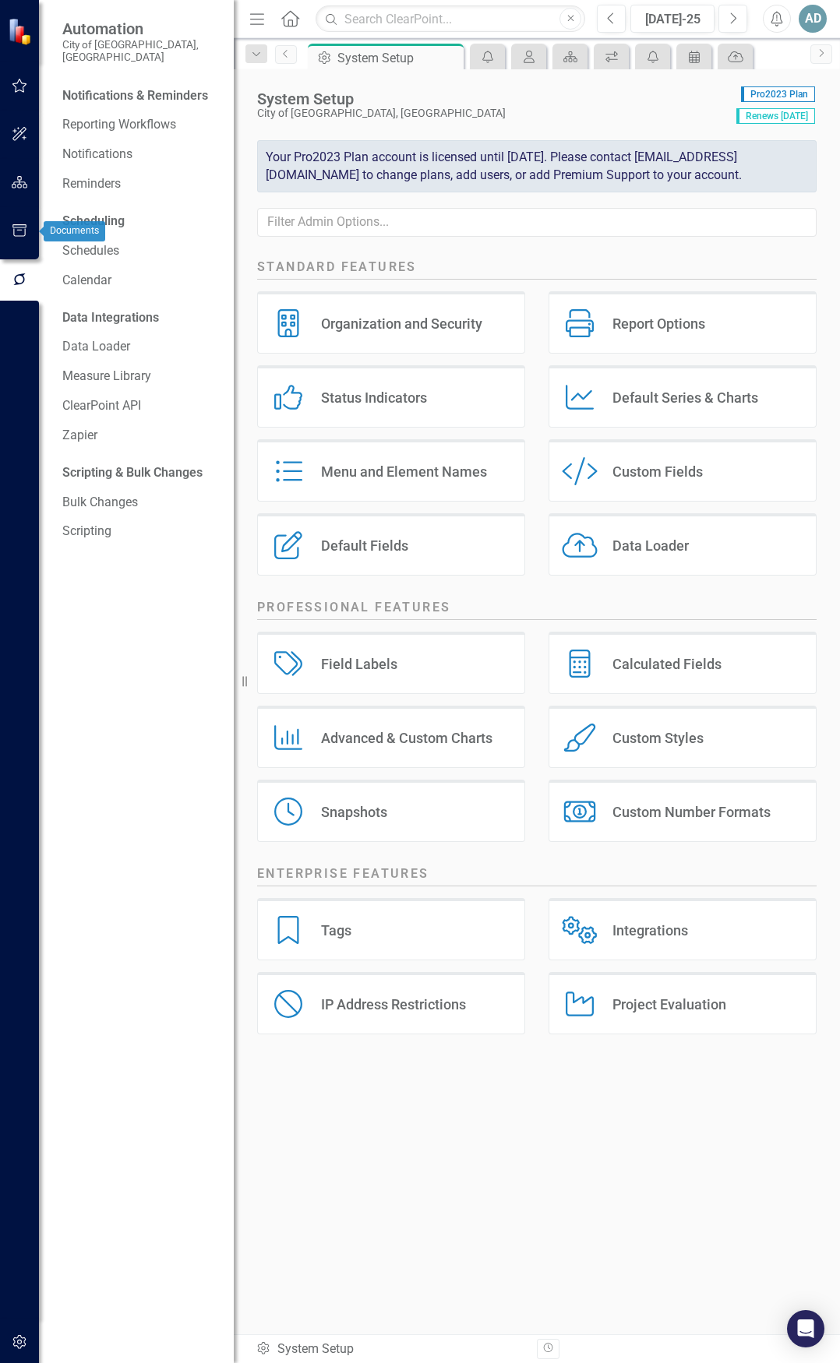
click at [25, 225] on icon "button" at bounding box center [19, 230] width 14 height 12
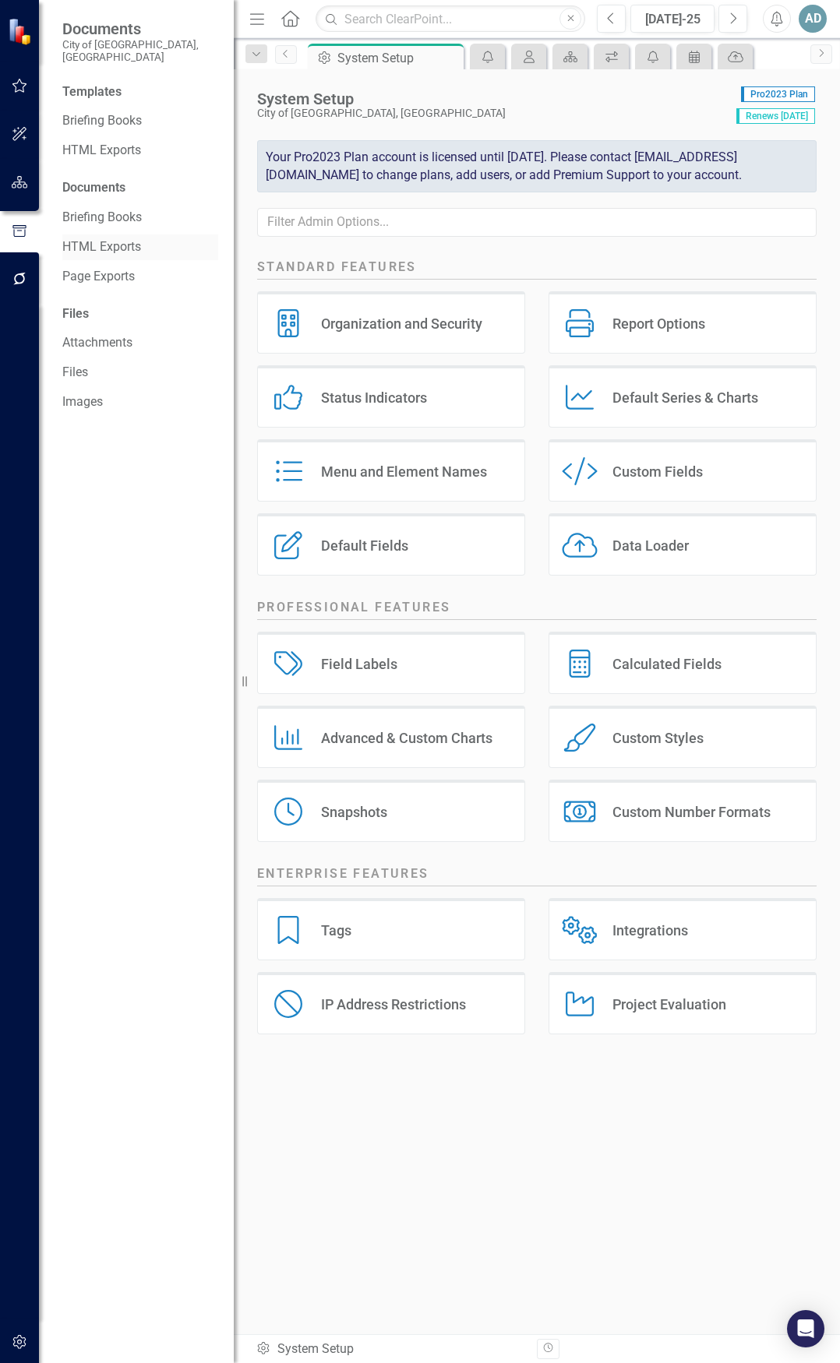
click at [115, 238] on link "HTML Exports" at bounding box center [140, 247] width 156 height 18
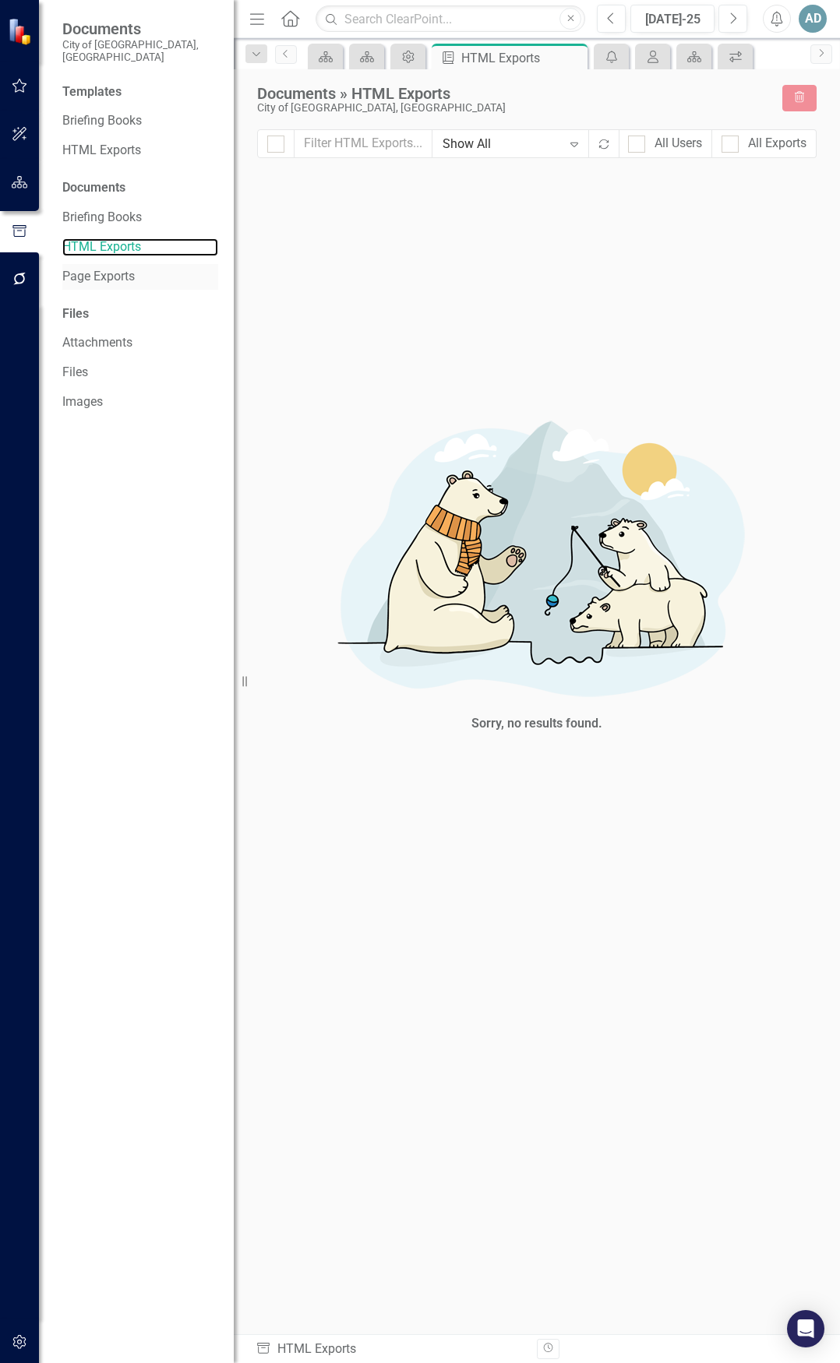
checkbox input "false"
click at [115, 268] on link "Page Exports" at bounding box center [140, 277] width 156 height 18
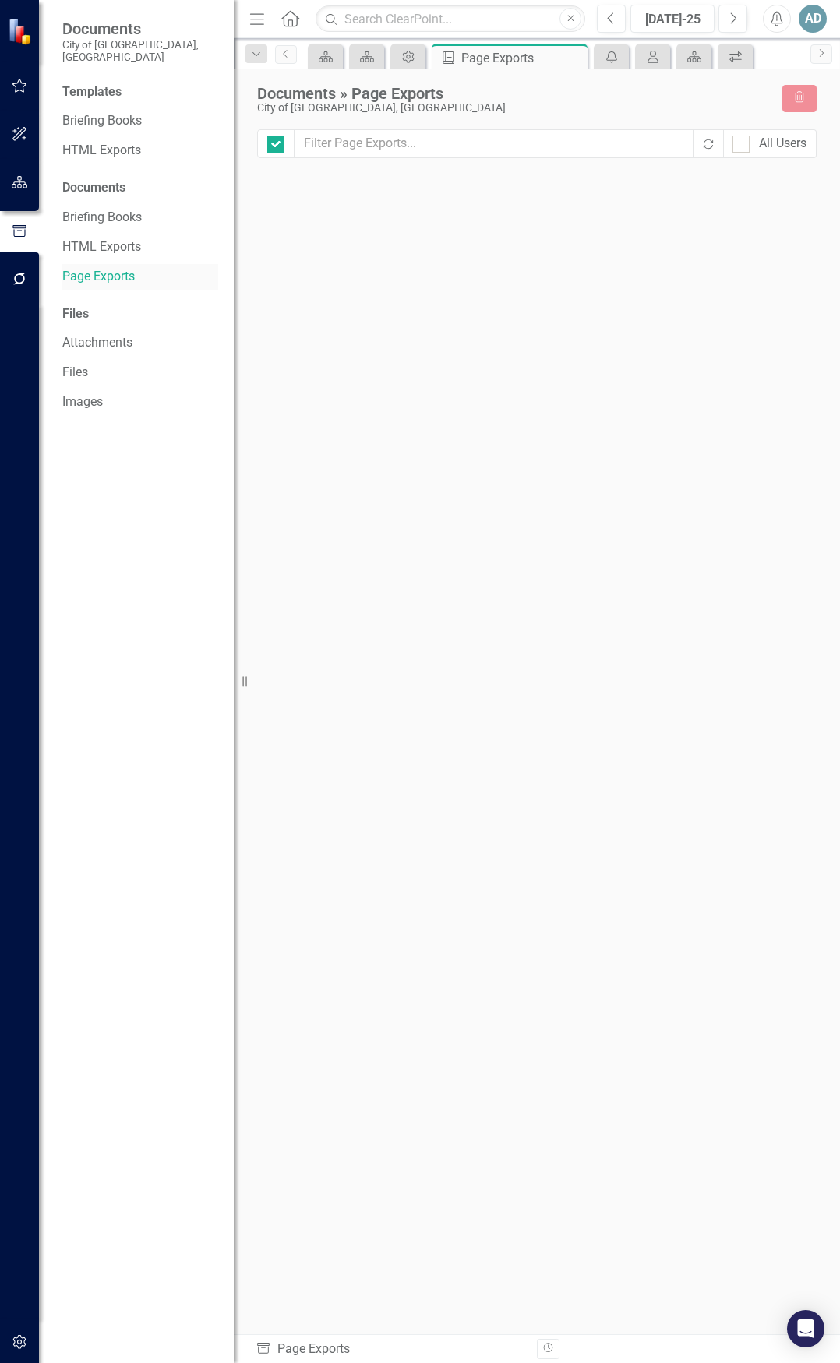
checkbox input "false"
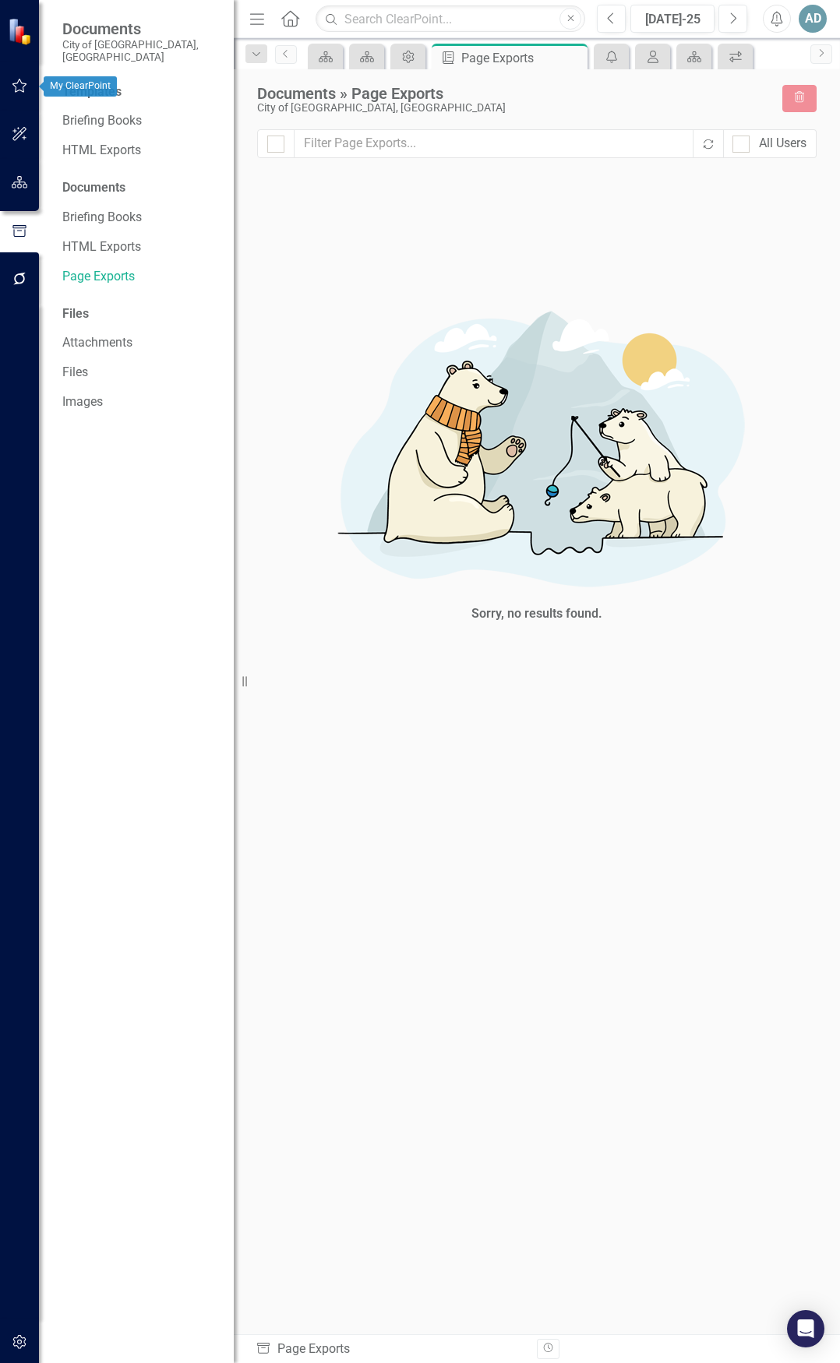
click at [23, 83] on icon "button" at bounding box center [20, 85] width 16 height 12
